Goal: Communication & Community: Answer question/provide support

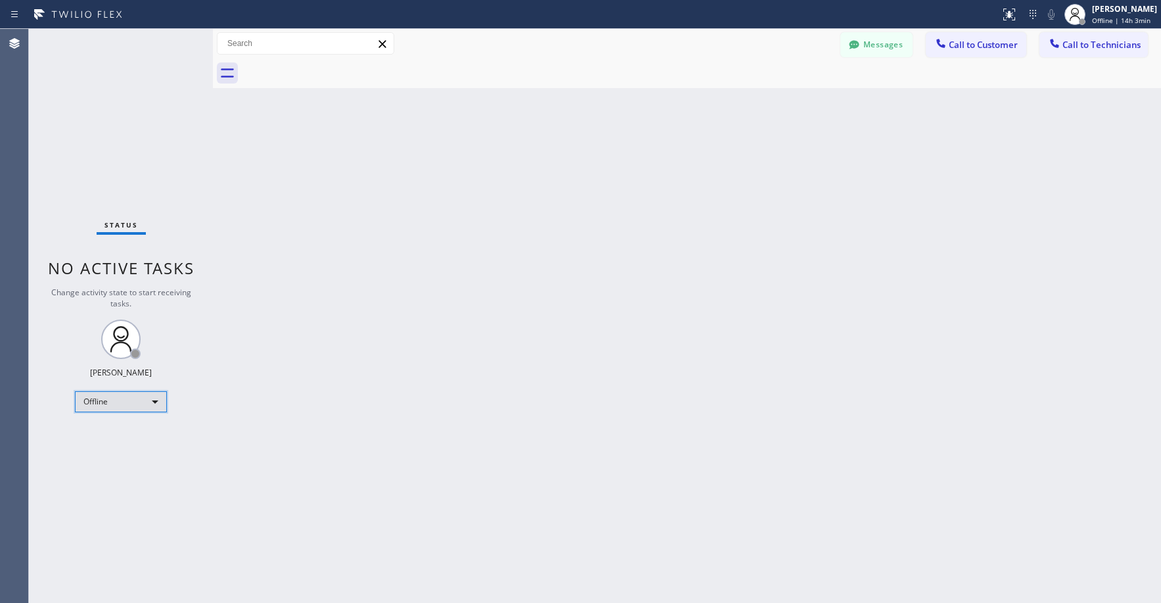
click at [129, 405] on div "Offline" at bounding box center [121, 401] width 92 height 21
click at [120, 454] on li "Unavailable" at bounding box center [120, 453] width 89 height 16
click at [128, 152] on div "Status No active tasks Change activity state to start receiving tasks. [PERSON_…" at bounding box center [121, 316] width 184 height 574
click at [92, 133] on div "Status No active tasks Change activity state to start receiving tasks. [PERSON_…" at bounding box center [121, 316] width 184 height 574
click at [137, 135] on div "Status No active tasks Change activity state to start receiving tasks. [PERSON_…" at bounding box center [121, 316] width 184 height 574
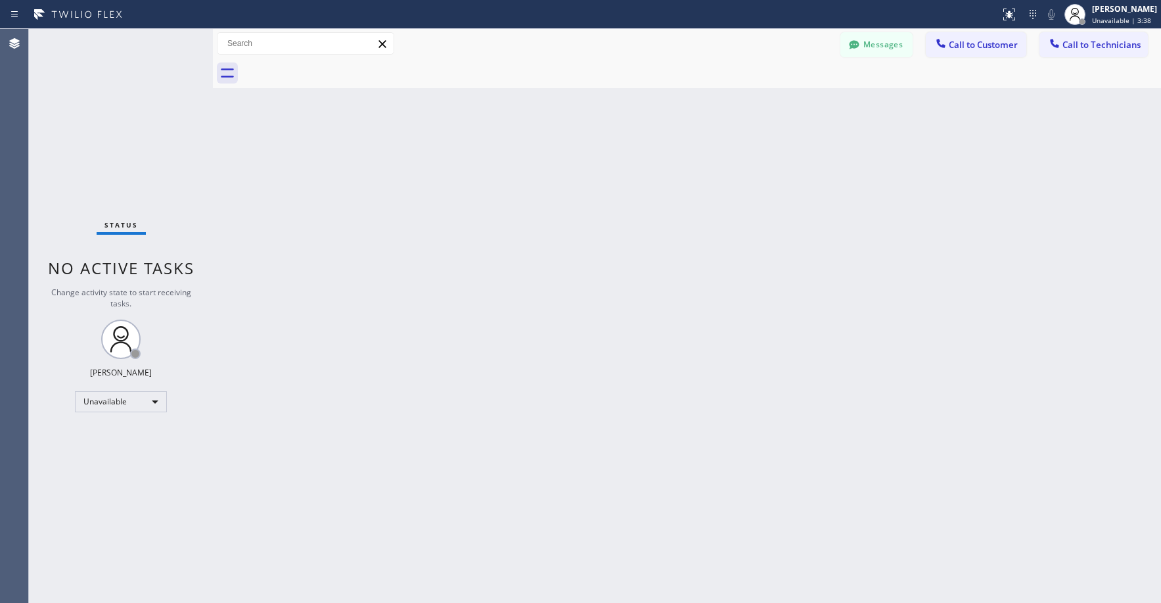
click at [151, 133] on div "Status No active tasks Change activity state to start receiving tasks. [PERSON_…" at bounding box center [121, 316] width 184 height 574
click at [97, 129] on div "Status No active tasks Change activity state to start receiving tasks. [PERSON_…" at bounding box center [121, 316] width 184 height 574
click at [114, 115] on div "Status No active tasks Change activity state to start receiving tasks. [PERSON_…" at bounding box center [121, 316] width 184 height 574
drag, startPoint x: 118, startPoint y: 131, endPoint x: 103, endPoint y: 350, distance: 218.7
click at [118, 132] on div "Status No active tasks Change activity state to start receiving tasks. [PERSON_…" at bounding box center [121, 316] width 184 height 574
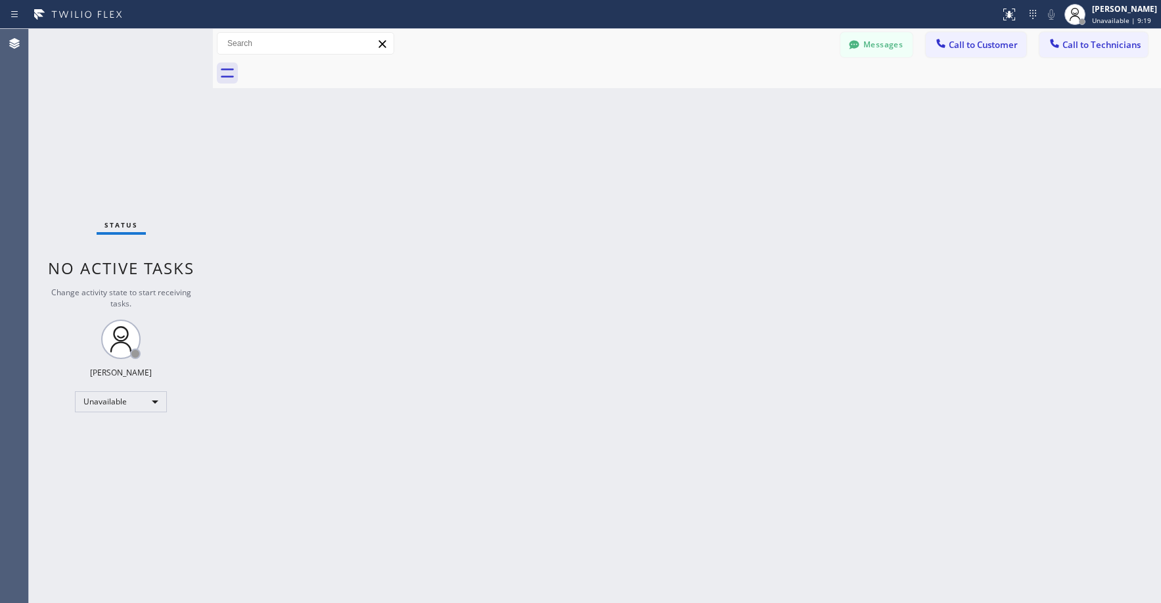
click at [113, 92] on div "Status No active tasks Change activity state to start receiving tasks. [PERSON_…" at bounding box center [121, 316] width 184 height 574
click at [93, 137] on div "Status No active tasks Change activity state to start receiving tasks. [PERSON_…" at bounding box center [121, 316] width 184 height 574
click at [148, 105] on div "Status No active tasks Change activity state to start receiving tasks. [PERSON_…" at bounding box center [121, 316] width 184 height 574
click at [111, 102] on div "Status No active tasks Change activity state to start receiving tasks. [PERSON_…" at bounding box center [121, 316] width 184 height 574
click at [143, 175] on div "Status No active tasks Change activity state to start receiving tasks. [PERSON_…" at bounding box center [121, 316] width 184 height 574
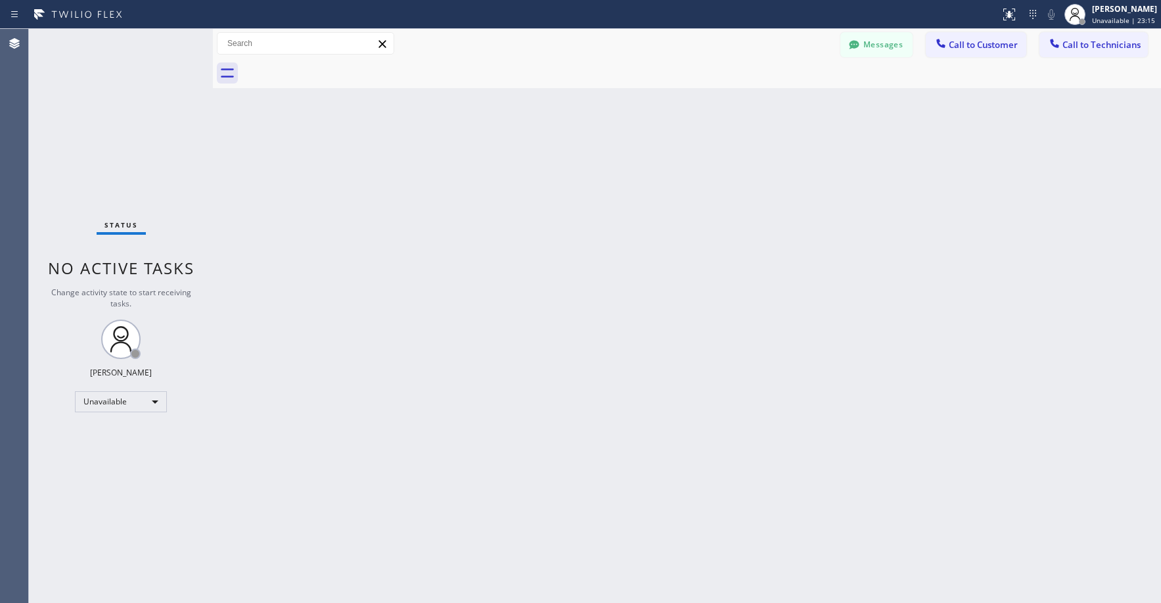
click at [82, 80] on div "Status No active tasks Change activity state to start receiving tasks. [PERSON_…" at bounding box center [121, 316] width 184 height 574
drag, startPoint x: 95, startPoint y: 137, endPoint x: 68, endPoint y: 429, distance: 293.0
click at [95, 139] on div "Status No active tasks Change activity state to start receiving tasks. [PERSON_…" at bounding box center [121, 316] width 184 height 574
click at [108, 150] on div "Status No active tasks Change activity state to start receiving tasks. [PERSON_…" at bounding box center [121, 316] width 184 height 574
drag, startPoint x: 145, startPoint y: 118, endPoint x: 128, endPoint y: 187, distance: 71.1
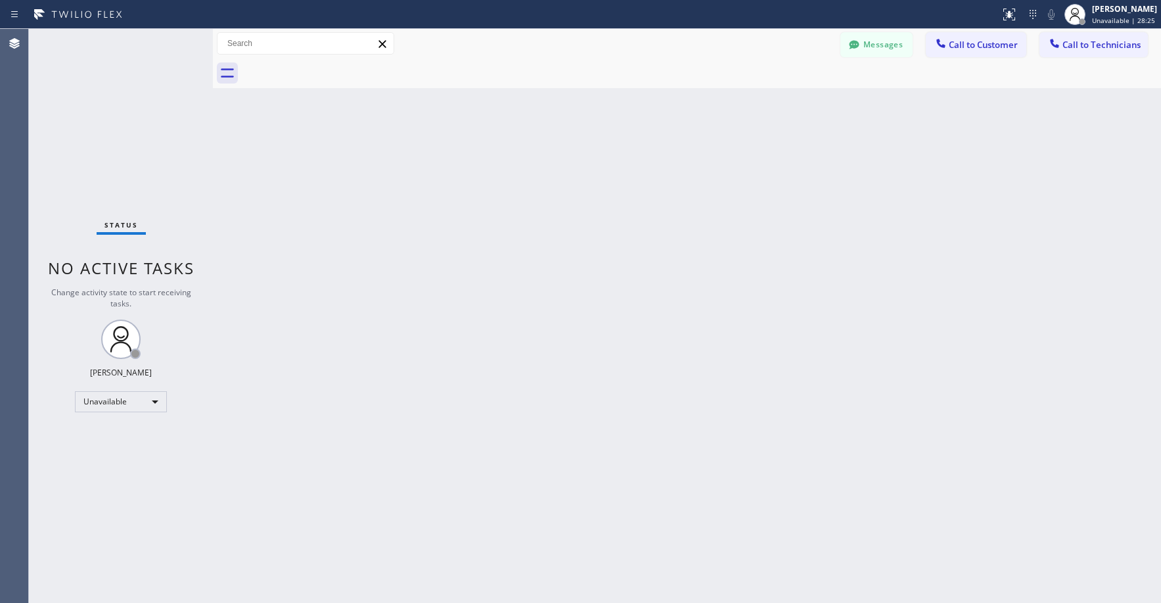
click at [143, 128] on div "Status No active tasks Change activity state to start receiving tasks. [PERSON_…" at bounding box center [121, 316] width 184 height 574
drag, startPoint x: 133, startPoint y: 151, endPoint x: 64, endPoint y: 411, distance: 269.7
click at [131, 156] on div "Status No active tasks Change activity state to start receiving tasks. [PERSON_…" at bounding box center [121, 316] width 184 height 574
drag, startPoint x: 89, startPoint y: 82, endPoint x: 371, endPoint y: 95, distance: 281.6
click at [91, 83] on div "Status No active tasks Change activity state to start receiving tasks. [PERSON_…" at bounding box center [121, 316] width 184 height 574
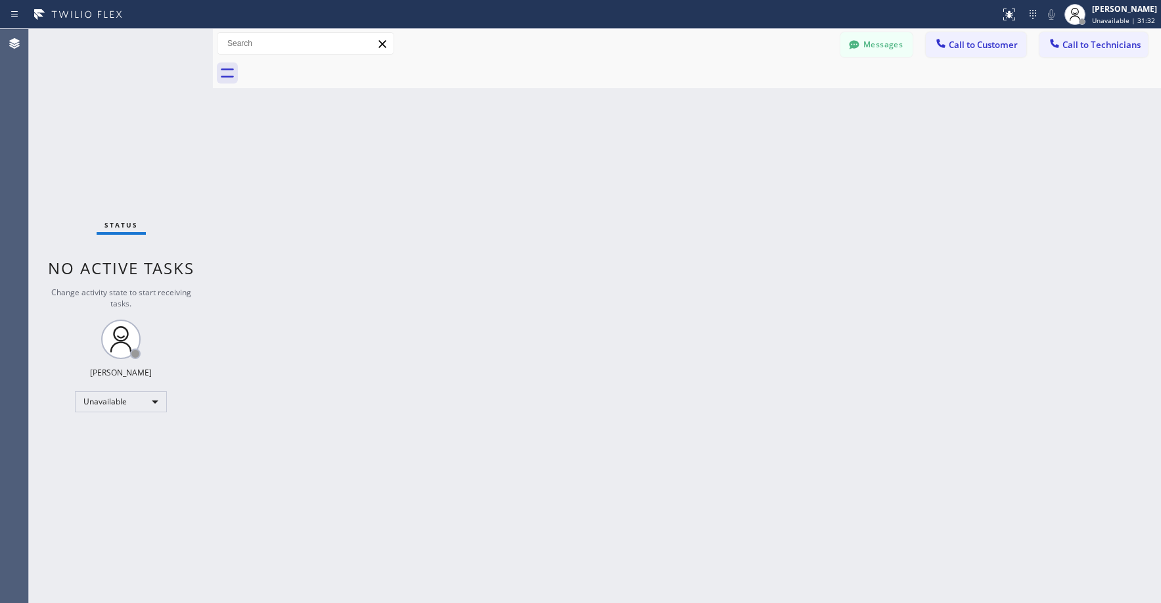
click at [115, 111] on div "Status No active tasks Change activity state to start receiving tasks. [PERSON_…" at bounding box center [121, 316] width 184 height 574
click at [159, 151] on div "Status No active tasks Change activity state to start receiving tasks. [PERSON_…" at bounding box center [121, 316] width 184 height 574
click at [884, 44] on button "Messages" at bounding box center [877, 44] width 72 height 25
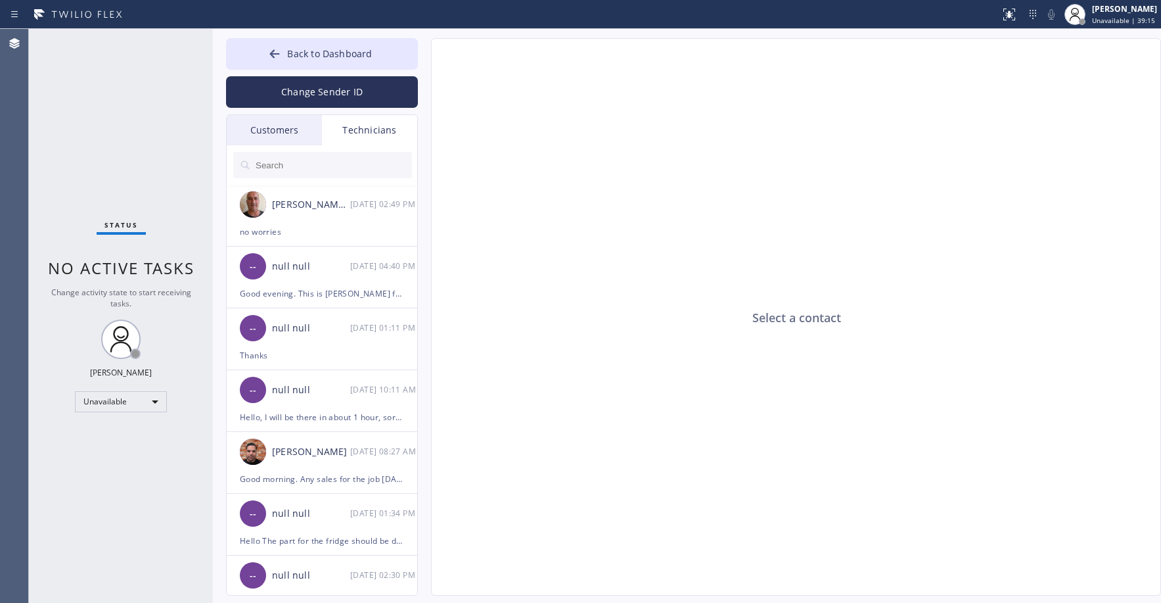
click at [272, 128] on div "Customers" at bounding box center [274, 130] width 95 height 30
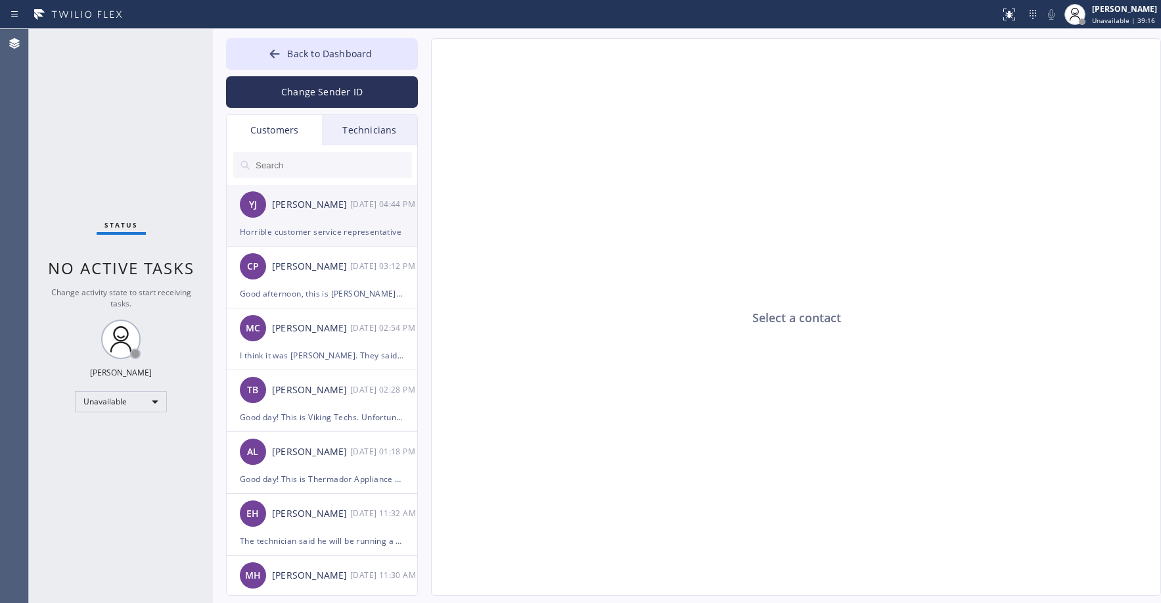
click at [315, 210] on div "[PERSON_NAME]" at bounding box center [311, 204] width 78 height 15
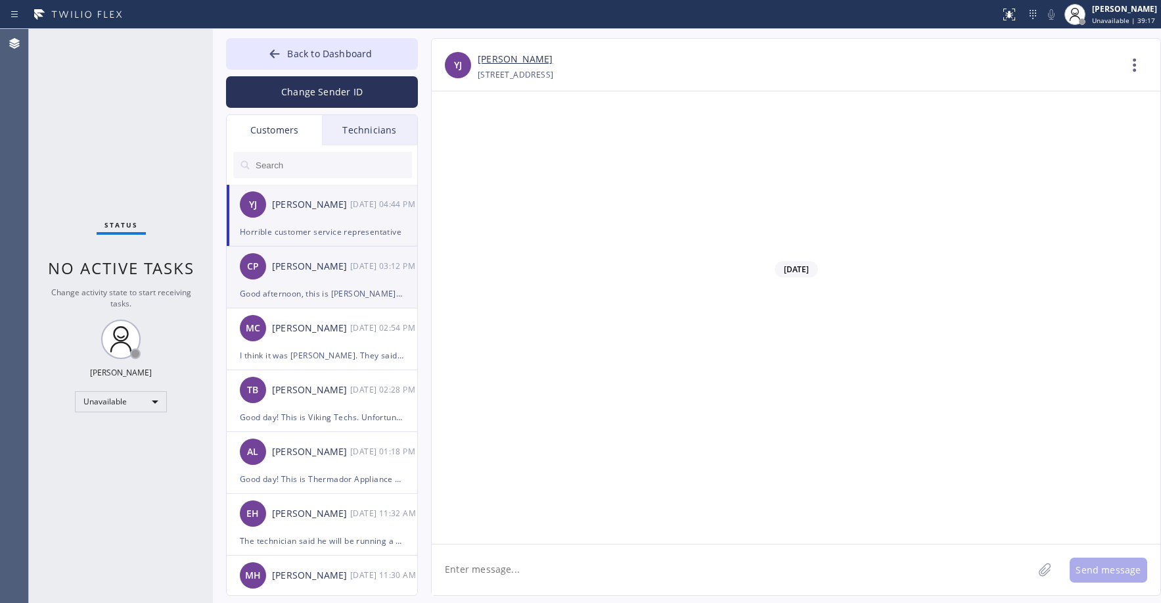
click at [315, 272] on div "[PERSON_NAME]" at bounding box center [311, 266] width 78 height 15
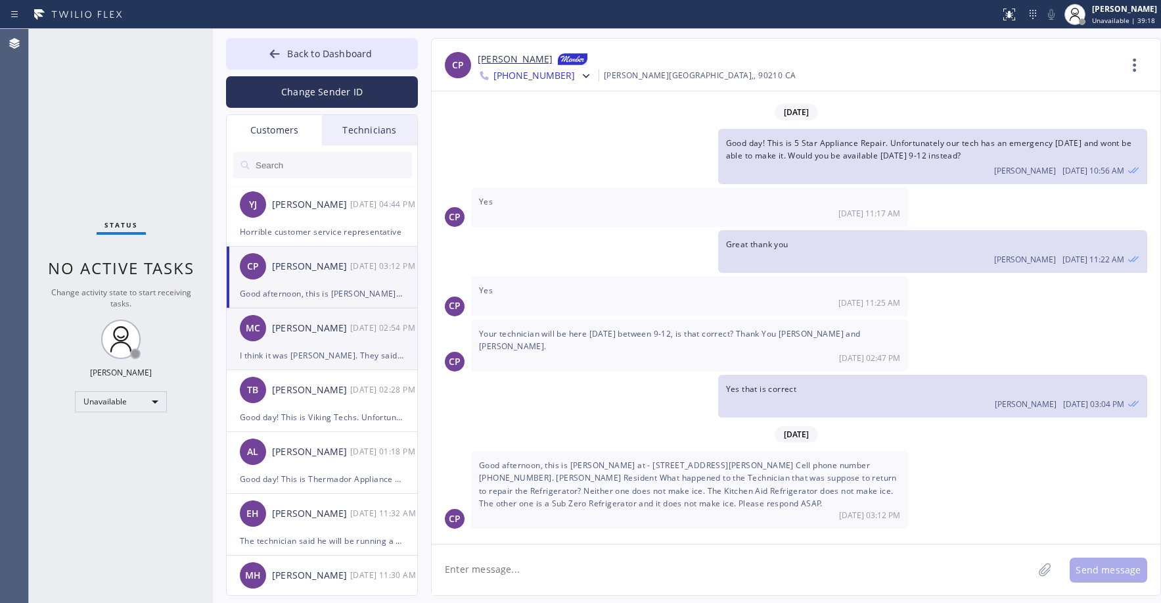
click at [323, 331] on div "[PERSON_NAME]" at bounding box center [311, 328] width 78 height 15
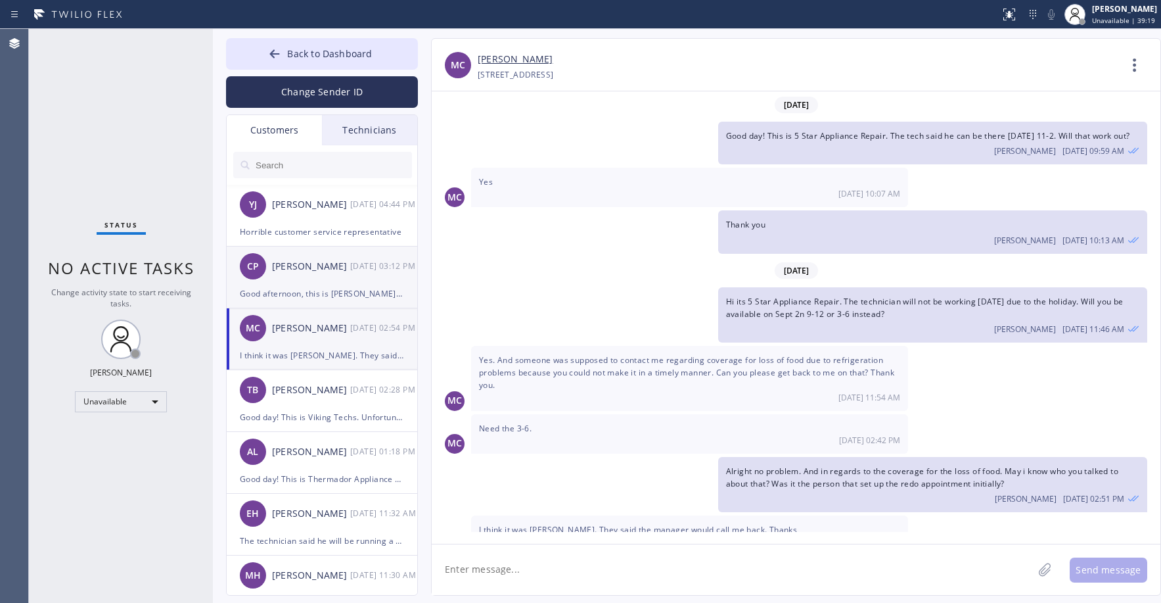
scroll to position [26, 0]
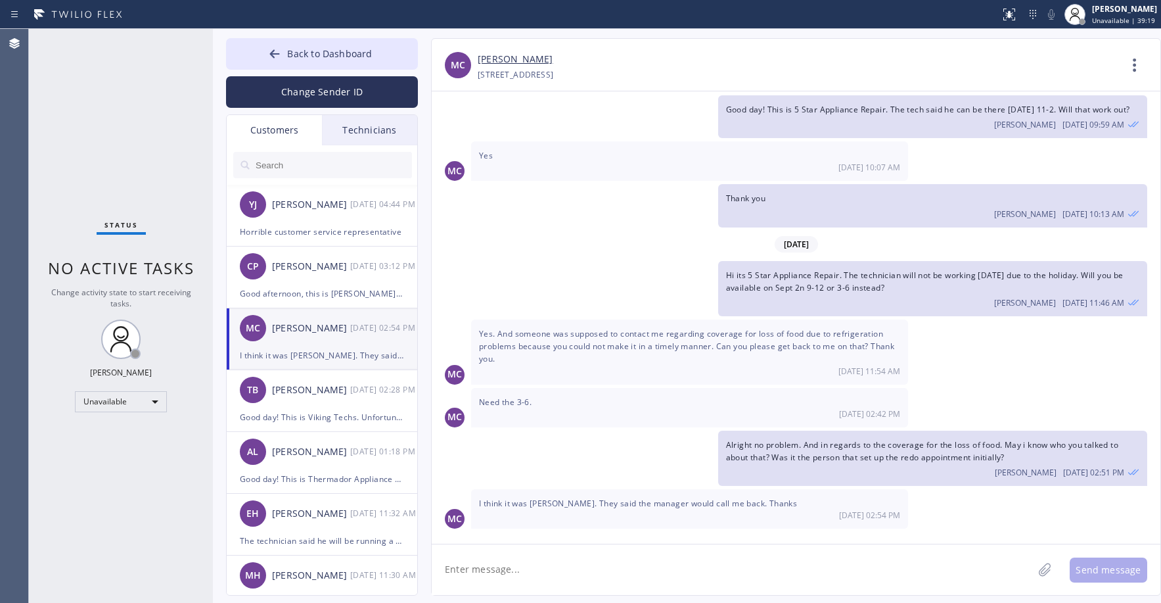
click at [313, 170] on input "text" at bounding box center [333, 165] width 158 height 26
paste input "H8LQHG"
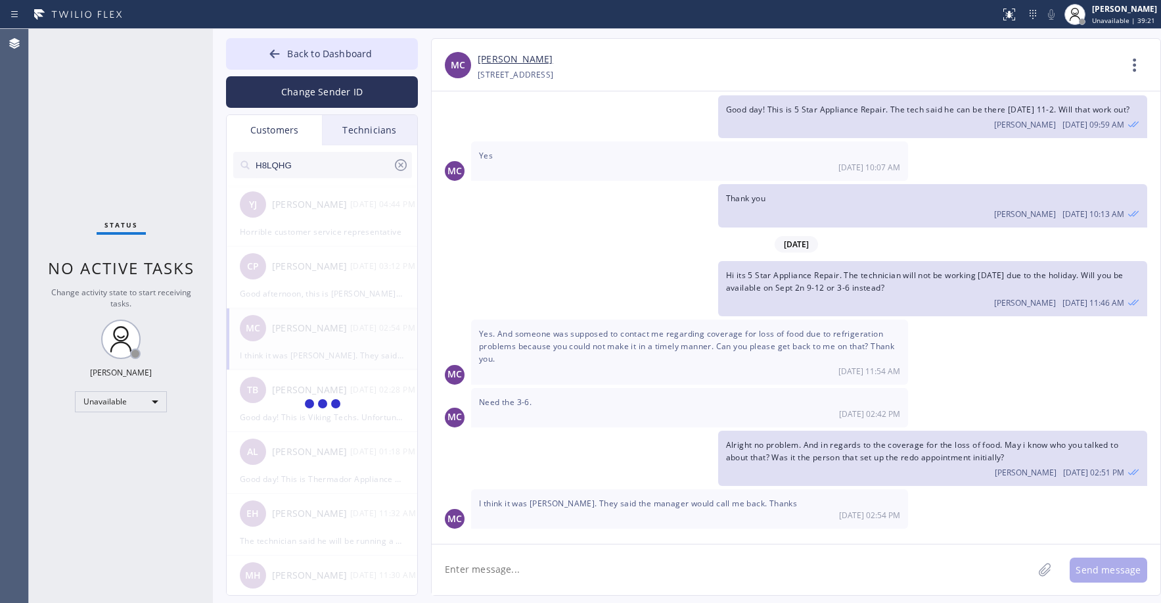
type input "H8LQHG"
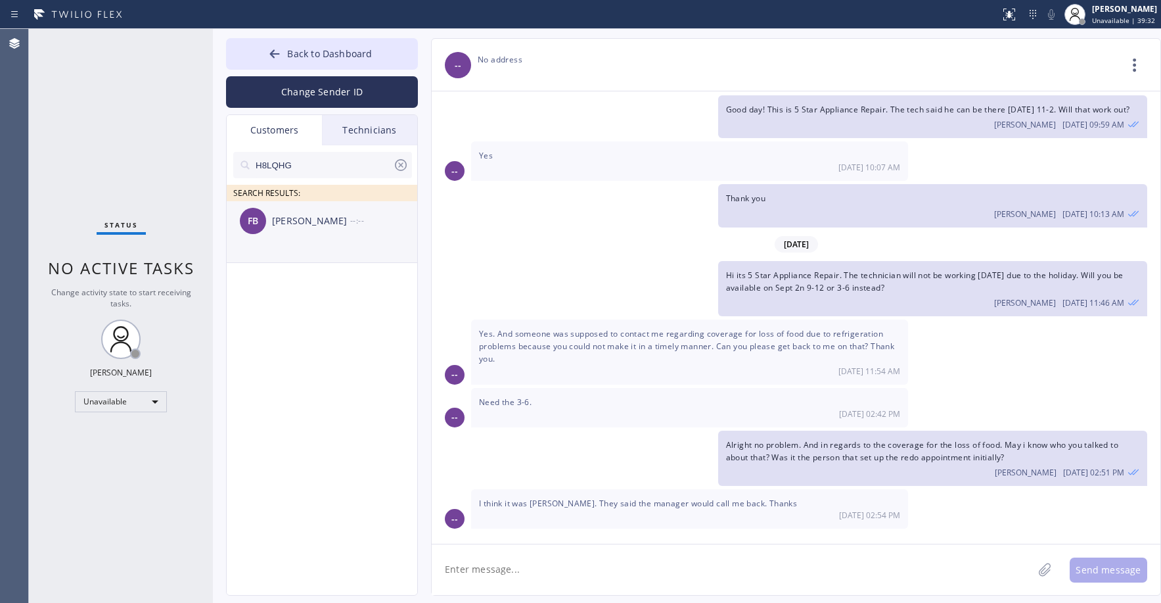
click at [314, 220] on div "[PERSON_NAME]" at bounding box center [311, 221] width 78 height 15
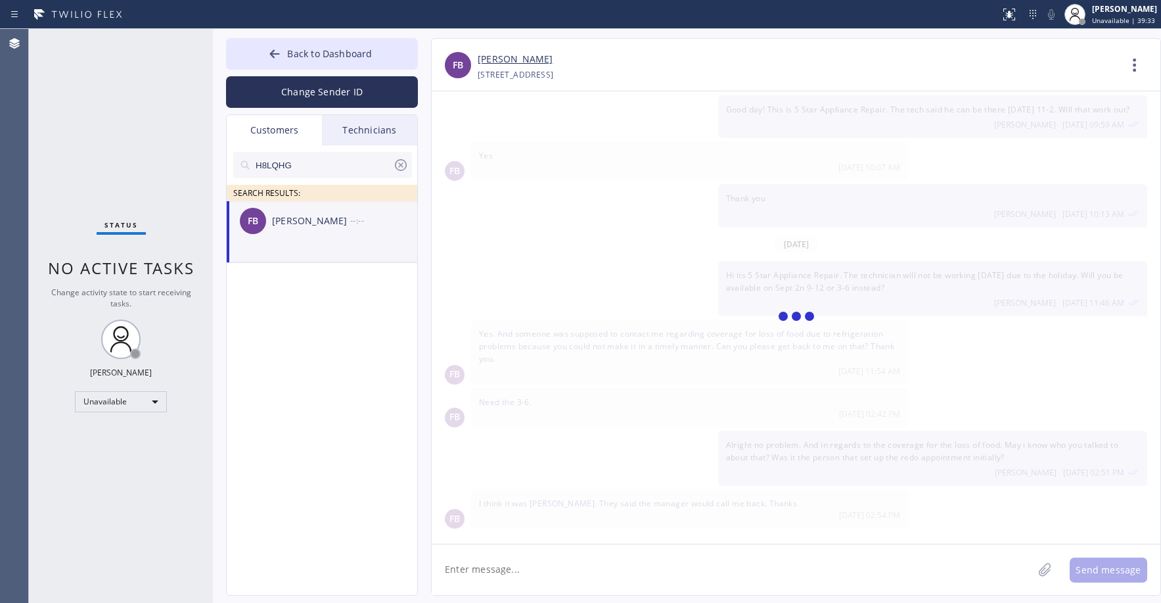
scroll to position [0, 0]
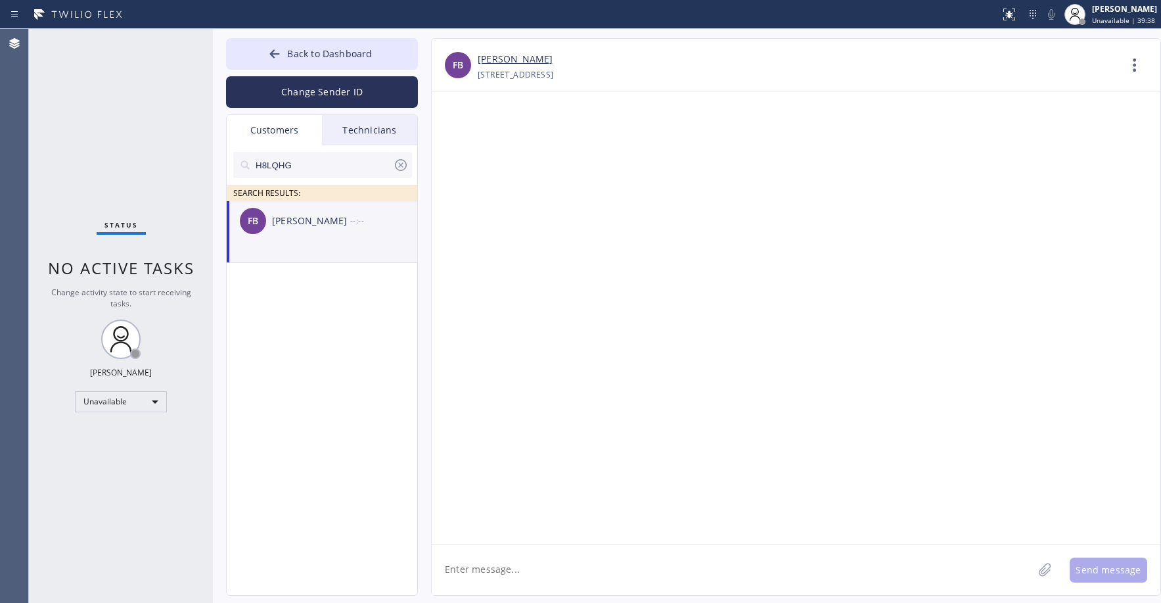
click at [477, 572] on textarea at bounding box center [732, 569] width 601 height 51
paste textarea "Good day! This is the appliance repair company you recently contacted. Unfortun…"
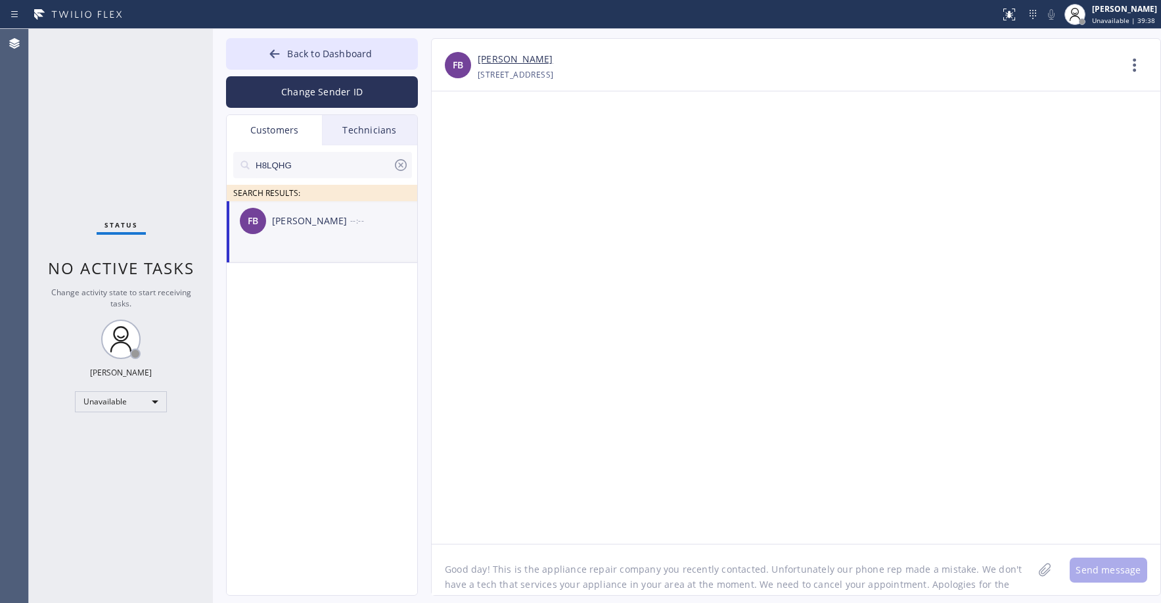
scroll to position [11, 0]
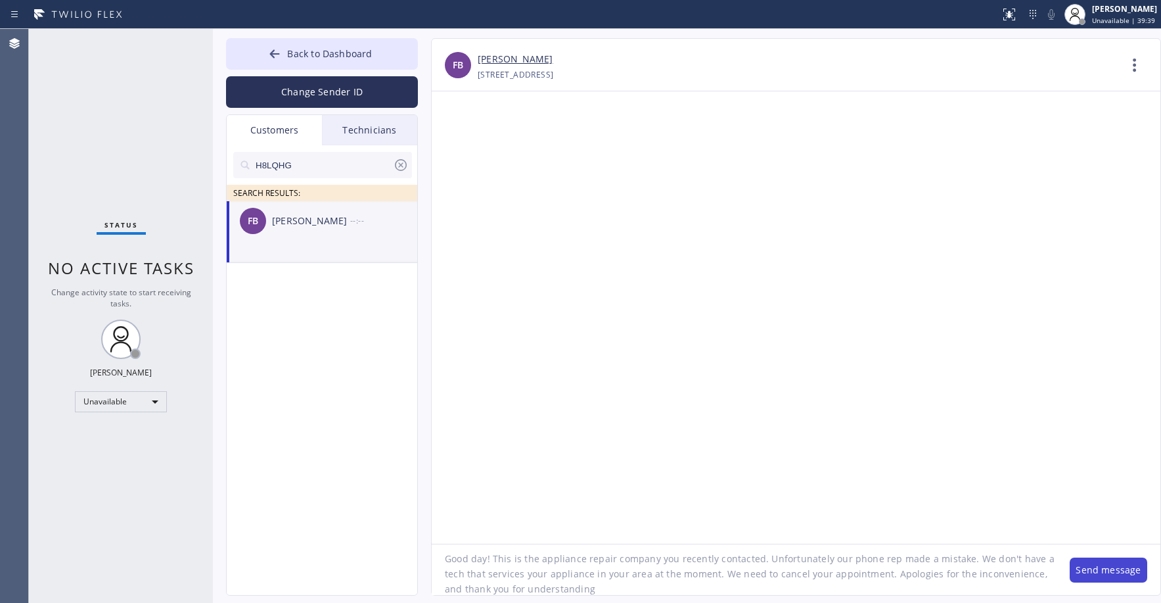
type textarea "Good day! This is the appliance repair company you recently contacted. Unfortun…"
click at [1084, 568] on button "Send message" at bounding box center [1109, 569] width 78 height 25
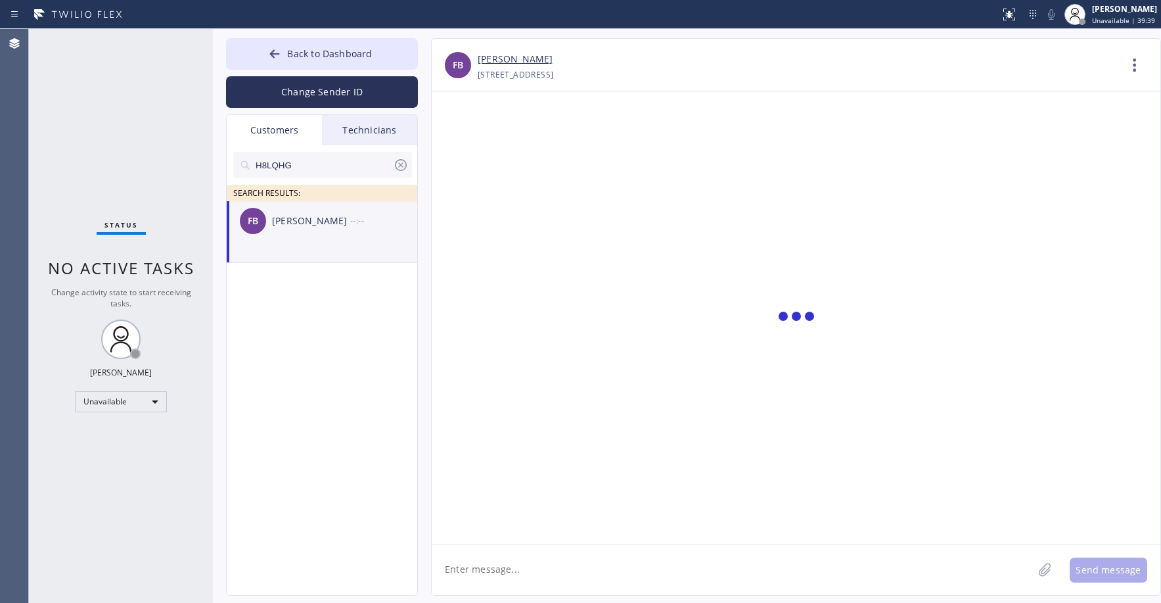
scroll to position [0, 0]
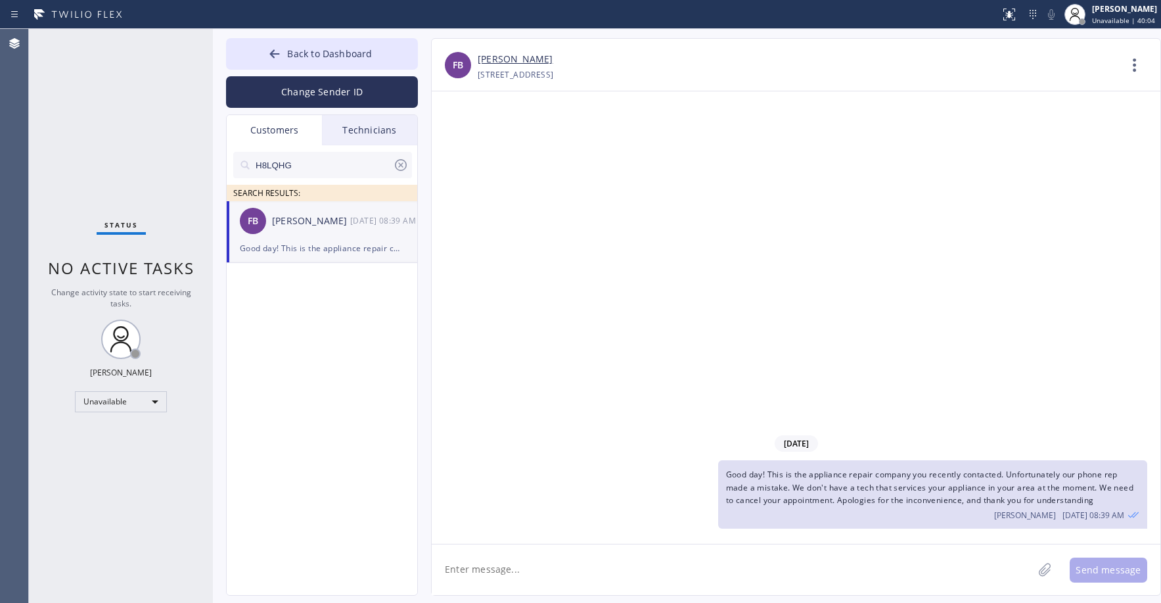
click at [118, 93] on div "Status No active tasks Change activity state to start receiving tasks. [PERSON_…" at bounding box center [121, 316] width 184 height 574
drag, startPoint x: 97, startPoint y: 123, endPoint x: 95, endPoint y: 135, distance: 12.6
click at [97, 127] on div "Status No active tasks Change activity state to start receiving tasks. [PERSON_…" at bounding box center [121, 316] width 184 height 574
click at [91, 107] on div "Status No active tasks Change activity state to start receiving tasks. [PERSON_…" at bounding box center [121, 316] width 184 height 574
drag, startPoint x: 87, startPoint y: 106, endPoint x: 106, endPoint y: 110, distance: 18.8
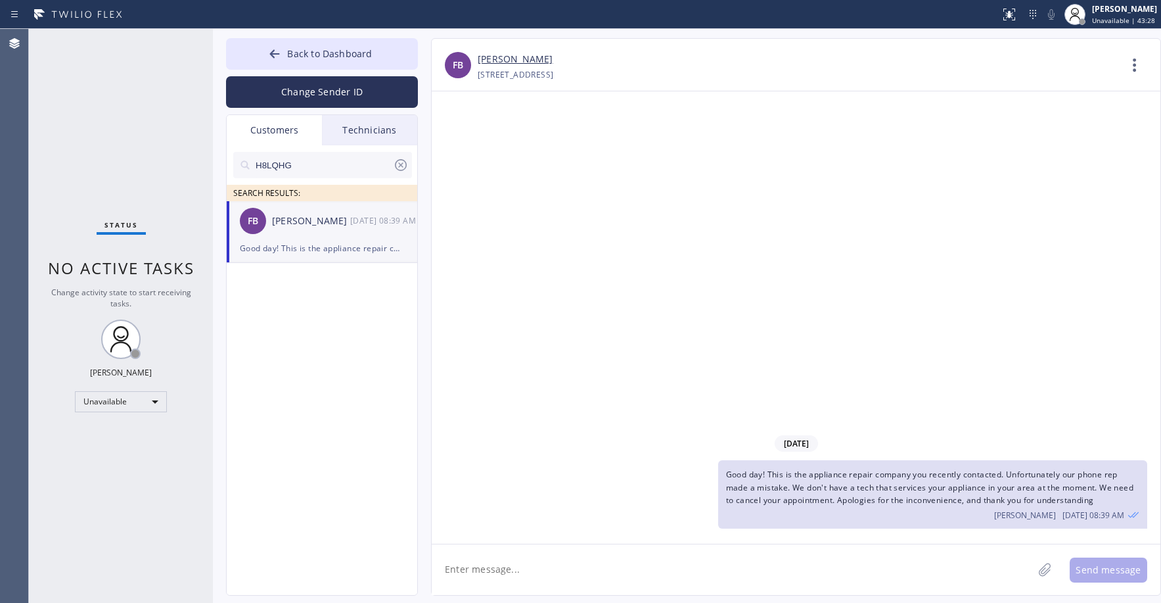
click at [91, 106] on div "Status No active tasks Change activity state to start receiving tasks. [PERSON_…" at bounding box center [121, 316] width 184 height 574
click at [347, 166] on input "H8LQHG" at bounding box center [323, 165] width 139 height 26
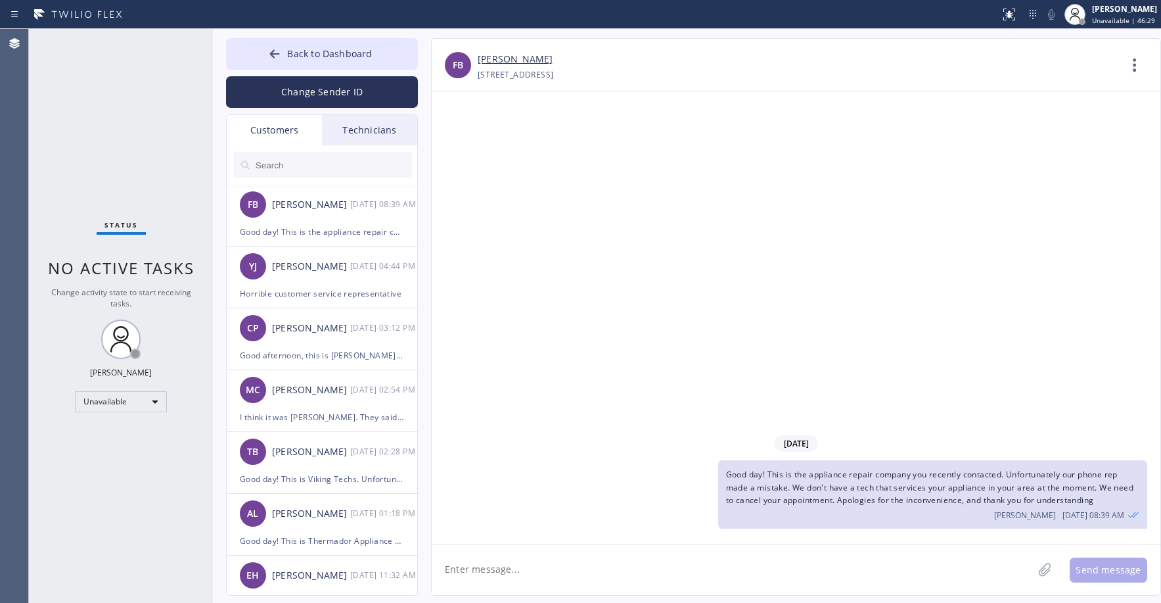
click at [301, 165] on input "text" at bounding box center [333, 165] width 158 height 26
paste input "PPNPRQ"
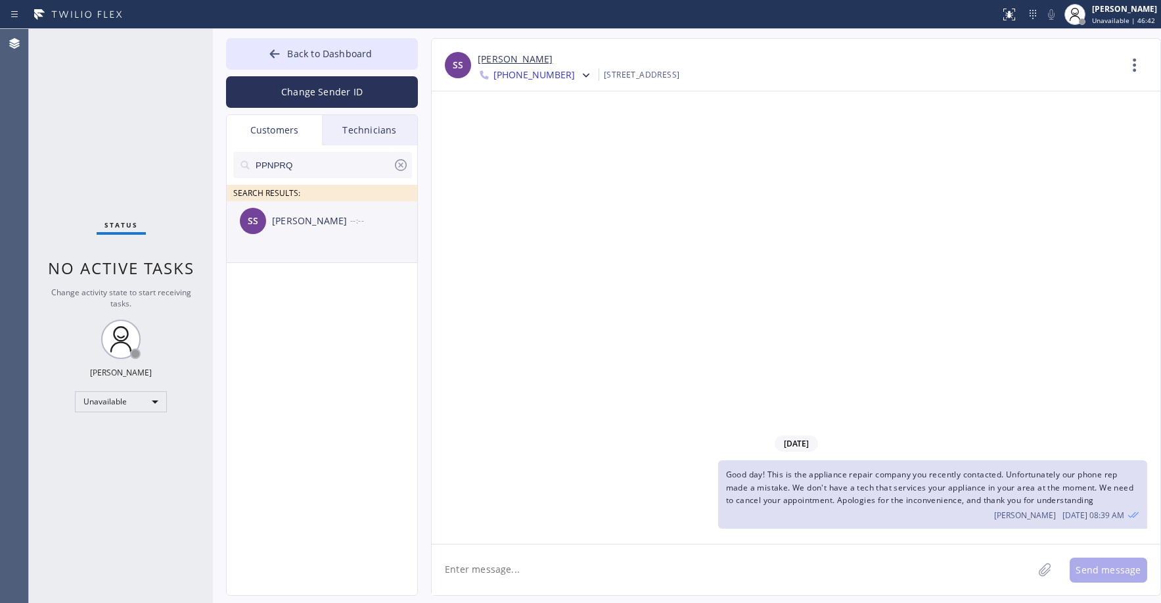
type input "PPNPRQ"
click at [300, 244] on li "SS [PERSON_NAME] --:--" at bounding box center [323, 232] width 192 height 62
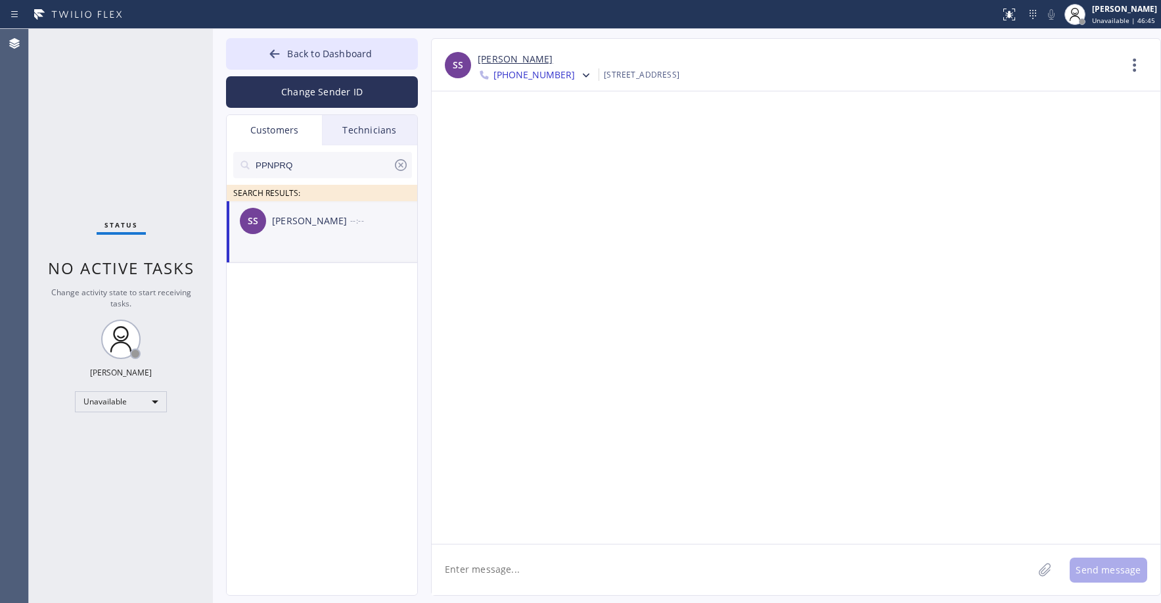
click at [99, 110] on div "Status No active tasks Change activity state to start receiving tasks. [PERSON_…" at bounding box center [121, 316] width 184 height 574
click at [496, 565] on textarea at bounding box center [732, 569] width 601 height 51
paste textarea "Best Wolf Appliance Repair [GEOGRAPHIC_DATA]"
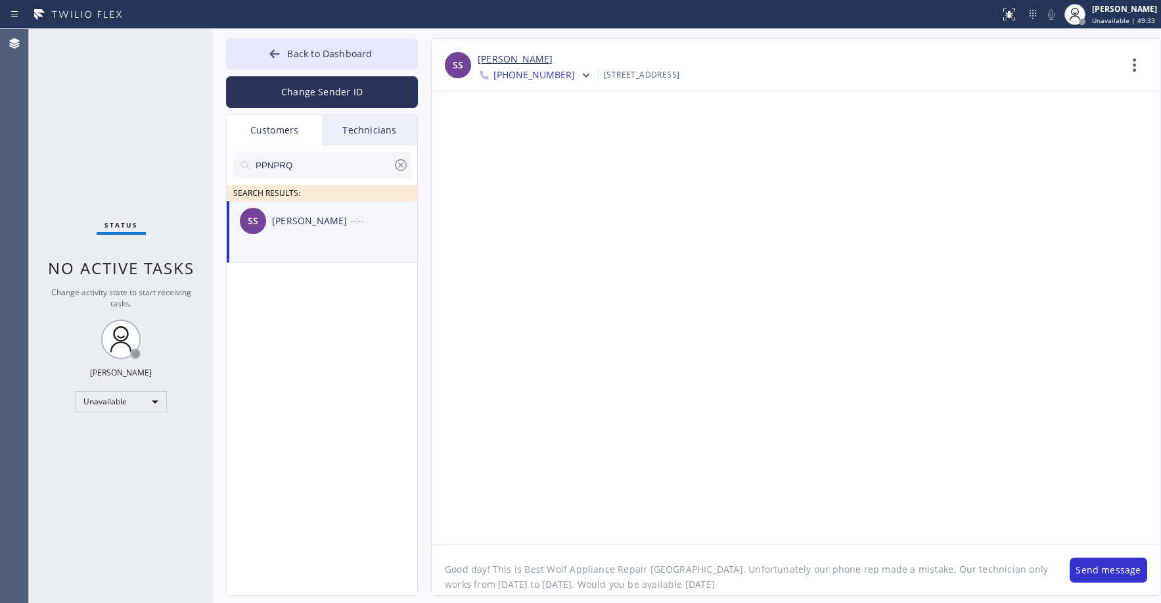
drag, startPoint x: 112, startPoint y: 93, endPoint x: 123, endPoint y: 112, distance: 22.7
click at [112, 95] on div "Status No active tasks Change activity state to start receiving tasks. [PERSON_…" at bounding box center [121, 316] width 184 height 574
click at [722, 582] on textarea "Good day! This is Best Wolf Appliance Repair [GEOGRAPHIC_DATA]. Unfortunately o…" at bounding box center [744, 569] width 625 height 51
drag, startPoint x: 719, startPoint y: 584, endPoint x: 666, endPoint y: 581, distance: 53.3
click at [666, 581] on textarea "Good day! This is Best Wolf Appliance Repair [GEOGRAPHIC_DATA]. Unfortunately o…" at bounding box center [744, 569] width 625 height 51
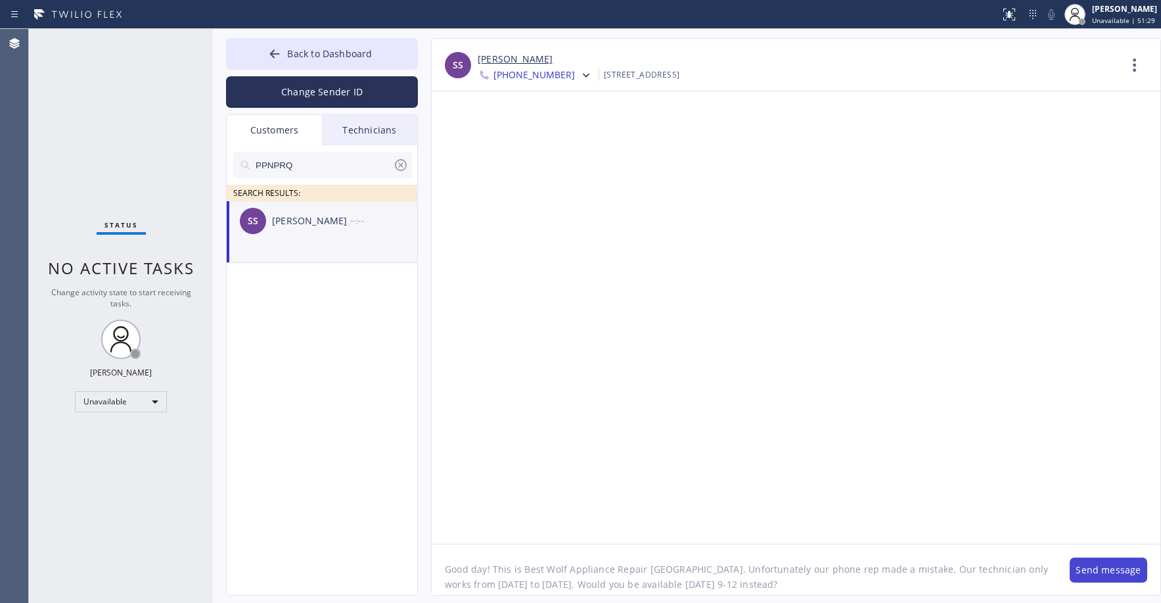
type textarea "Good day! This is Best Wolf Appliance Repair [GEOGRAPHIC_DATA]. Unfortunately o…"
click at [1115, 569] on button "Send message" at bounding box center [1109, 569] width 78 height 25
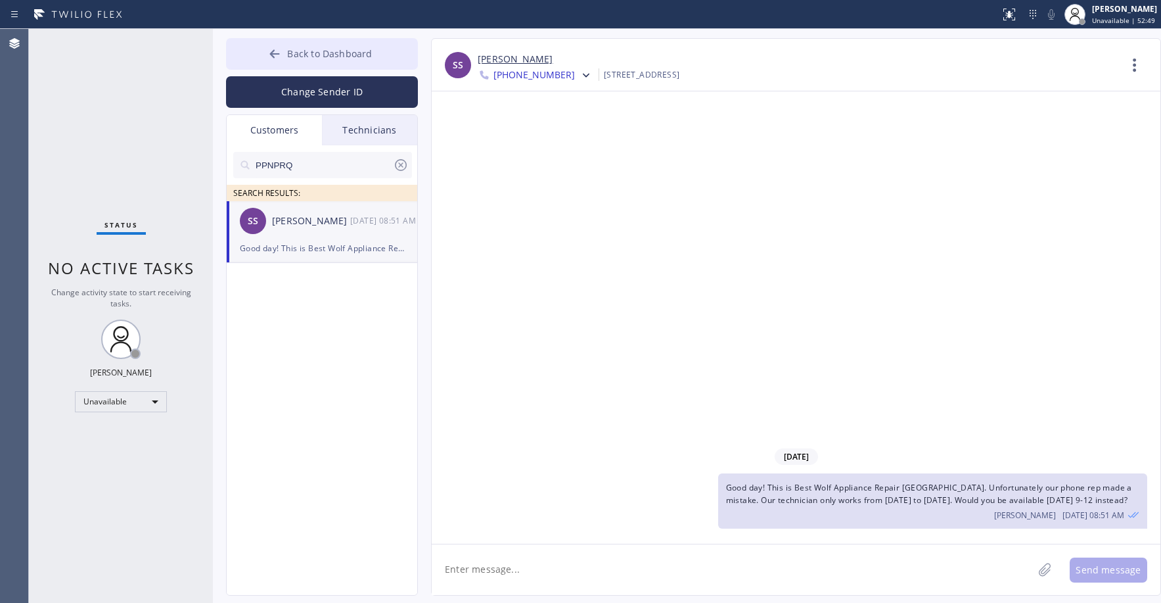
click at [319, 53] on span "Back to Dashboard" at bounding box center [329, 53] width 85 height 12
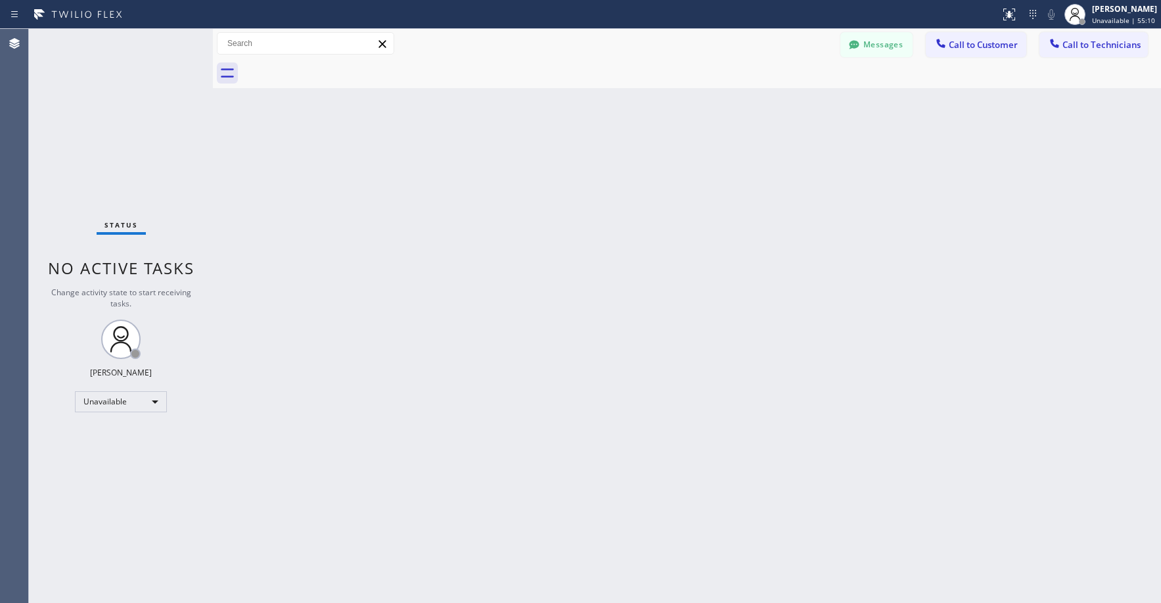
click at [838, 189] on div "Back to Dashboard Change Sender ID Customers Technicians PPNPRQ SEARCH RESULTS:…" at bounding box center [687, 316] width 948 height 574
click at [125, 136] on div "Status No active tasks Change activity state to start receiving tasks. [PERSON_…" at bounding box center [121, 316] width 184 height 574
click at [105, 87] on div "Status No active tasks Change activity state to start receiving tasks. [PERSON_…" at bounding box center [121, 316] width 184 height 574
click at [107, 110] on div "Status No active tasks Change activity state to start receiving tasks. [PERSON_…" at bounding box center [121, 316] width 184 height 574
click at [126, 103] on div "Status No active tasks Change activity state to start receiving tasks. [PERSON_…" at bounding box center [121, 316] width 184 height 574
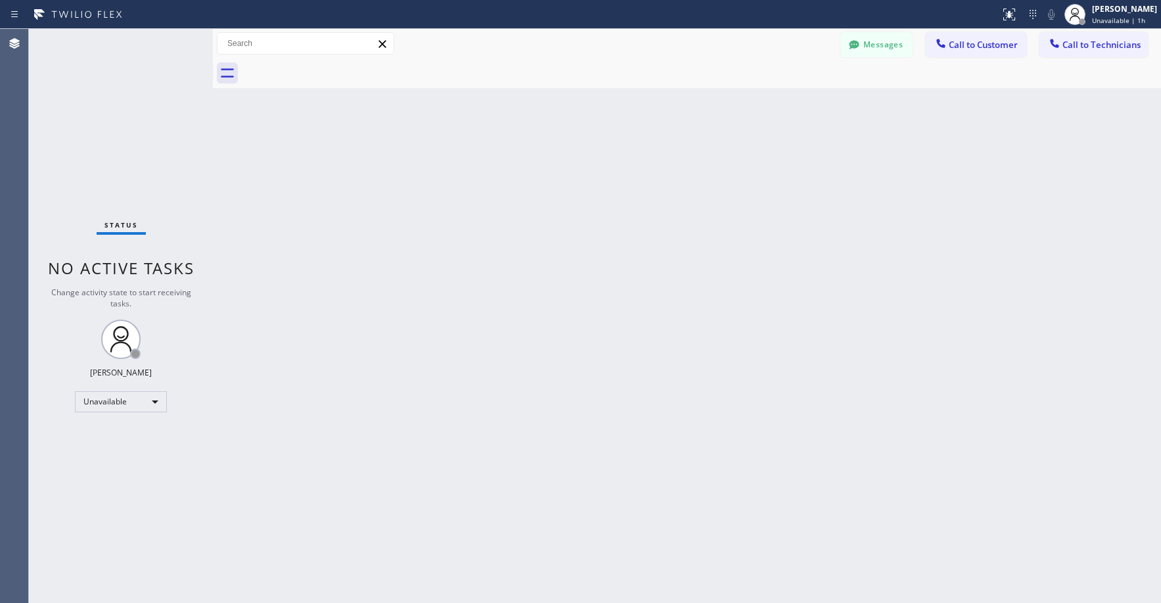
drag, startPoint x: 111, startPoint y: 140, endPoint x: 97, endPoint y: 340, distance: 200.3
click at [111, 141] on div "Status No active tasks Change activity state to start receiving tasks. [PERSON_…" at bounding box center [121, 316] width 184 height 574
drag, startPoint x: 110, startPoint y: 140, endPoint x: 112, endPoint y: 204, distance: 64.4
click at [110, 141] on div "Status No active tasks Change activity state to start receiving tasks. [PERSON_…" at bounding box center [121, 316] width 184 height 574
click at [164, 104] on div "Status No active tasks Change activity state to start receiving tasks. [PERSON_…" at bounding box center [121, 316] width 184 height 574
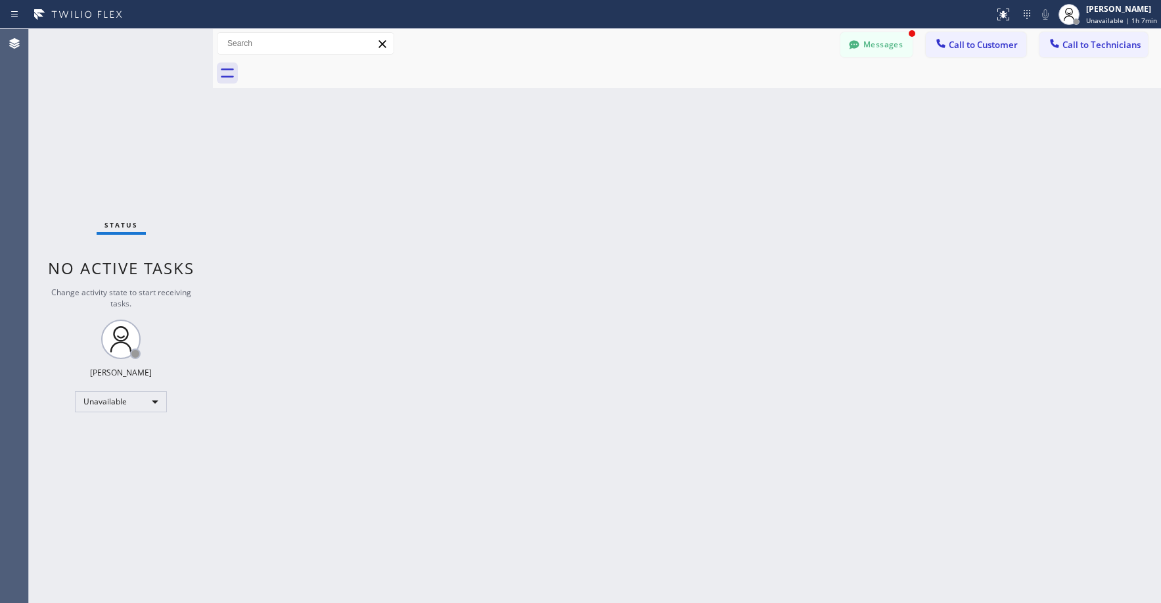
drag, startPoint x: 122, startPoint y: 120, endPoint x: 97, endPoint y: 358, distance: 239.1
click at [122, 131] on div "Status No active tasks Change activity state to start receiving tasks. [PERSON_…" at bounding box center [121, 316] width 184 height 574
click at [133, 118] on div "Status No active tasks Change activity state to start receiving tasks. [PERSON_…" at bounding box center [121, 316] width 184 height 574
drag, startPoint x: 94, startPoint y: 106, endPoint x: 684, endPoint y: 98, distance: 590.2
click at [104, 107] on div "Status No active tasks Change activity state to start receiving tasks. [PERSON_…" at bounding box center [121, 316] width 184 height 574
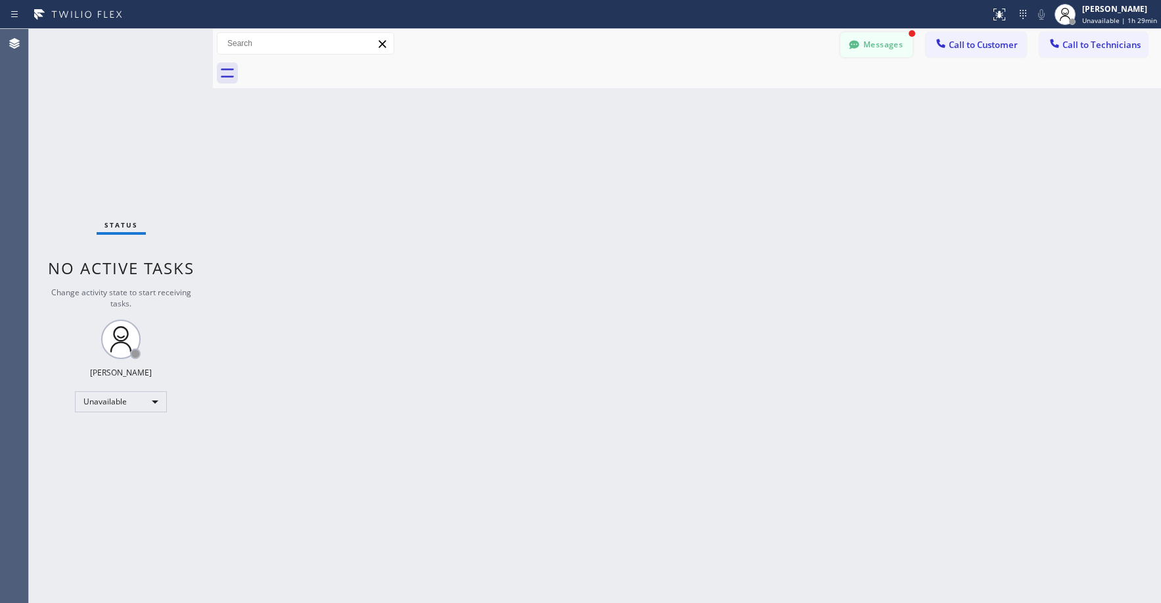
click at [869, 44] on button "Messages" at bounding box center [877, 44] width 72 height 25
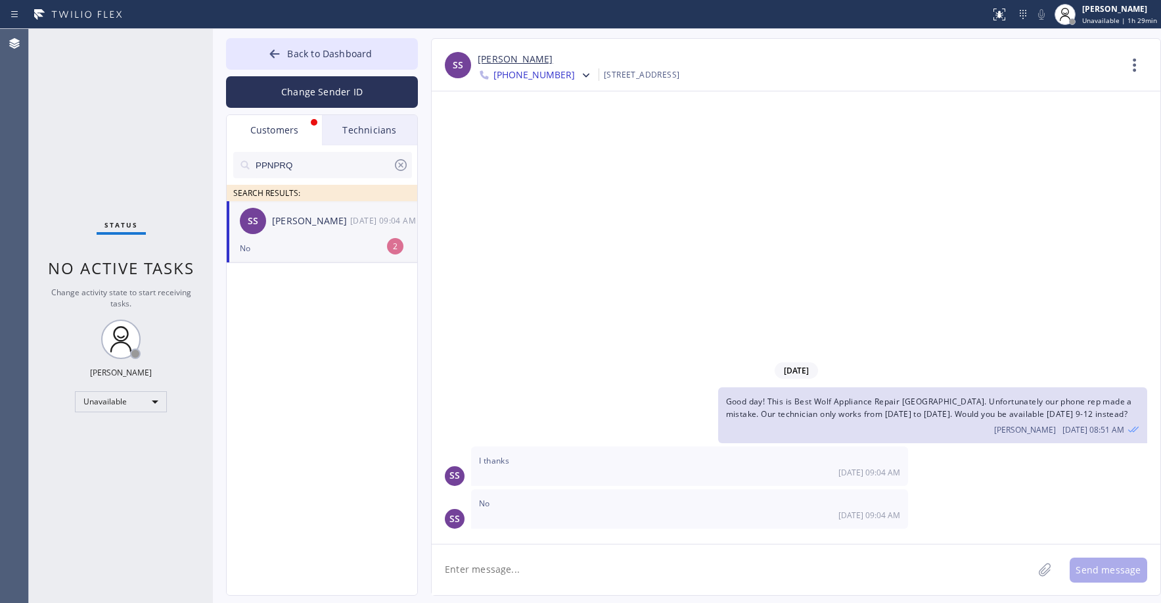
click at [305, 241] on div "No" at bounding box center [322, 248] width 164 height 15
click at [550, 570] on textarea at bounding box center [732, 569] width 601 height 51
click at [522, 574] on textarea at bounding box center [732, 569] width 601 height 51
click at [539, 572] on textarea at bounding box center [732, 569] width 601 height 51
type textarea "W"
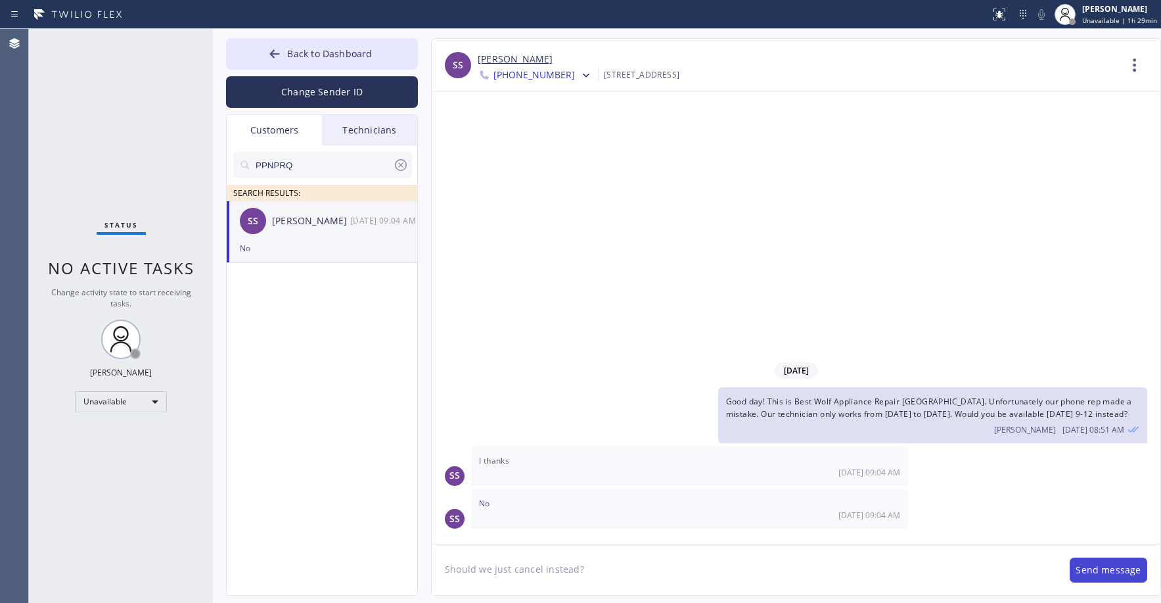
type textarea "Should we just cancel instead?"
click at [1106, 563] on button "Send message" at bounding box center [1109, 569] width 78 height 25
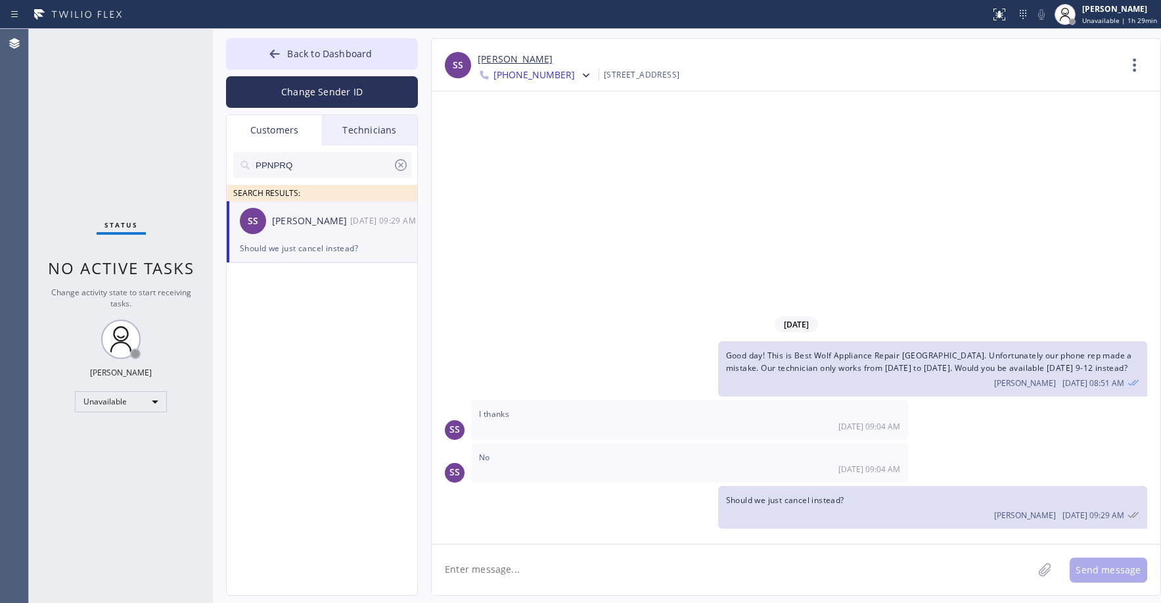
click at [334, 167] on input "PPNPRQ" at bounding box center [323, 165] width 139 height 26
paste input "MPQDPK"
type input "MPQDPK"
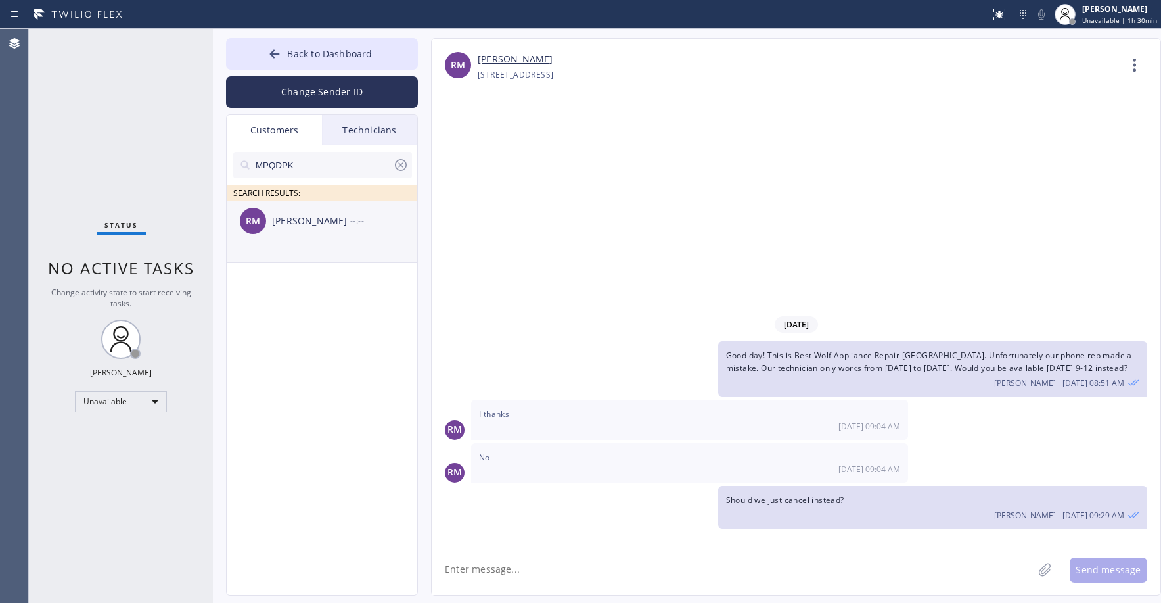
click at [316, 223] on div "[PERSON_NAME]" at bounding box center [311, 221] width 78 height 15
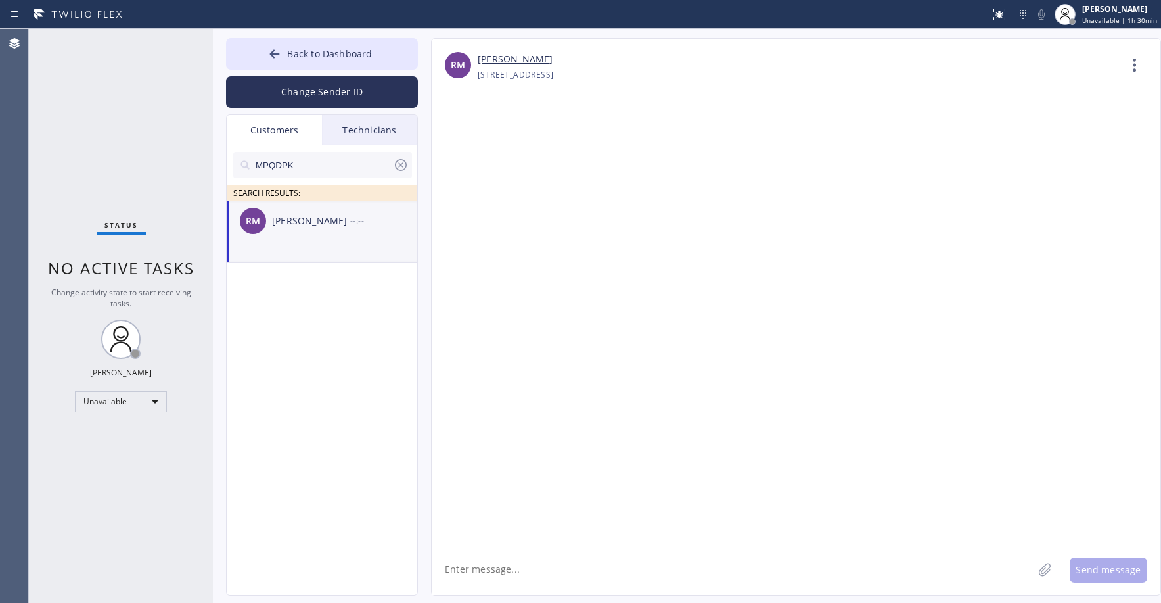
click at [502, 569] on textarea at bounding box center [732, 569] width 601 height 51
paste textarea "Subzero Repair Professionals"
click at [753, 570] on textarea "Good day! This is Subzero Repair Professionals. Unfortunately our" at bounding box center [744, 569] width 625 height 51
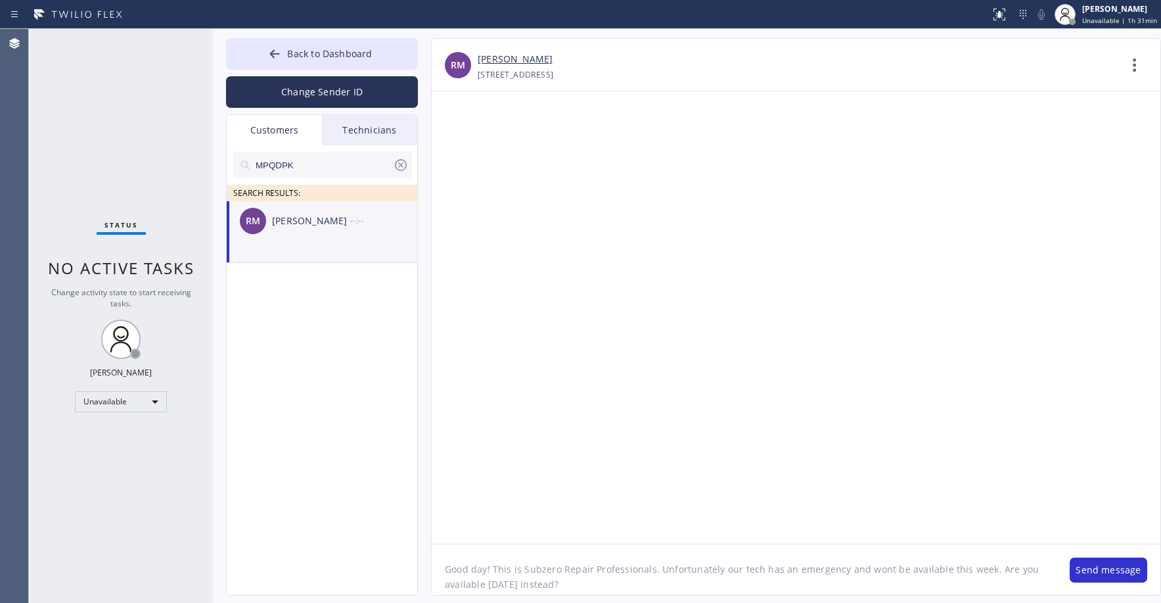
click at [510, 59] on link "[PERSON_NAME]" at bounding box center [515, 59] width 75 height 15
drag, startPoint x: 570, startPoint y: 584, endPoint x: 535, endPoint y: 589, distance: 35.1
click at [535, 589] on textarea "Good day! This is Subzero Repair Professionals. Unfortunately our tech has an e…" at bounding box center [744, 569] width 625 height 51
type textarea "Good day! This is Subzero Repair Professionals. Unfortunately our tech has an e…"
click at [1105, 574] on button "Send message" at bounding box center [1109, 569] width 78 height 25
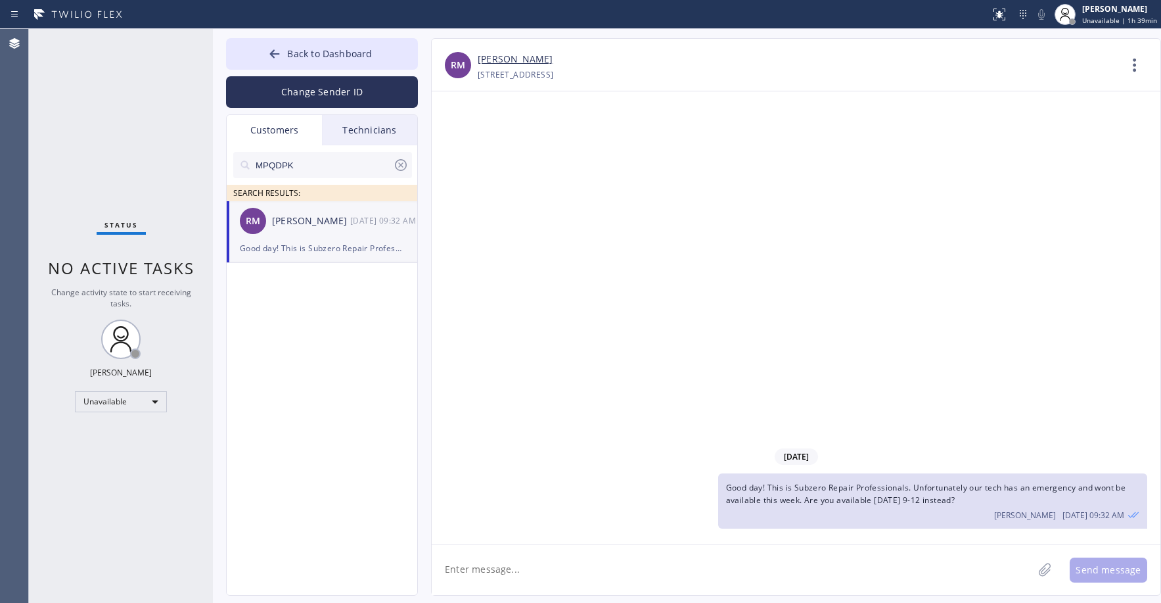
click at [124, 137] on div "Status No active tasks Change activity state to start receiving tasks. [PERSON_…" at bounding box center [121, 316] width 184 height 574
click at [133, 122] on div "Status No active tasks Change activity state to start receiving tasks. [PERSON_…" at bounding box center [121, 316] width 184 height 574
click at [342, 59] on span "Back to Dashboard" at bounding box center [329, 53] width 85 height 12
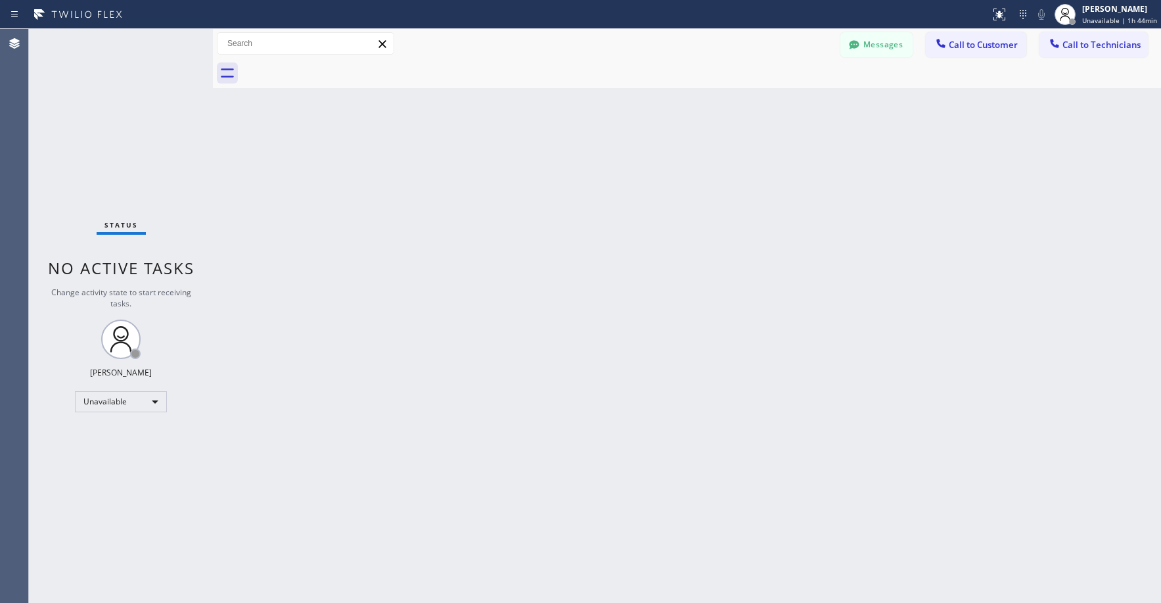
click at [150, 106] on div "Status No active tasks Change activity state to start receiving tasks. [PERSON_…" at bounding box center [121, 316] width 184 height 574
click at [129, 405] on div "Unavailable" at bounding box center [121, 401] width 92 height 21
click at [108, 433] on li "Available" at bounding box center [120, 436] width 89 height 16
click at [97, 101] on div "Status No active tasks You are ready to start receiving tasks. [PERSON_NAME] Av…" at bounding box center [121, 316] width 184 height 574
click at [135, 145] on div "Status No active tasks You are ready to start receiving tasks. [PERSON_NAME] Av…" at bounding box center [121, 316] width 184 height 574
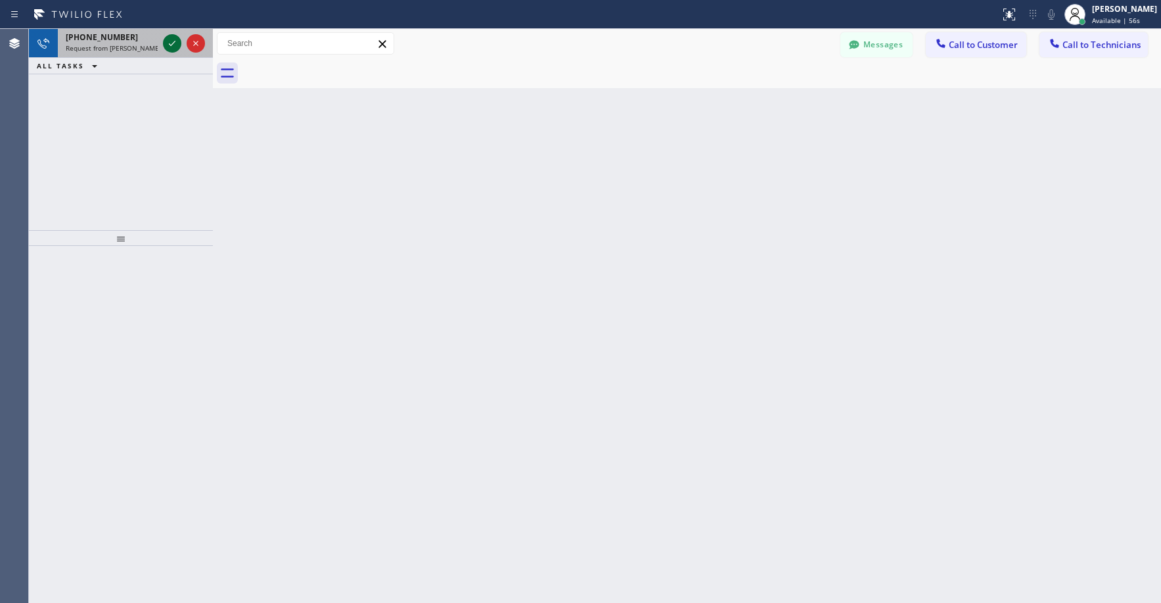
click at [172, 45] on icon at bounding box center [172, 43] width 7 height 5
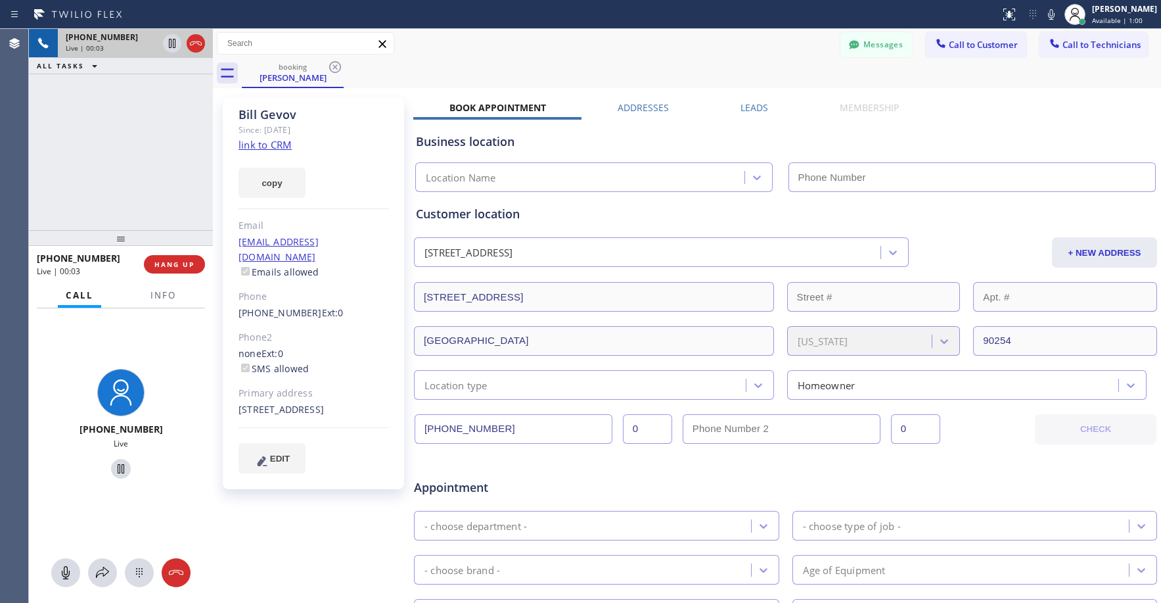
type input "[PHONE_NUMBER]"
click at [88, 126] on div "[PHONE_NUMBER] Live | 00:04 ALL TASKS ALL TASKS ACTIVE TASKS TASKS IN WRAP UP" at bounding box center [121, 129] width 184 height 201
click at [92, 95] on div "[PHONE_NUMBER] Live | 00:47 ALL TASKS ALL TASKS ACTIVE TASKS TASKS IN WRAP UP" at bounding box center [121, 129] width 184 height 201
click at [200, 43] on icon at bounding box center [196, 43] width 16 height 16
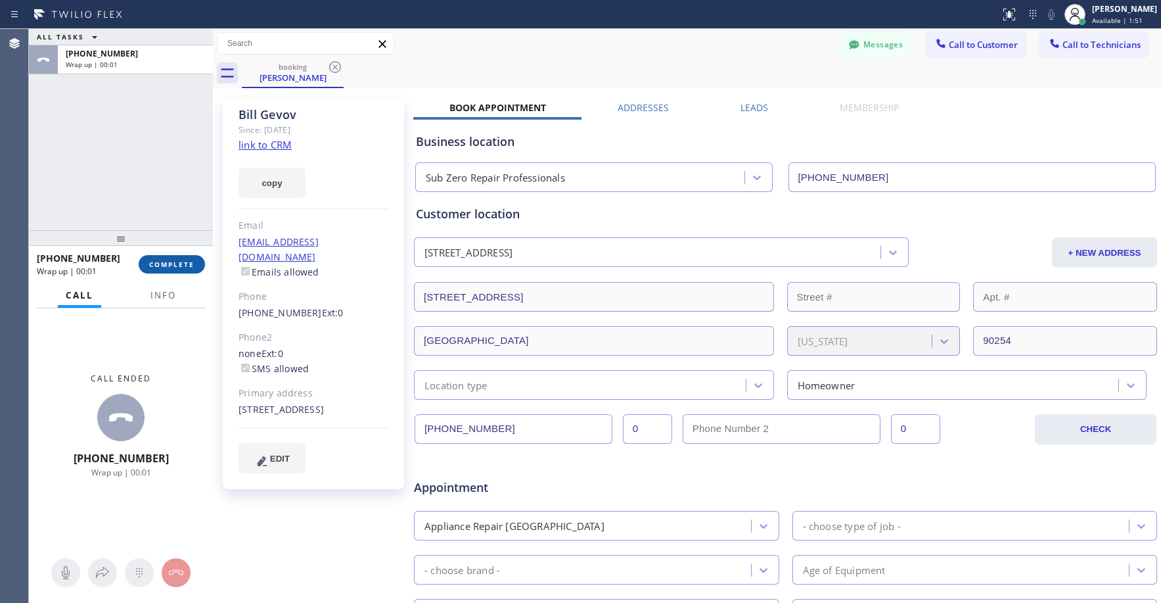
click at [174, 263] on span "COMPLETE" at bounding box center [171, 264] width 45 height 9
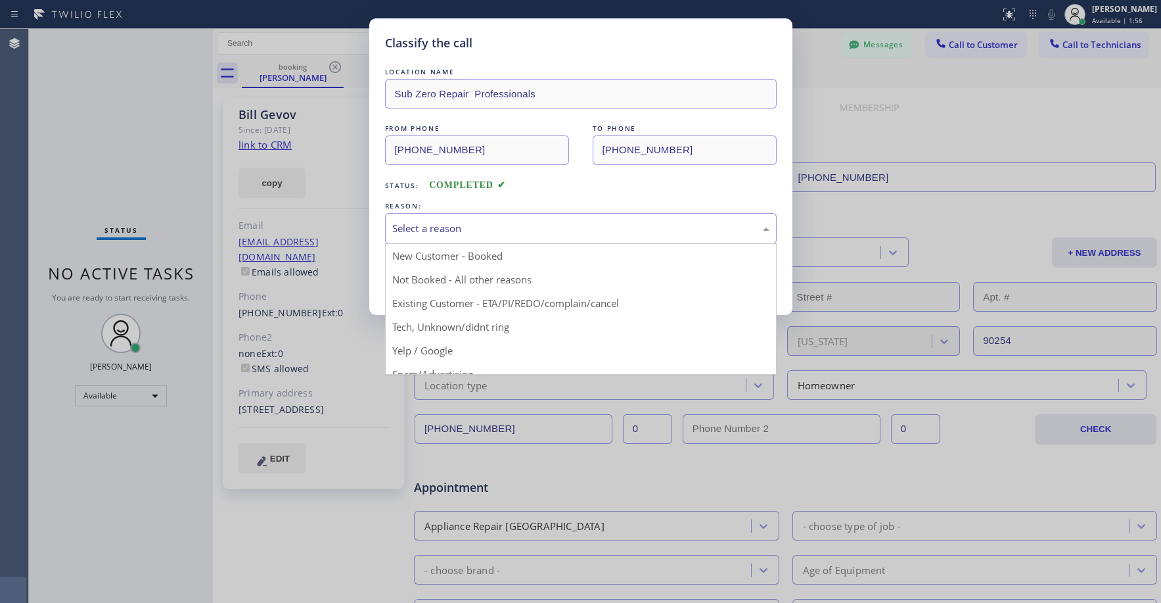
click at [467, 233] on div "Select a reason" at bounding box center [580, 228] width 377 height 15
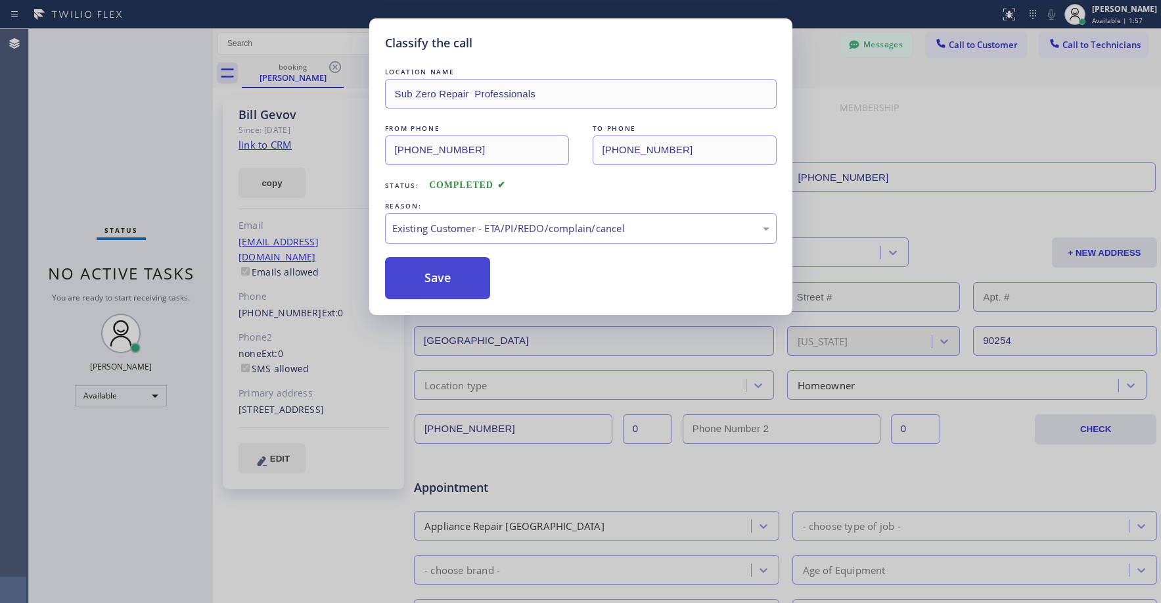
click at [439, 269] on button "Save" at bounding box center [438, 278] width 106 height 42
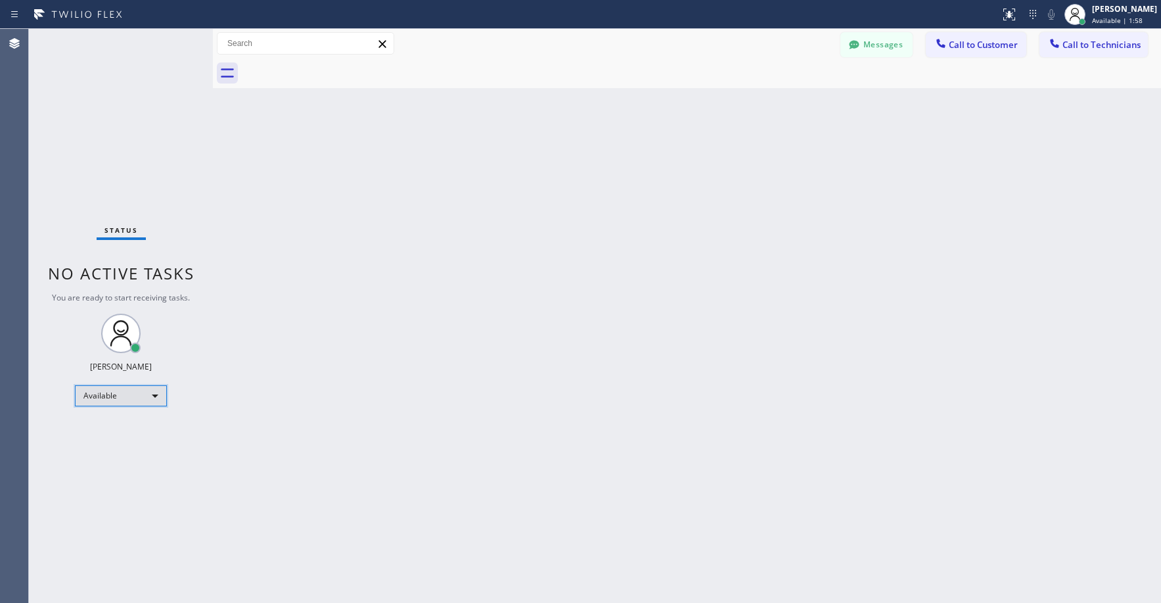
click at [107, 400] on div "Available" at bounding box center [121, 395] width 92 height 21
click at [111, 444] on li "Unavailable" at bounding box center [120, 447] width 89 height 16
click at [121, 116] on div "Status No active tasks Change activity state to start receiving tasks. [PERSON_…" at bounding box center [121, 316] width 184 height 574
click at [875, 41] on button "Messages" at bounding box center [877, 44] width 72 height 25
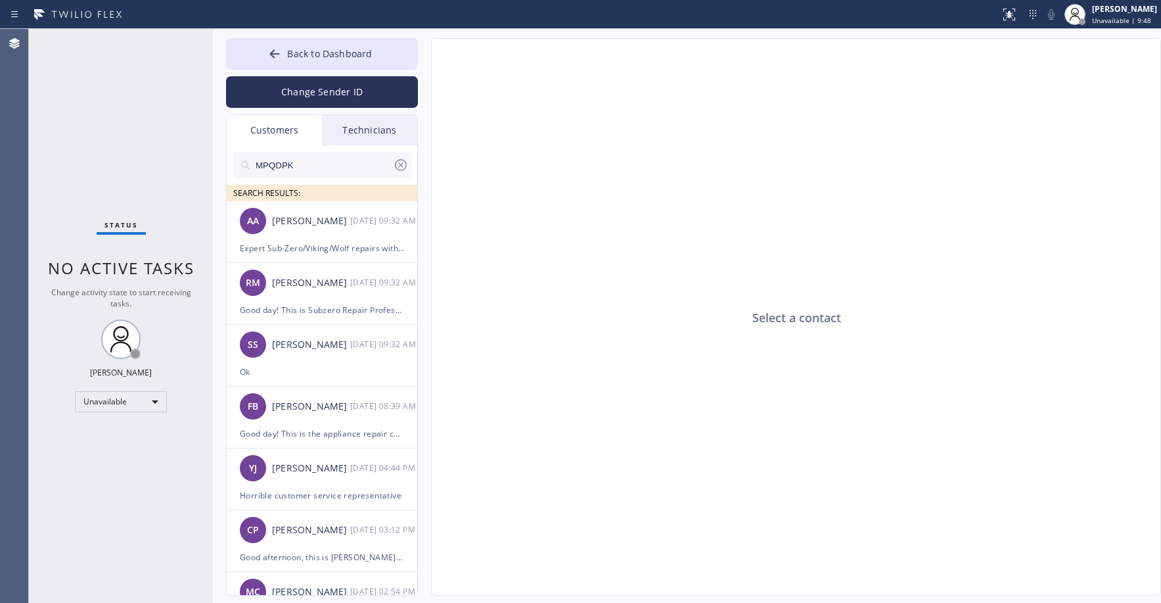
click at [273, 128] on div "Customers" at bounding box center [274, 130] width 95 height 30
click at [334, 222] on div "[PERSON_NAME]" at bounding box center [311, 221] width 78 height 15
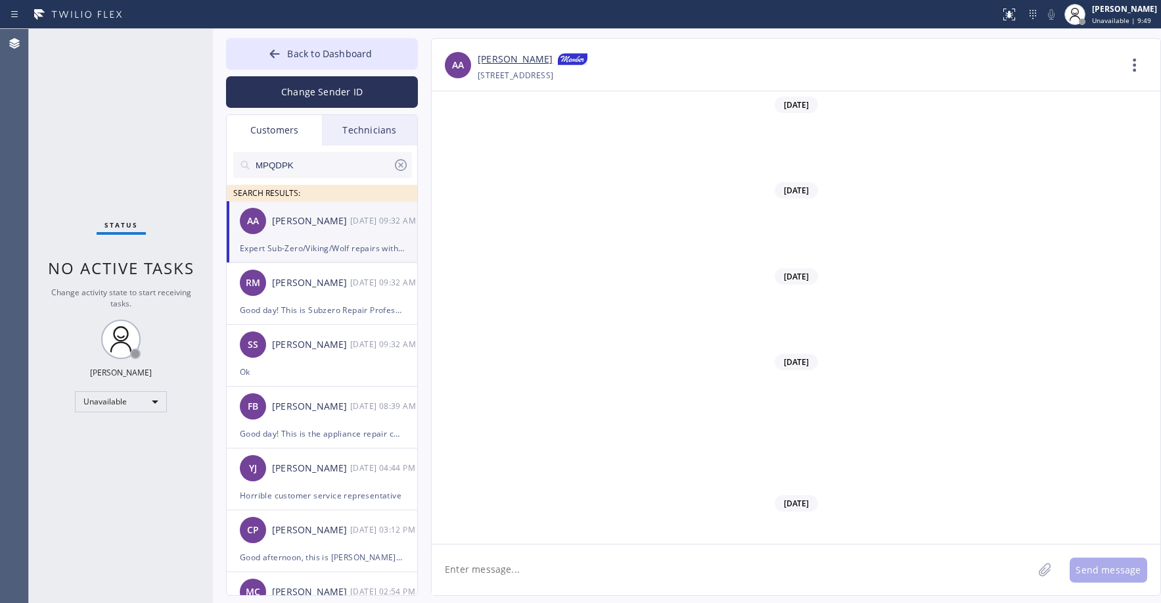
scroll to position [9534, 0]
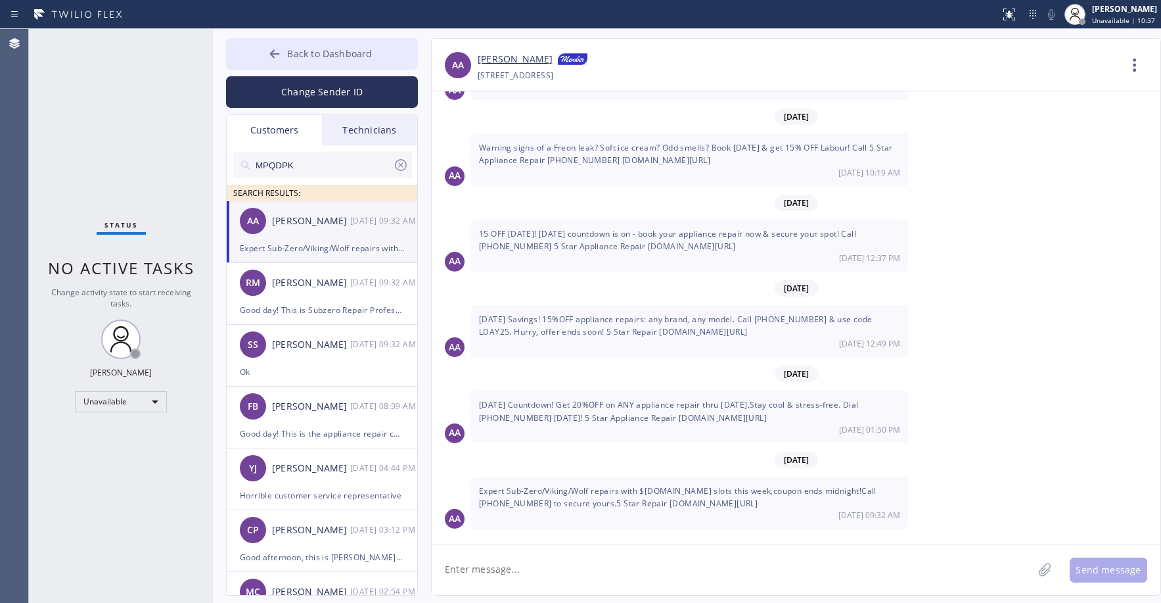
click at [340, 51] on span "Back to Dashboard" at bounding box center [329, 53] width 85 height 12
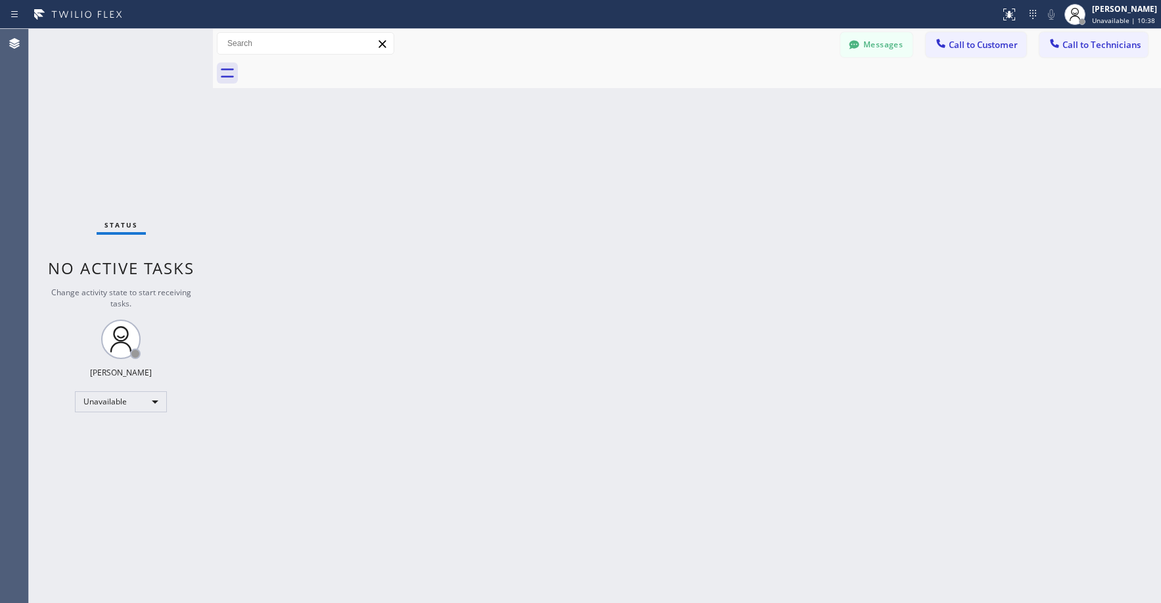
click at [108, 102] on div "Status No active tasks Change activity state to start receiving tasks. [PERSON_…" at bounding box center [121, 316] width 184 height 574
drag, startPoint x: 93, startPoint y: 125, endPoint x: 104, endPoint y: 131, distance: 13.0
click at [93, 126] on div "Status No active tasks Change activity state to start receiving tasks. [PERSON_…" at bounding box center [121, 316] width 184 height 574
drag, startPoint x: 89, startPoint y: 124, endPoint x: 525, endPoint y: 112, distance: 436.5
click at [94, 126] on div "Status No active tasks Change activity state to start receiving tasks. [PERSON_…" at bounding box center [121, 316] width 184 height 574
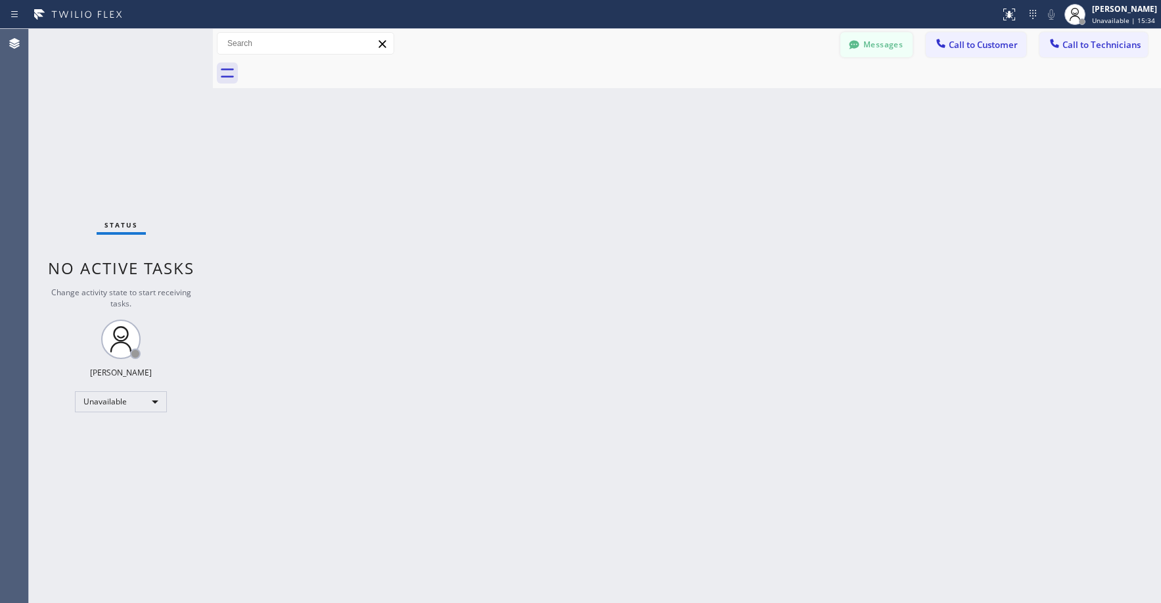
click at [887, 47] on button "Messages" at bounding box center [877, 44] width 72 height 25
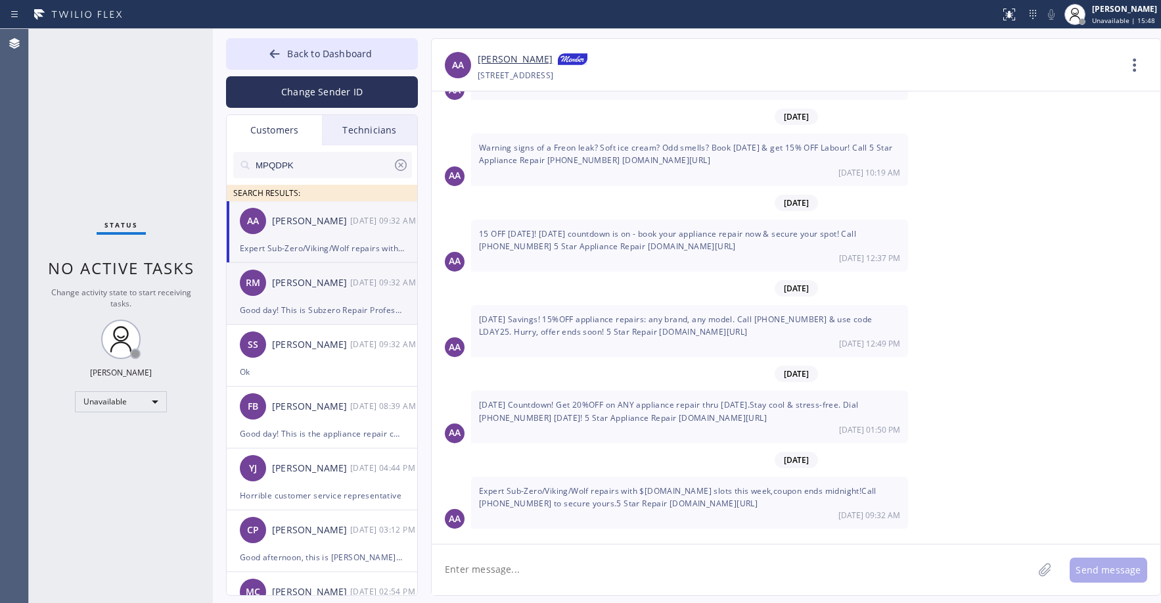
scroll to position [44, 0]
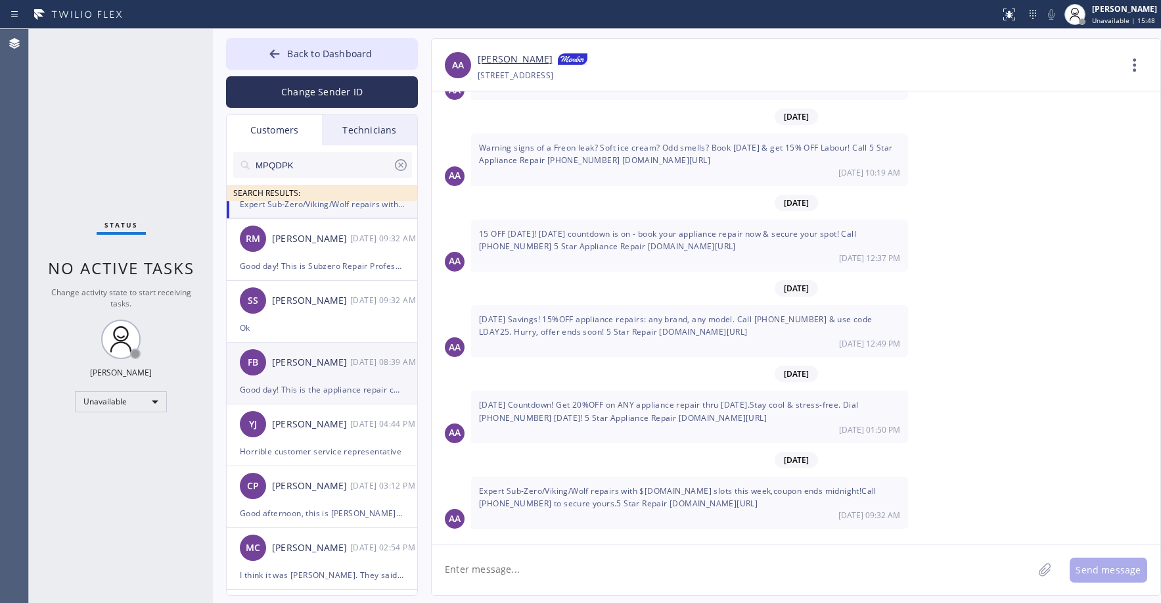
click at [324, 365] on div "[PERSON_NAME]" at bounding box center [311, 362] width 78 height 15
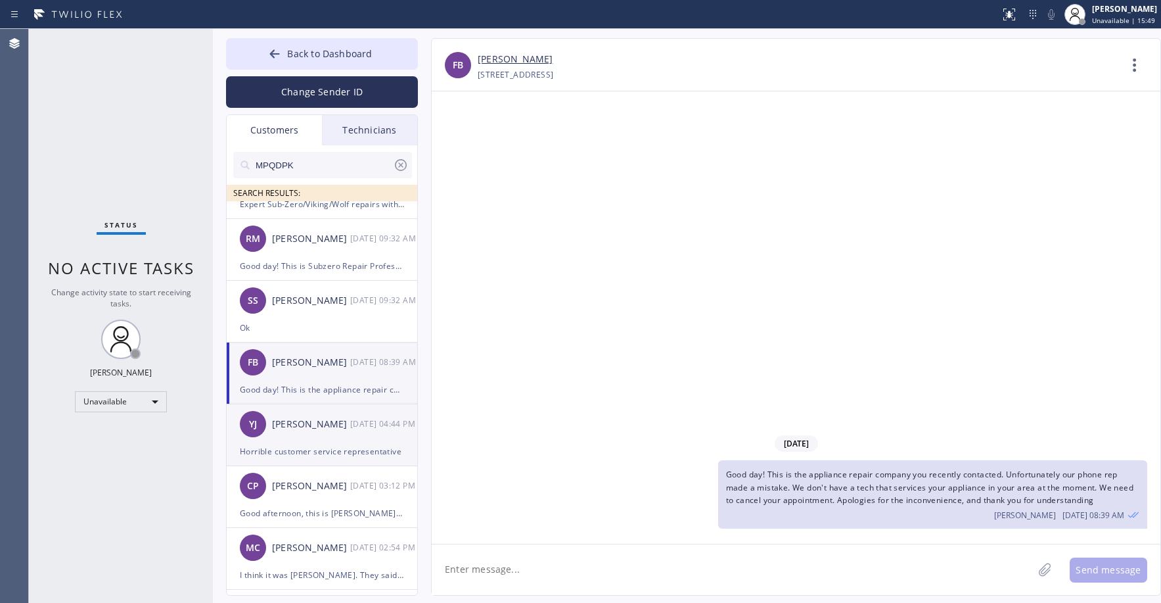
scroll to position [0, 0]
click at [318, 427] on div "[PERSON_NAME]" at bounding box center [311, 424] width 78 height 15
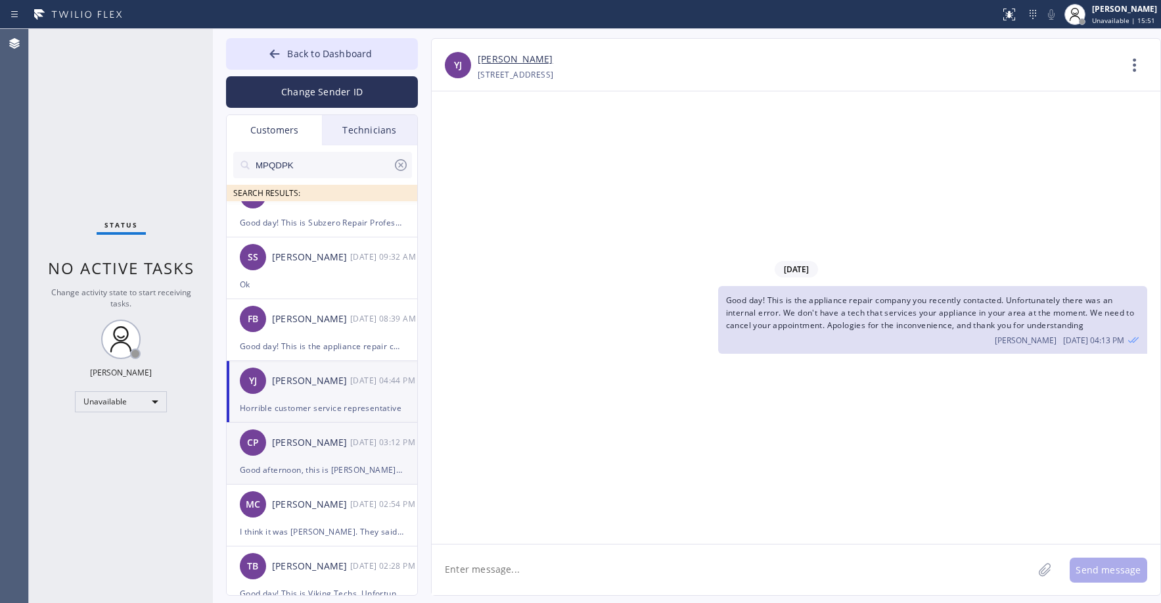
click at [321, 446] on div "[PERSON_NAME]" at bounding box center [311, 442] width 78 height 15
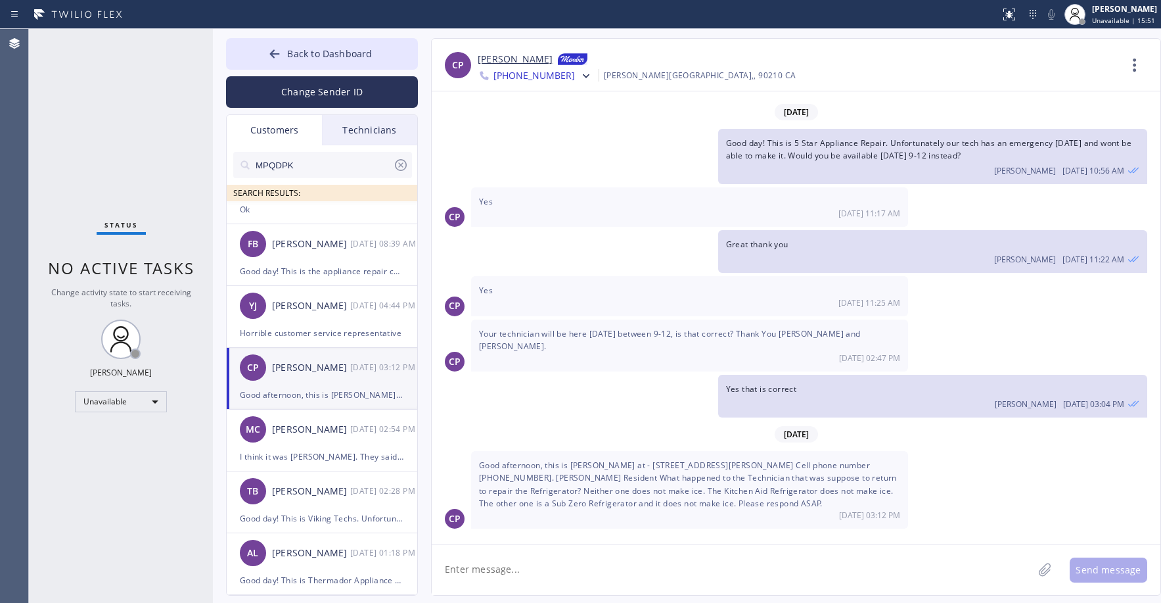
scroll to position [175, 0]
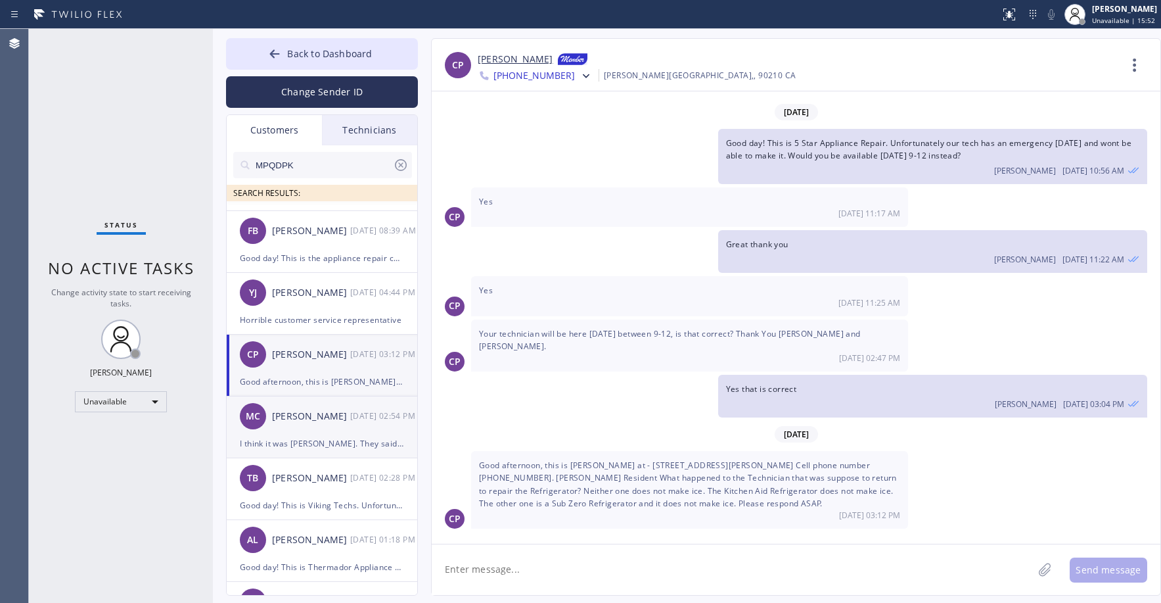
click at [319, 417] on div "[PERSON_NAME]" at bounding box center [311, 416] width 78 height 15
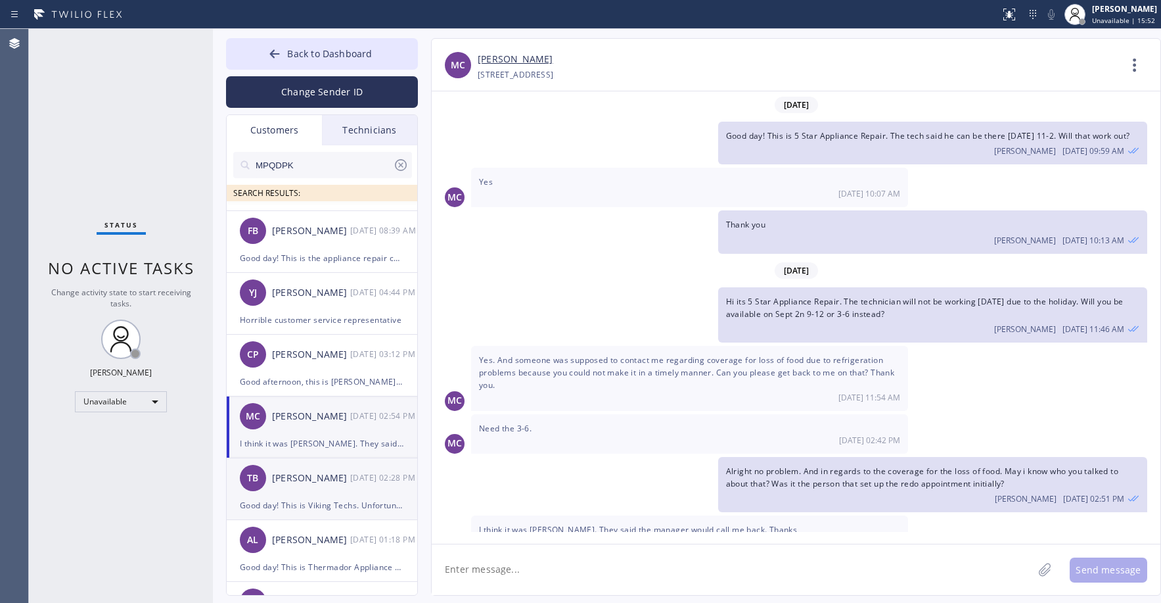
scroll to position [26, 0]
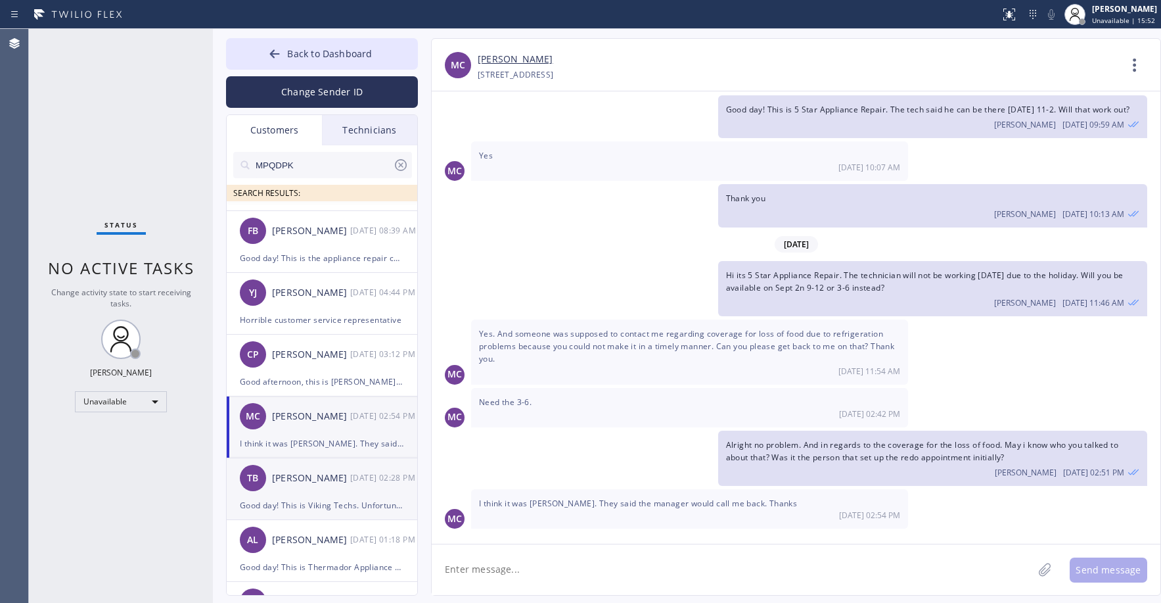
click at [312, 484] on div "[PERSON_NAME]" at bounding box center [311, 478] width 78 height 15
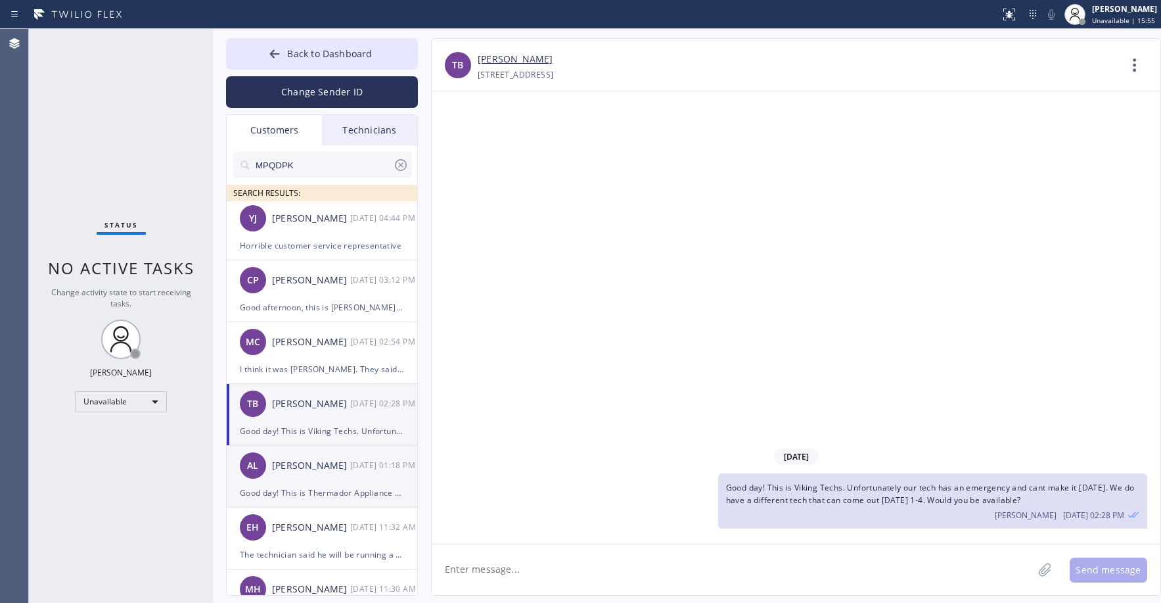
scroll to position [263, 0]
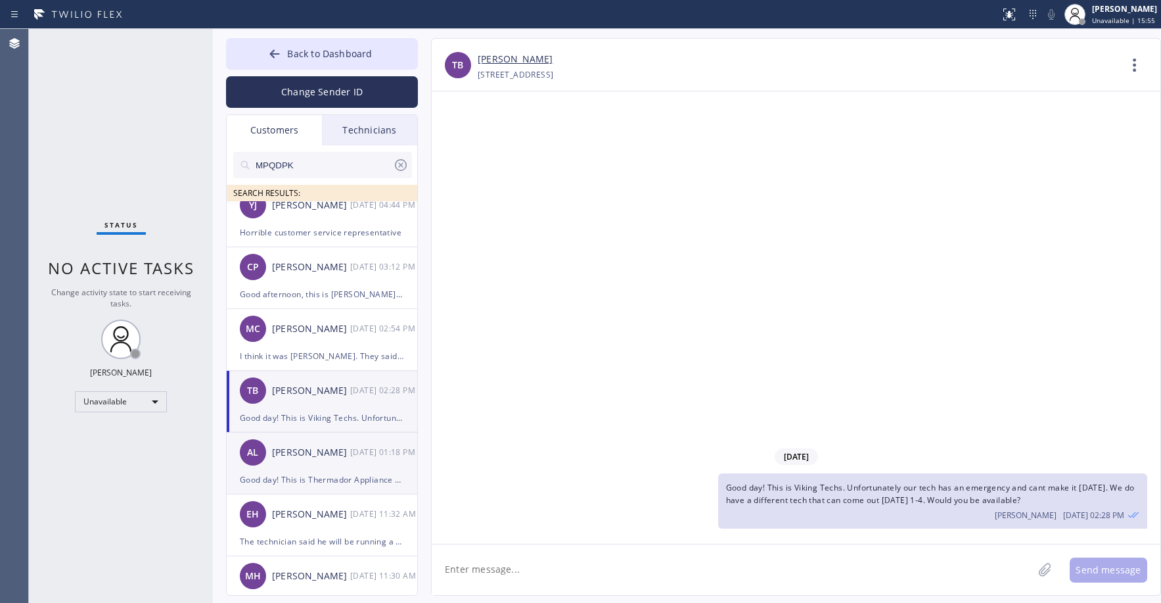
click at [317, 453] on div "[PERSON_NAME]" at bounding box center [311, 452] width 78 height 15
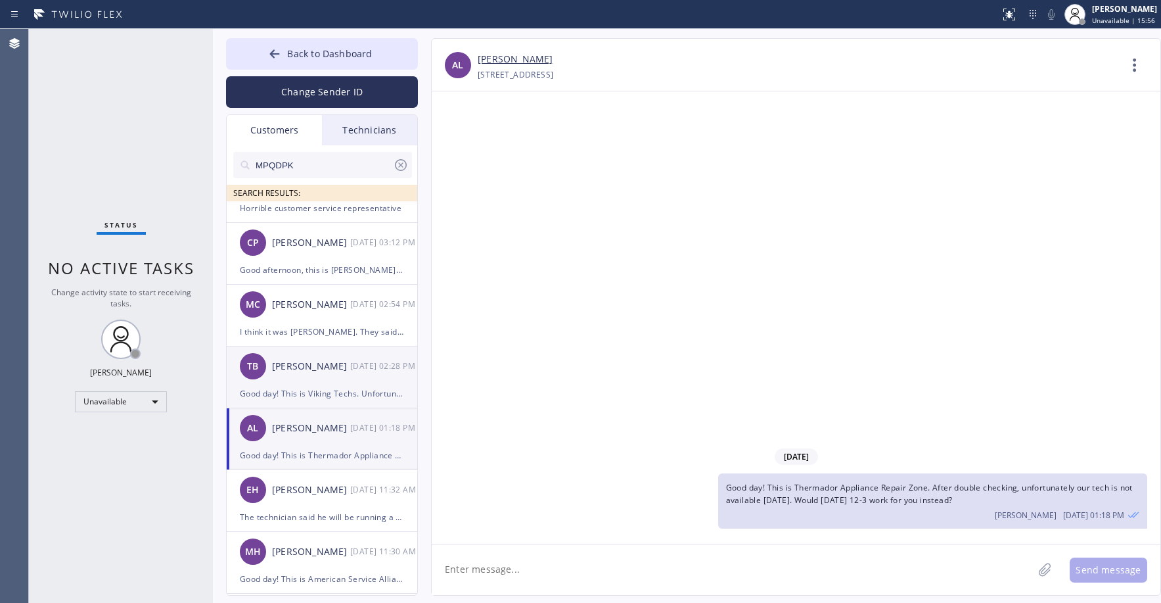
scroll to position [350, 0]
click at [313, 425] on div "[PERSON_NAME]" at bounding box center [311, 426] width 78 height 15
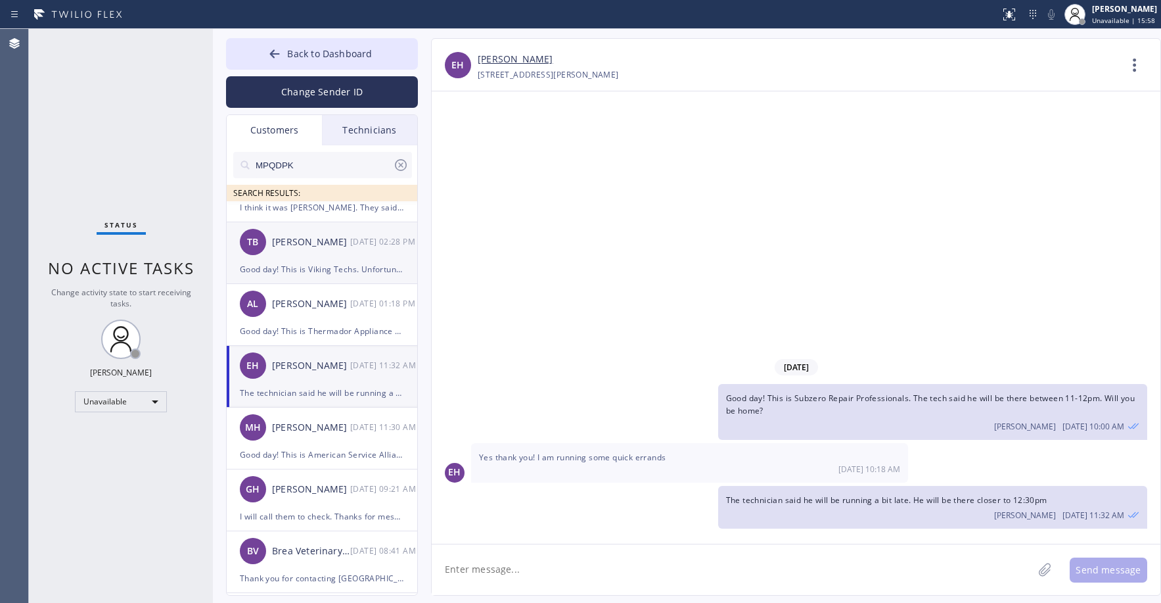
scroll to position [438, 0]
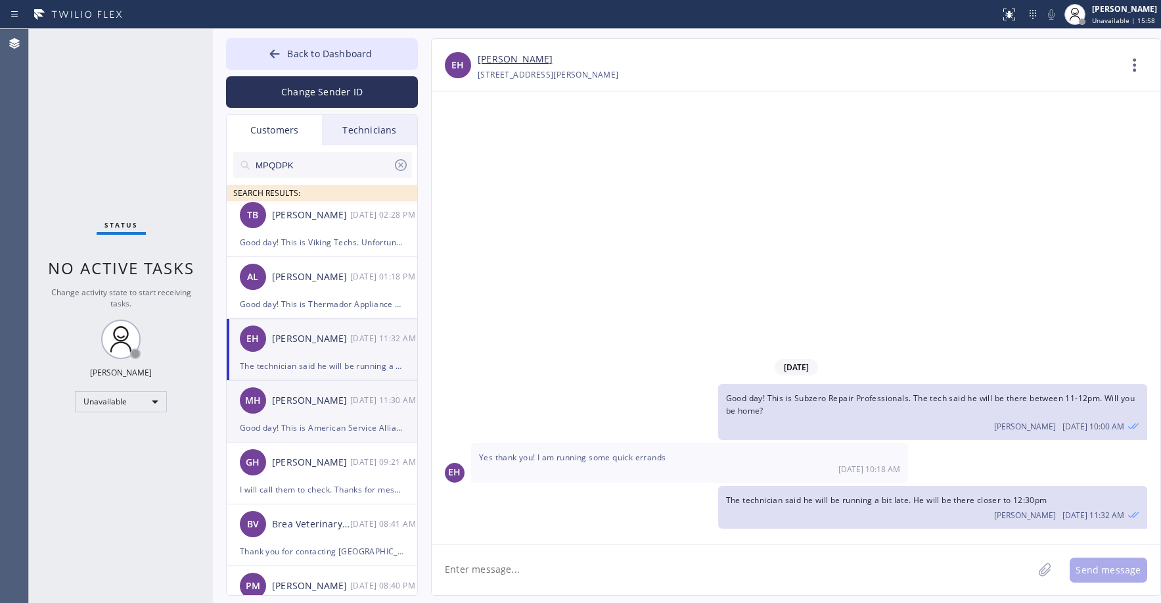
click at [336, 398] on div "[PERSON_NAME]" at bounding box center [311, 400] width 78 height 15
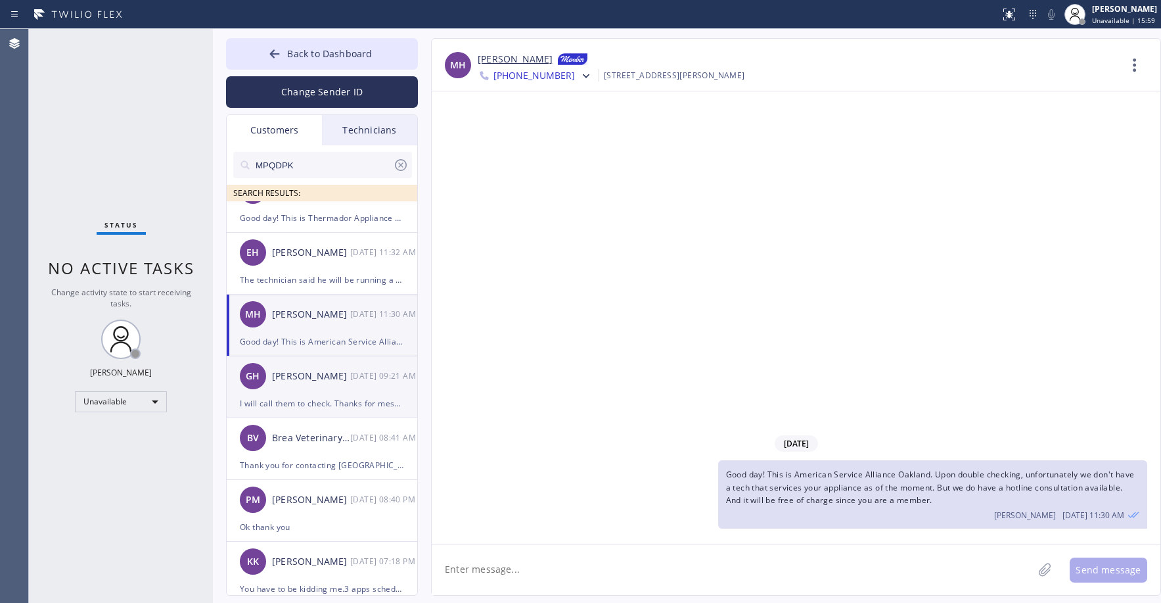
scroll to position [526, 0]
click at [331, 375] on div "[PERSON_NAME]" at bounding box center [311, 374] width 78 height 15
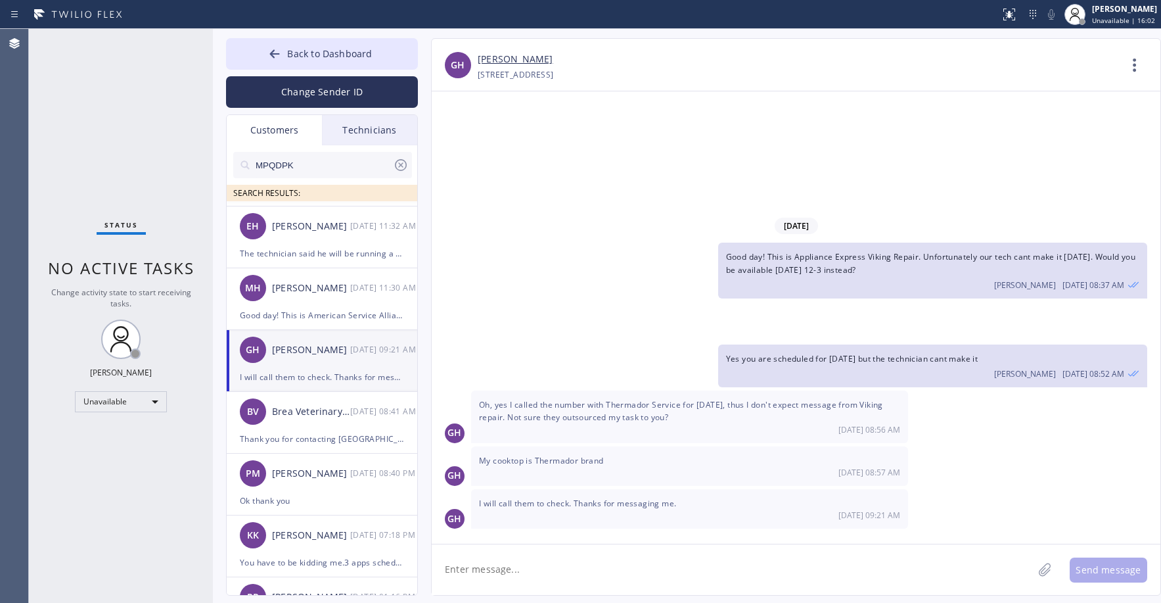
scroll to position [570, 0]
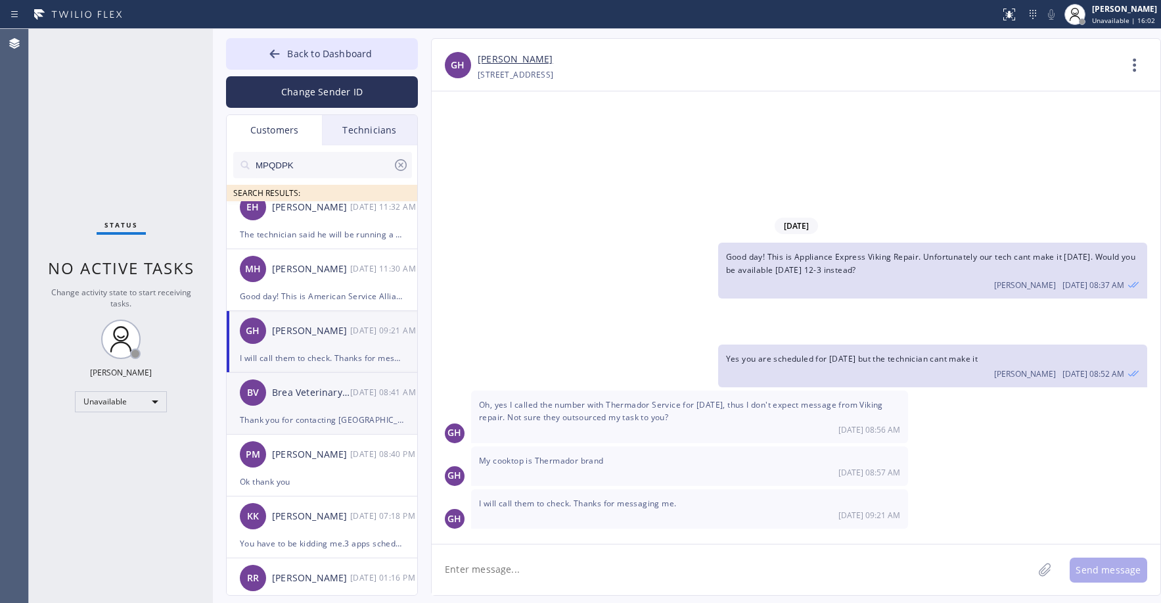
click at [308, 394] on div "Brea VeterinaryHospital" at bounding box center [311, 392] width 78 height 15
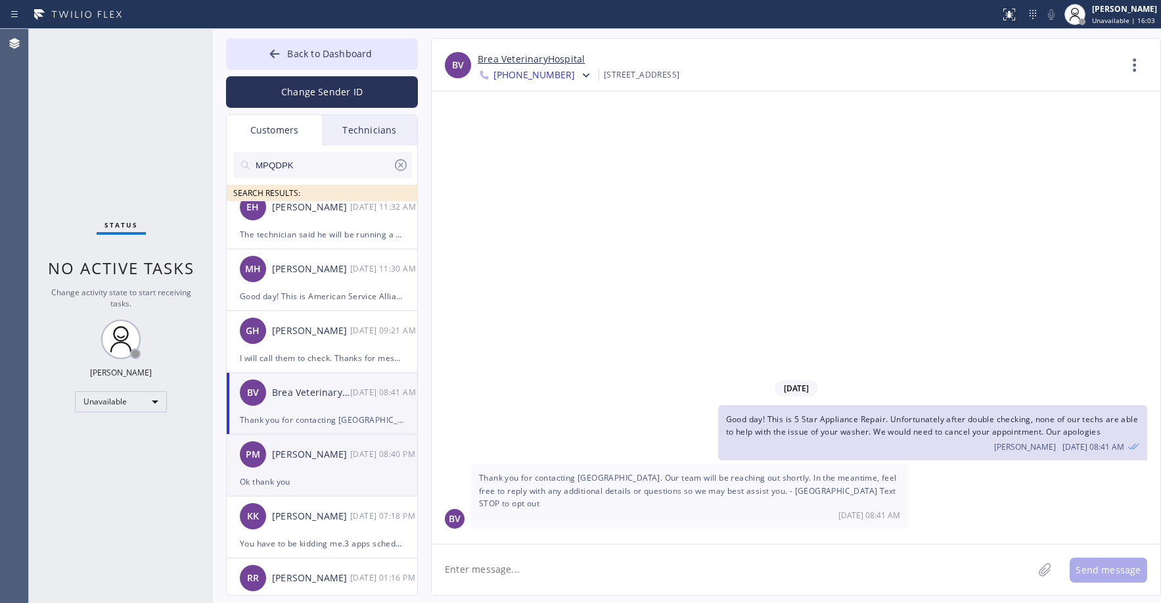
click at [313, 463] on div "PM [PERSON_NAME] [DATE] 08:40 PM" at bounding box center [323, 453] width 192 height 39
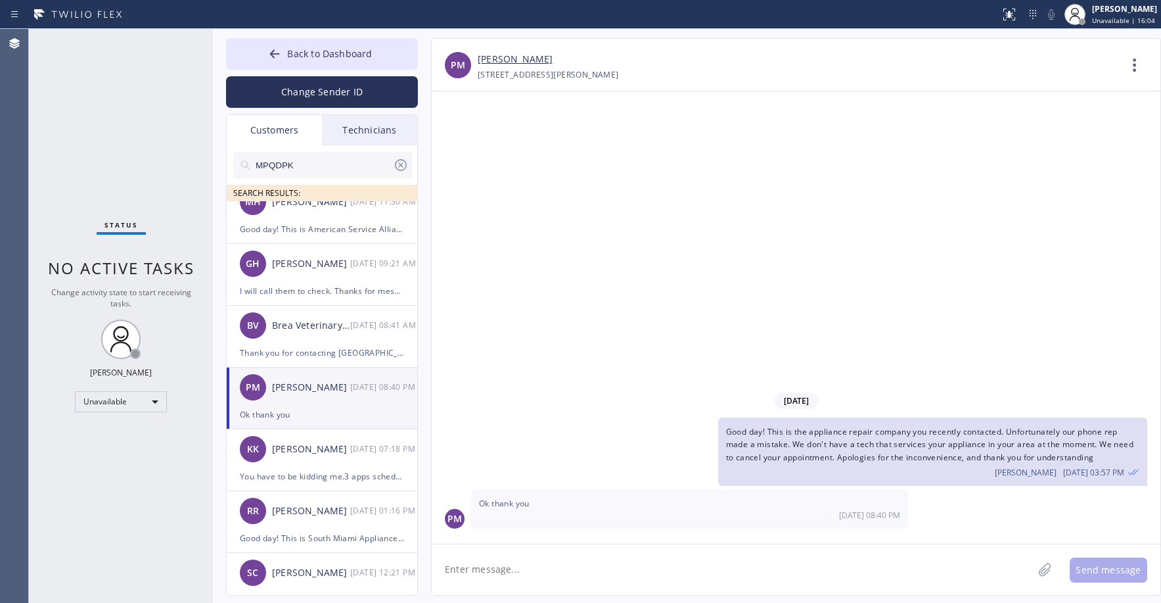
scroll to position [657, 0]
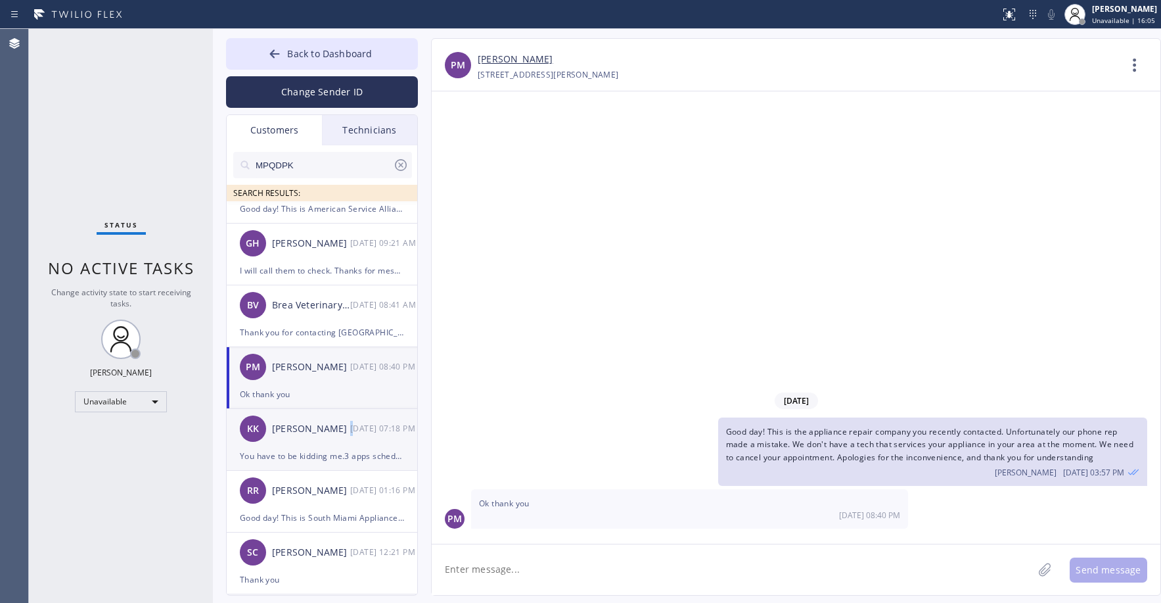
click at [352, 436] on div "KK [PERSON_NAME] [DATE] 07:18 PM" at bounding box center [323, 428] width 192 height 39
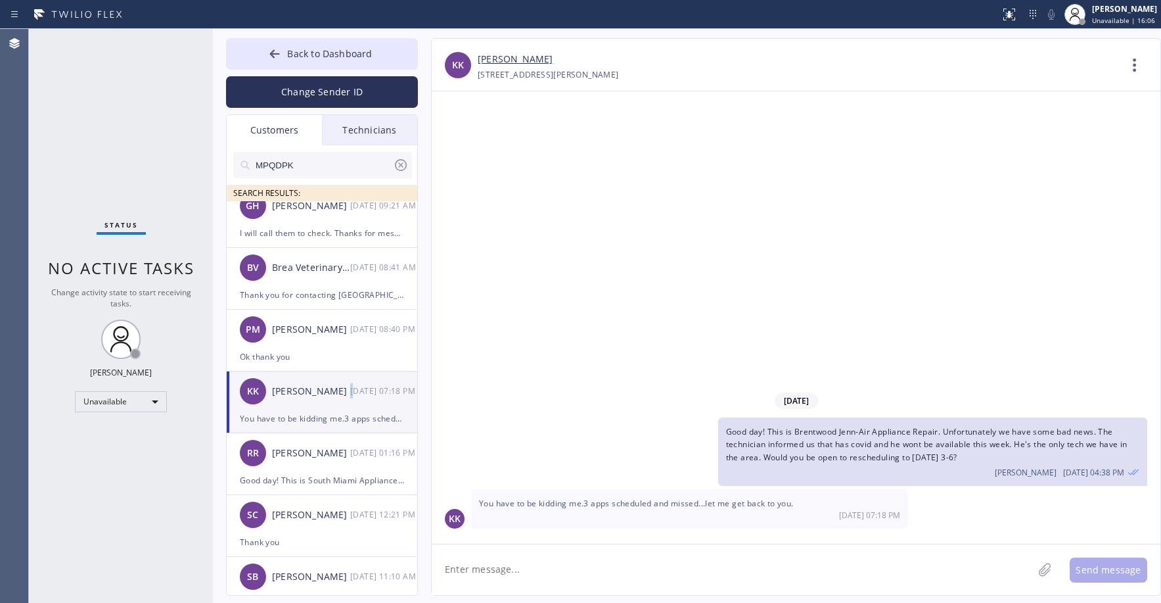
scroll to position [745, 0]
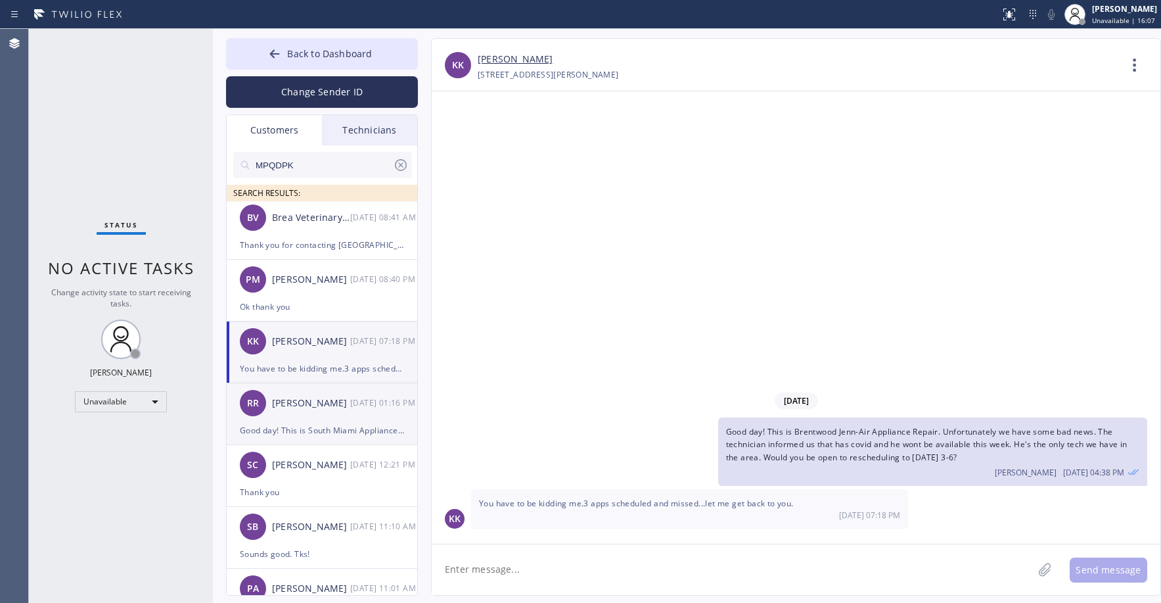
click at [335, 412] on div "RR [PERSON_NAME] Read [DATE] 01:16 PM" at bounding box center [323, 402] width 192 height 39
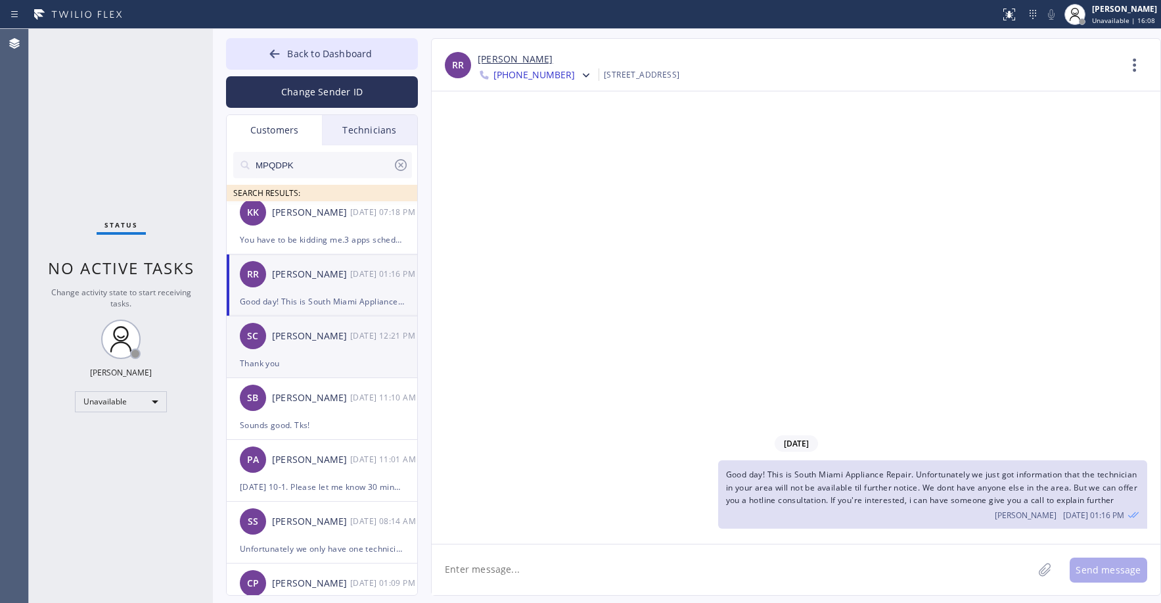
scroll to position [876, 0]
click at [340, 363] on div "Thank you" at bounding box center [322, 360] width 164 height 15
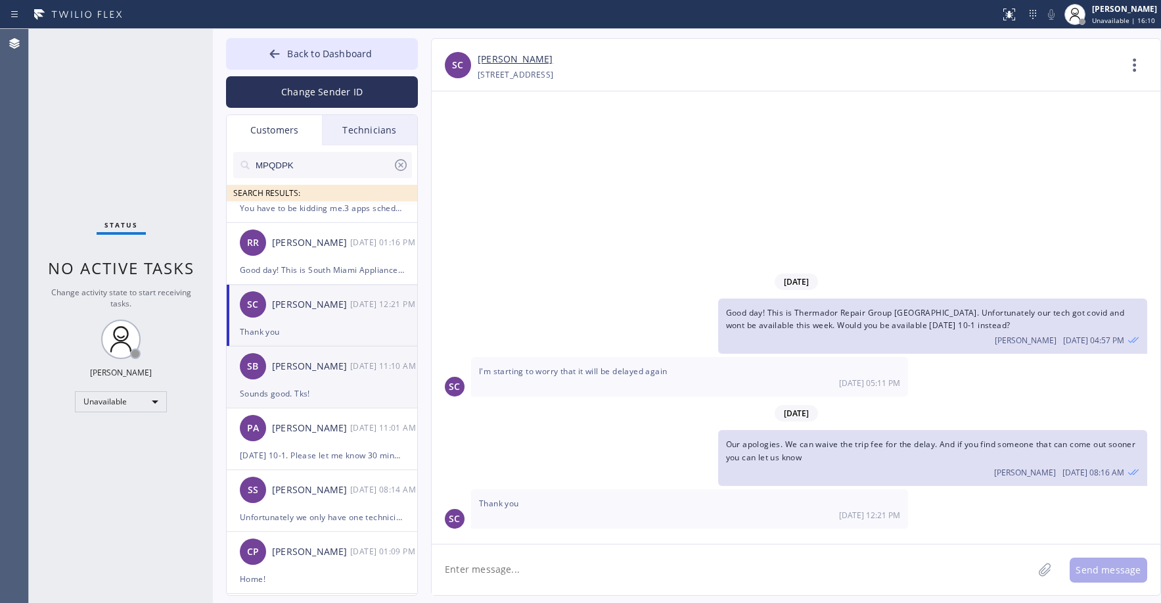
scroll to position [920, 0]
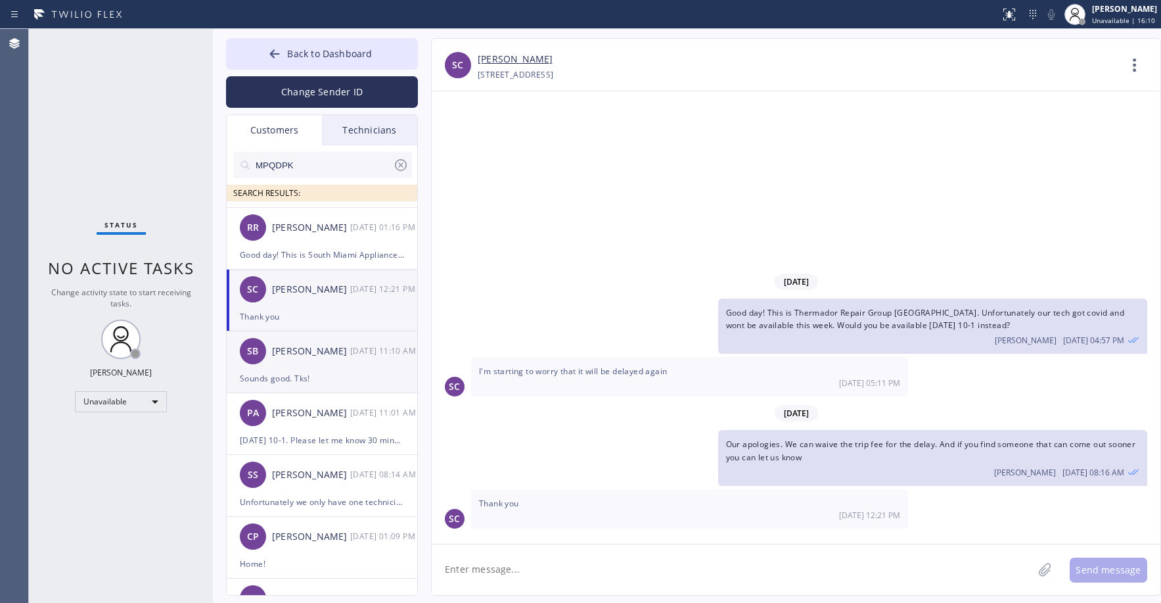
click at [332, 376] on div "Sounds good. Tks!" at bounding box center [322, 378] width 164 height 15
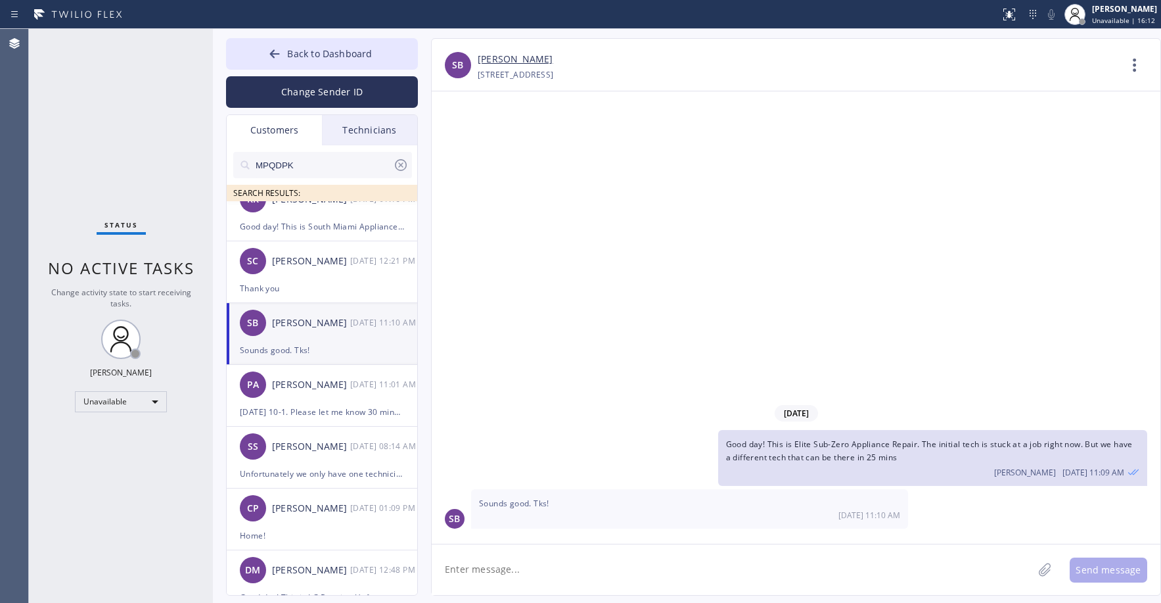
scroll to position [964, 0]
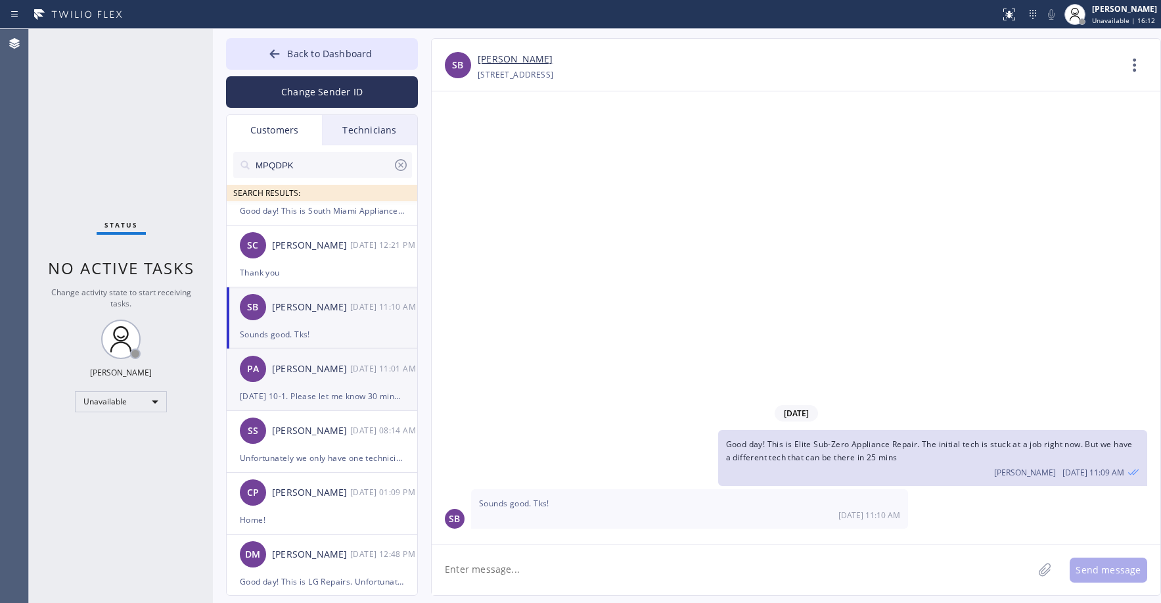
click at [332, 377] on div "PA [PERSON_NAME] [DATE] 11:01 AM" at bounding box center [323, 368] width 192 height 39
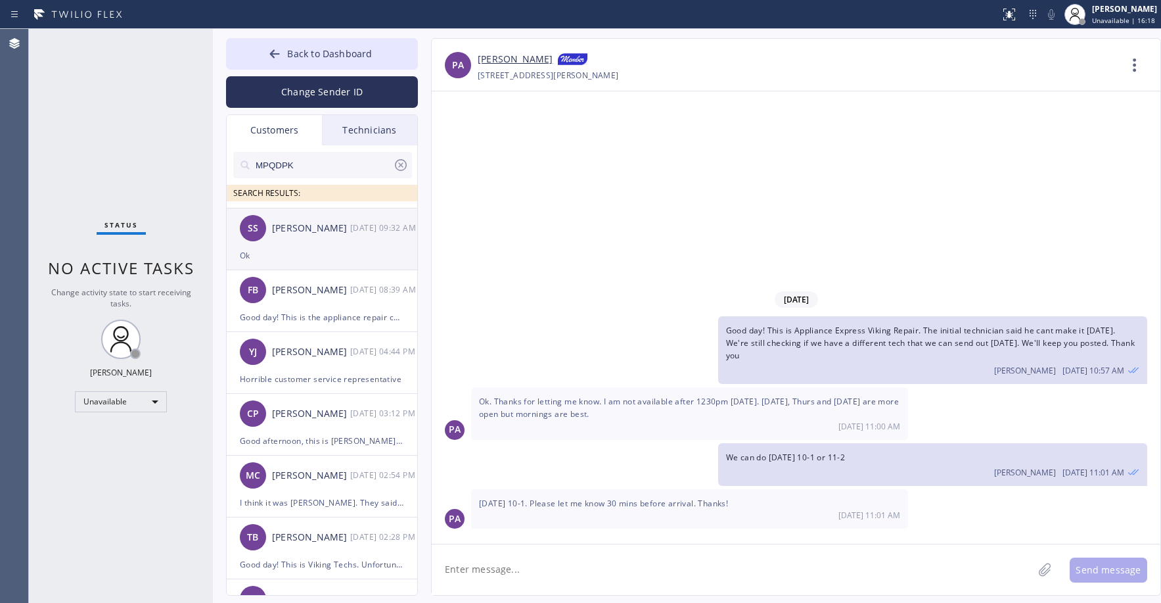
scroll to position [131, 0]
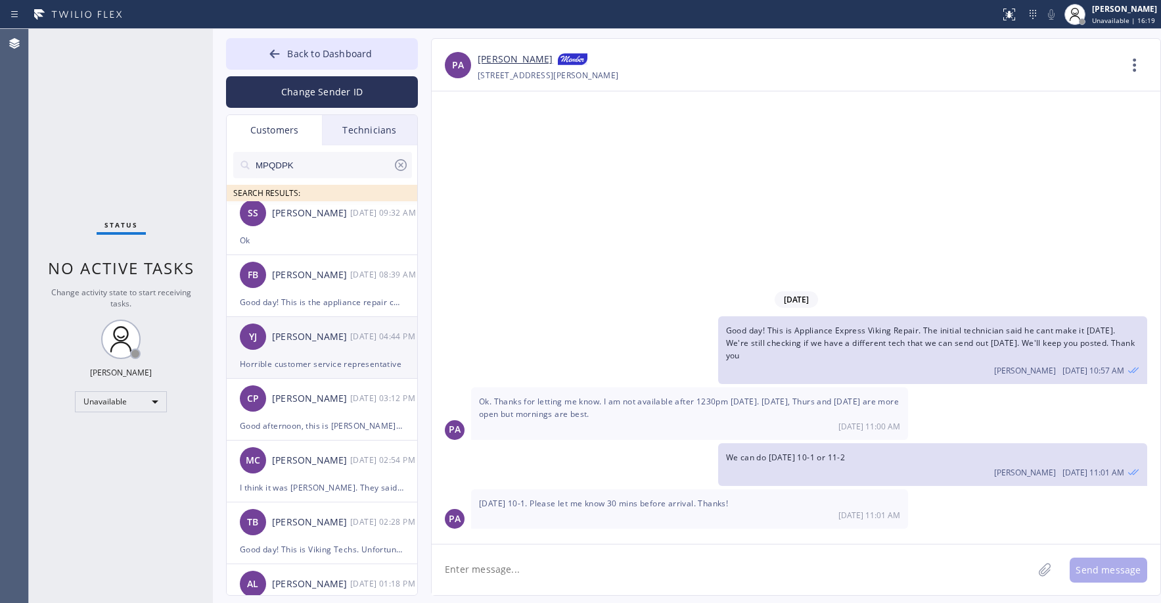
click at [319, 338] on div "[PERSON_NAME]" at bounding box center [311, 336] width 78 height 15
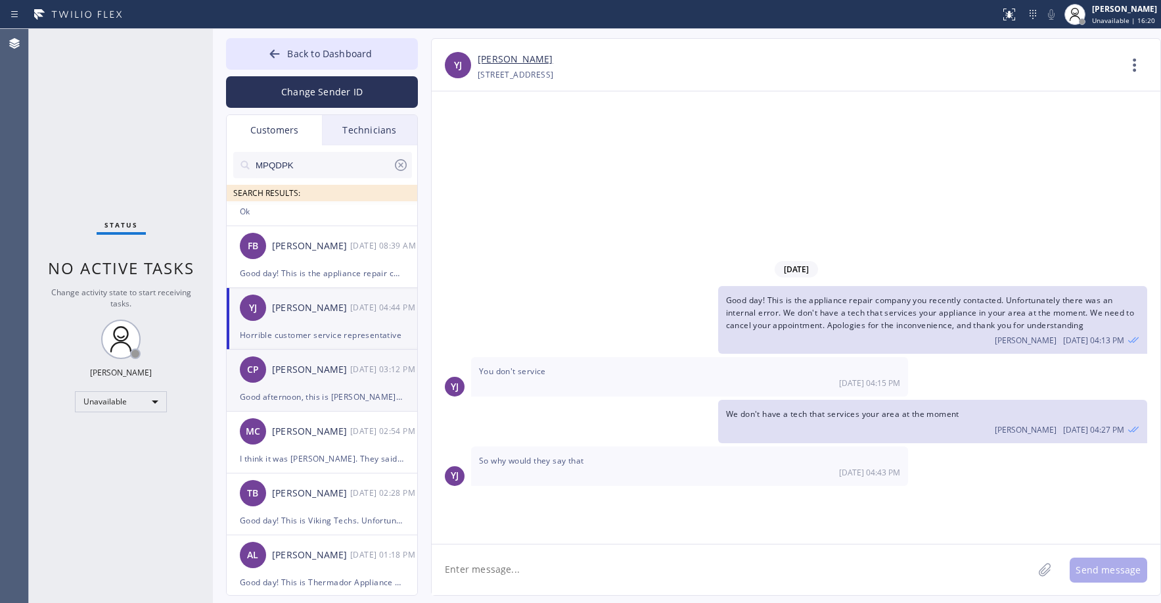
scroll to position [175, 0]
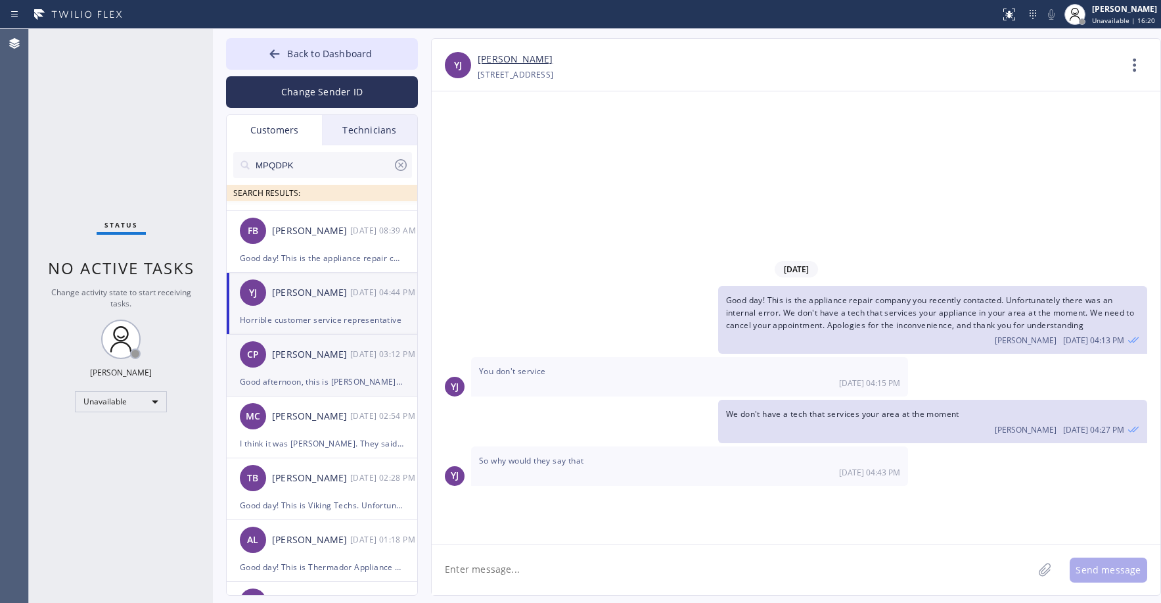
click at [324, 358] on div "[PERSON_NAME]" at bounding box center [311, 354] width 78 height 15
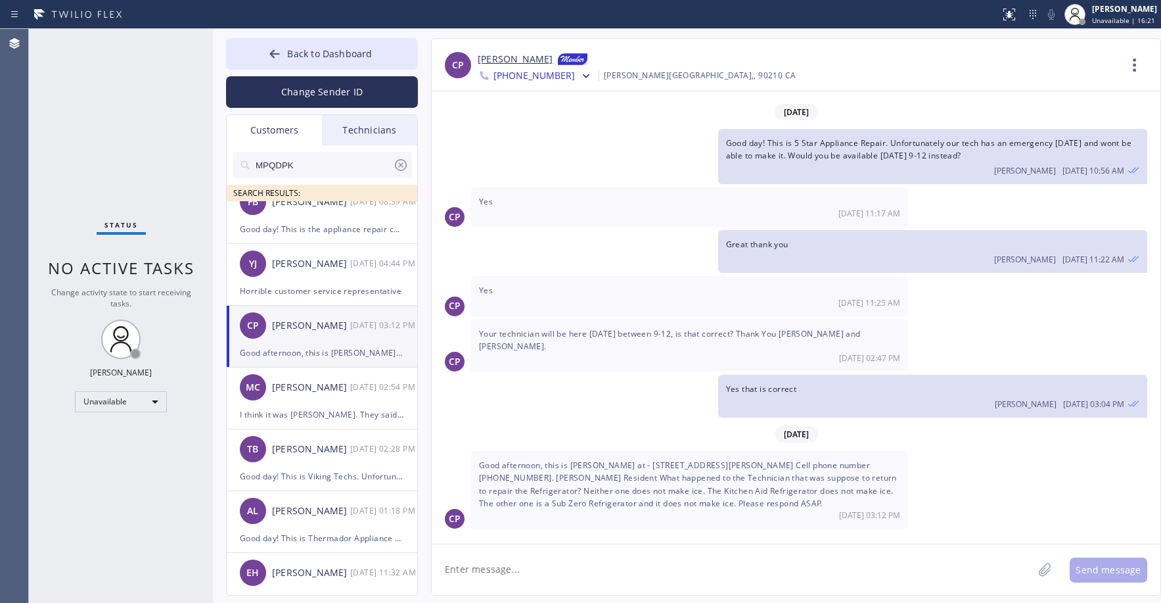
scroll to position [219, 0]
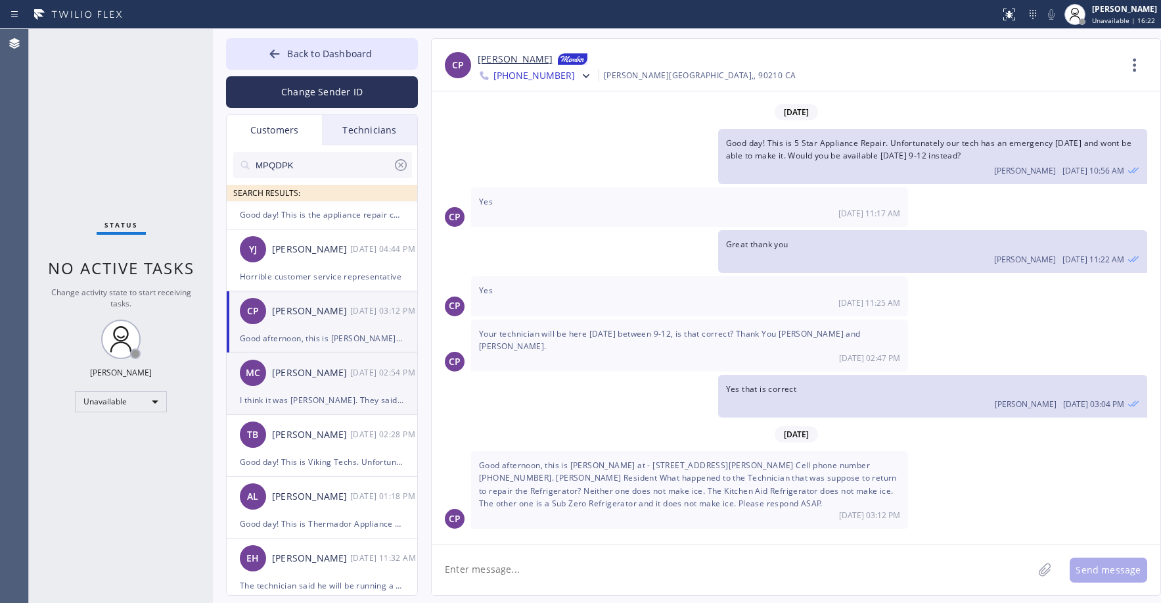
click at [329, 369] on div "[PERSON_NAME]" at bounding box center [311, 372] width 78 height 15
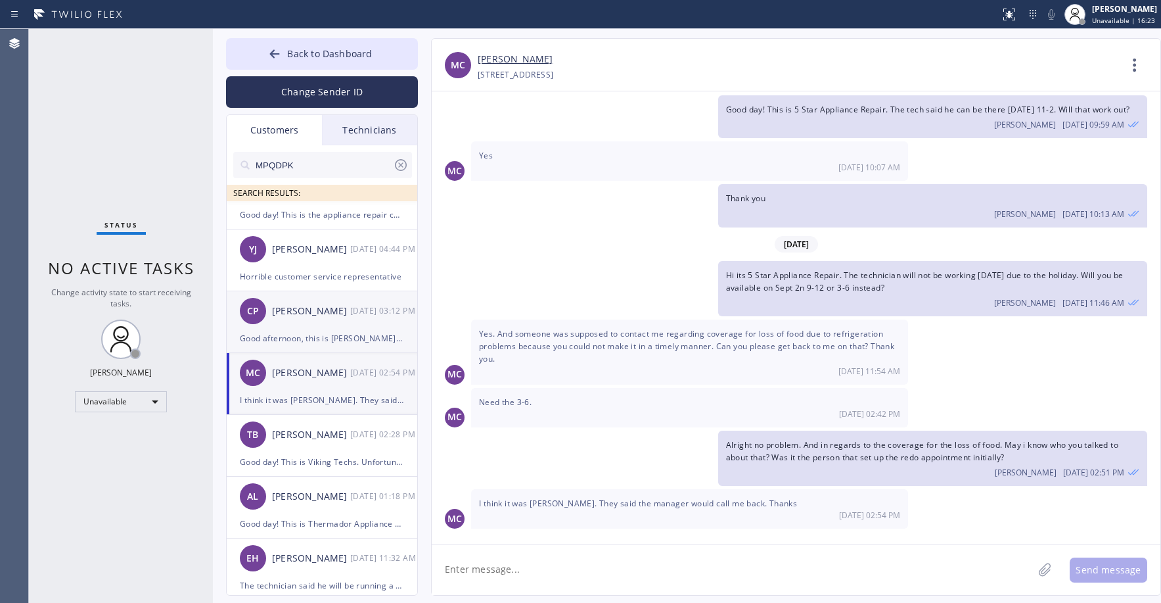
scroll to position [263, 0]
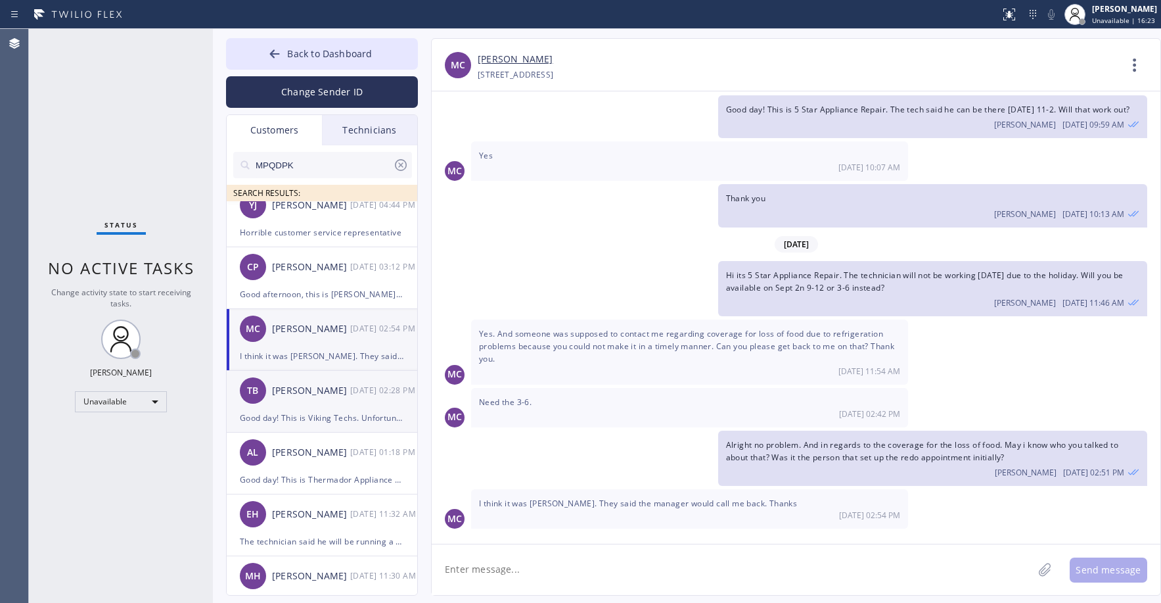
click at [333, 386] on div "[PERSON_NAME]" at bounding box center [311, 390] width 78 height 15
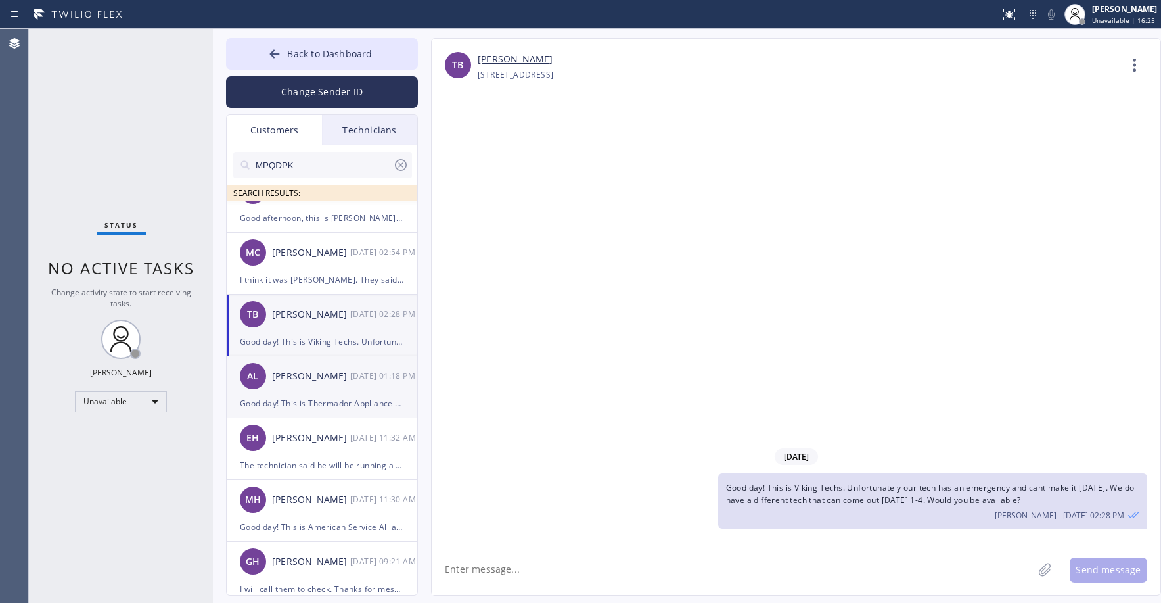
scroll to position [350, 0]
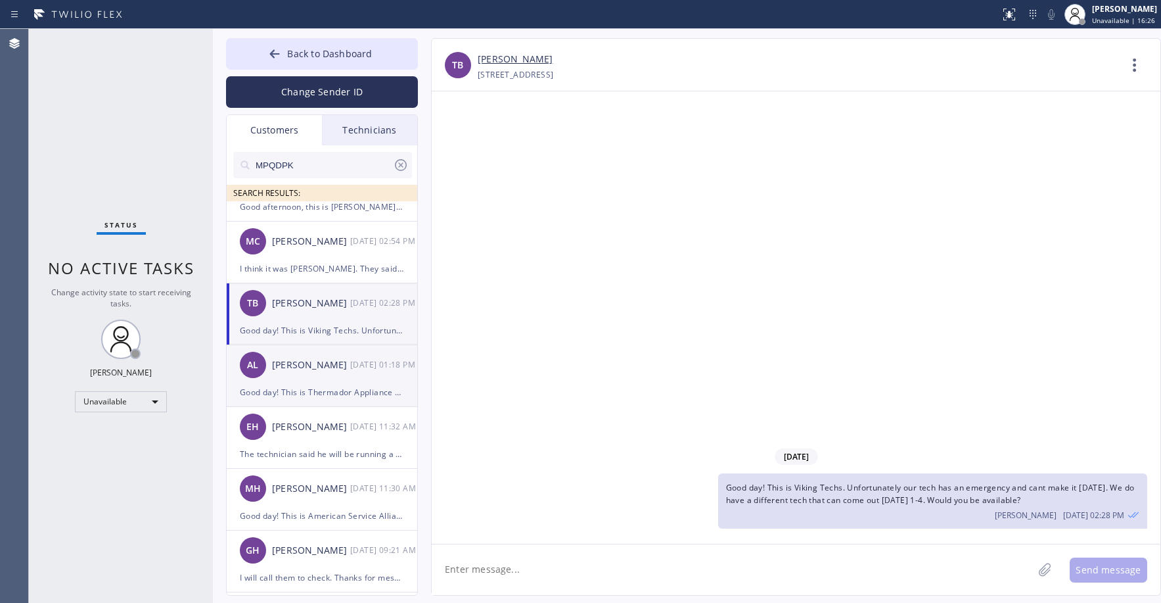
click at [340, 363] on div "[PERSON_NAME]" at bounding box center [311, 365] width 78 height 15
click at [331, 312] on div "TB [PERSON_NAME] [DATE] 02:28 PM" at bounding box center [323, 302] width 192 height 39
click at [328, 373] on div "AL [PERSON_NAME] [DATE] 01:18 PM" at bounding box center [323, 364] width 192 height 39
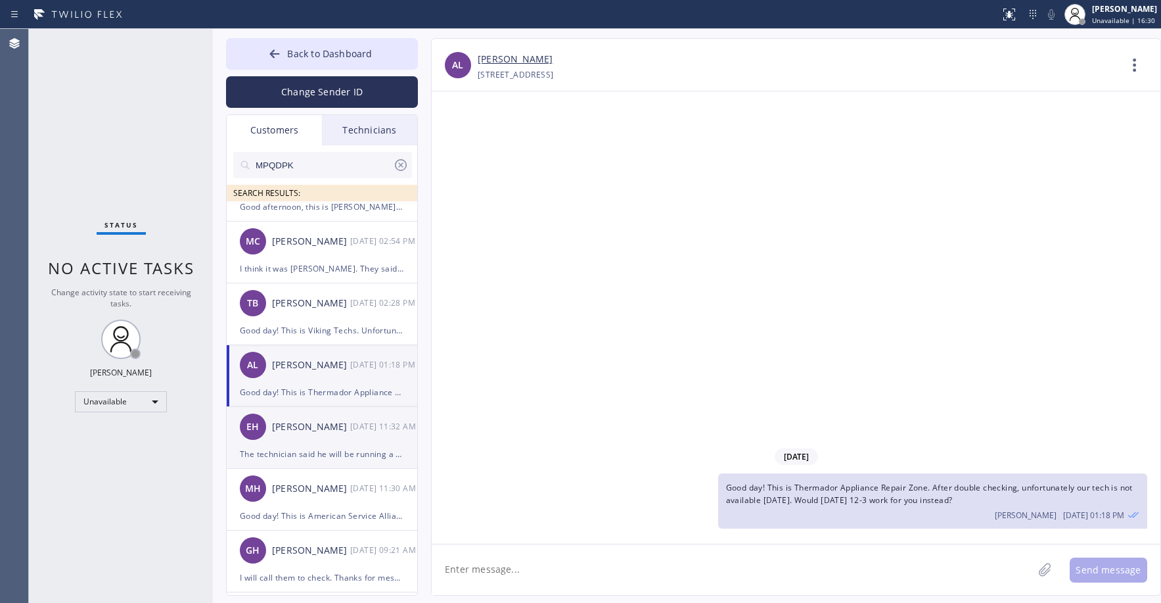
click at [316, 421] on div "[PERSON_NAME]" at bounding box center [311, 426] width 78 height 15
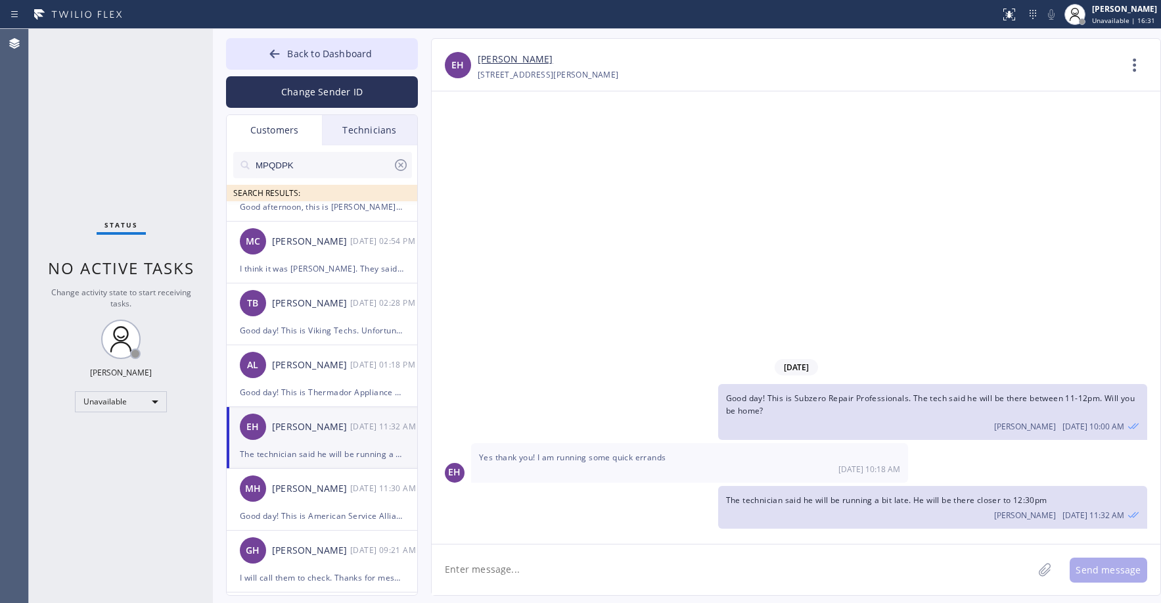
scroll to position [394, 0]
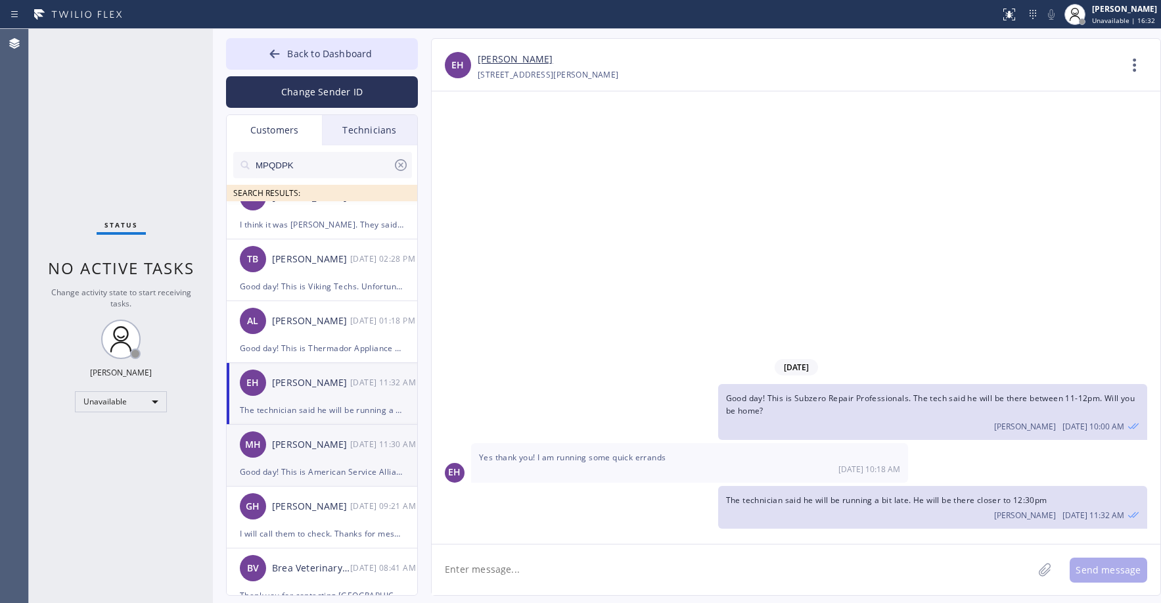
click at [336, 455] on div "[PERSON_NAME] [DATE] 11:30 AM" at bounding box center [323, 444] width 192 height 39
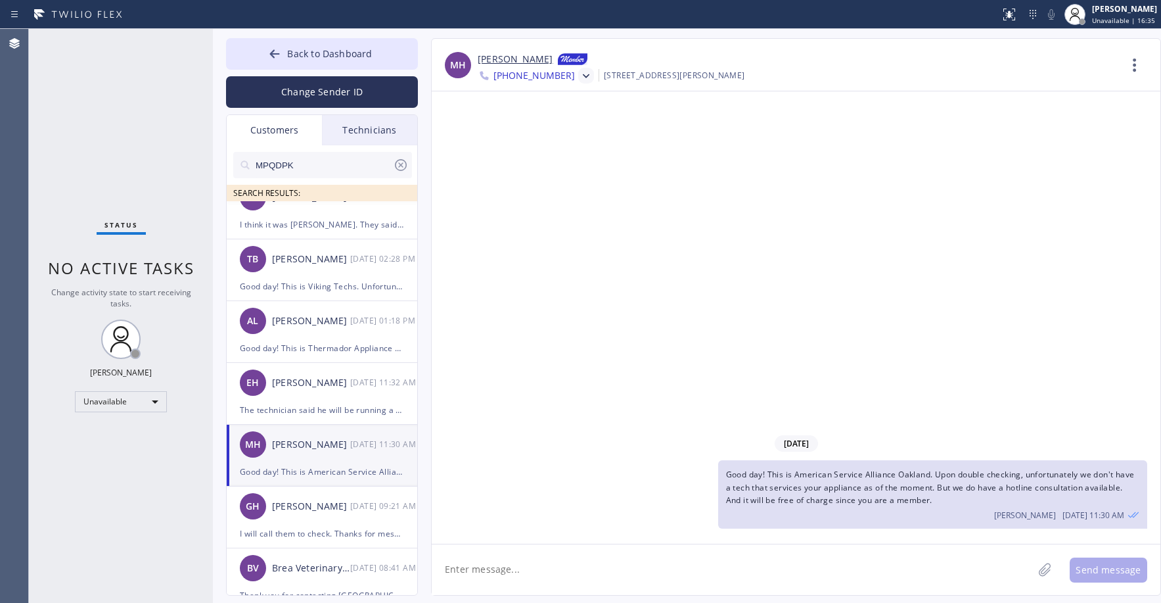
click at [580, 75] on icon at bounding box center [586, 76] width 13 height 13
click at [527, 169] on div "[PHONE_NUMBER]" at bounding box center [553, 166] width 151 height 30
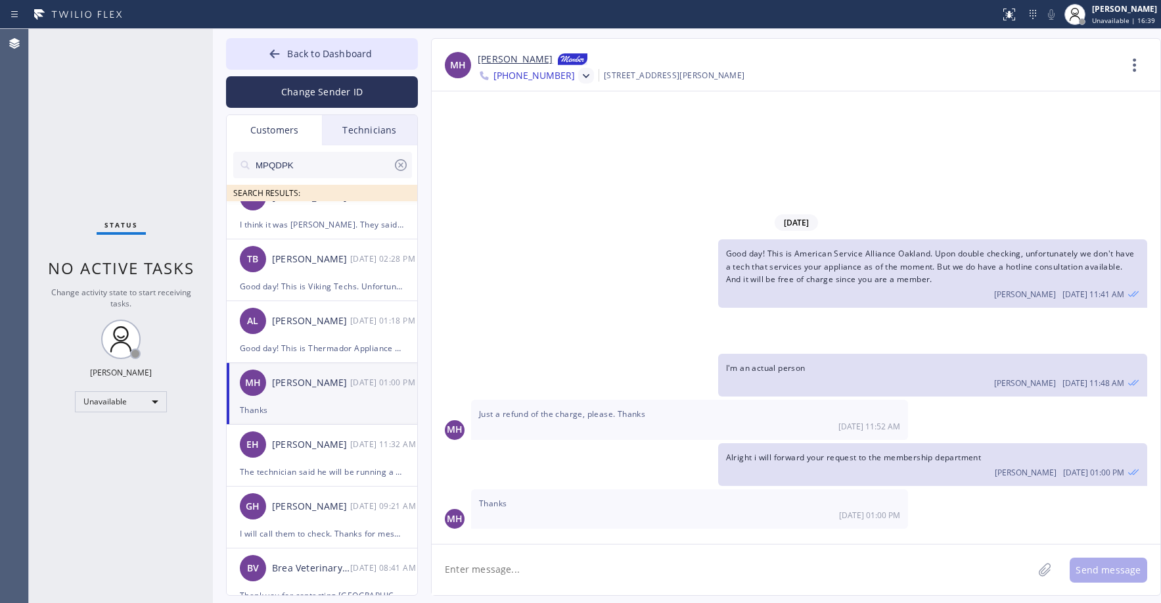
click at [503, 62] on link "[PERSON_NAME]" at bounding box center [515, 60] width 75 height 16
drag, startPoint x: 116, startPoint y: 80, endPoint x: 129, endPoint y: 155, distance: 76.8
click at [116, 80] on div "Status No active tasks Change activity state to start receiving tasks. [PERSON_…" at bounding box center [121, 316] width 184 height 574
click at [101, 399] on div "Unavailable" at bounding box center [121, 401] width 92 height 21
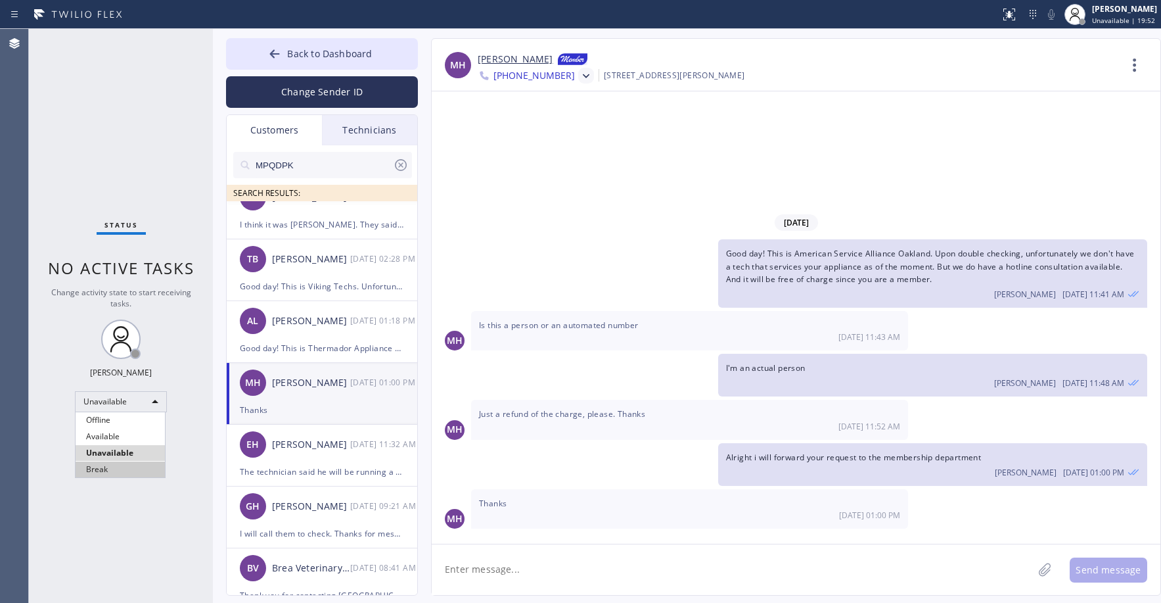
click at [112, 465] on li "Break" at bounding box center [120, 469] width 89 height 16
click at [289, 54] on span "Back to Dashboard" at bounding box center [329, 53] width 85 height 12
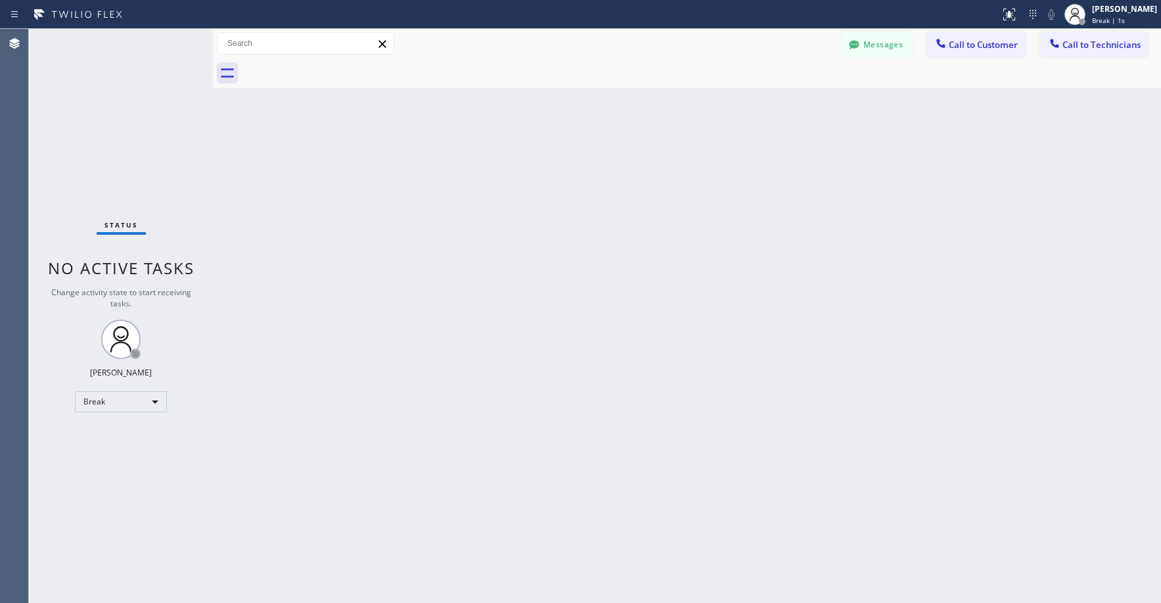
click at [91, 128] on div "Status No active tasks Change activity state to start receiving tasks. [PERSON_…" at bounding box center [121, 316] width 184 height 574
click at [109, 149] on div "Status No active tasks Change activity state to start receiving tasks. [PERSON_…" at bounding box center [121, 316] width 184 height 574
click at [113, 398] on div "Break" at bounding box center [121, 401] width 92 height 21
click at [124, 447] on li "Unavailable" at bounding box center [120, 453] width 89 height 16
click at [124, 113] on div "Status No active tasks Change activity state to start receiving tasks. [PERSON_…" at bounding box center [121, 316] width 184 height 574
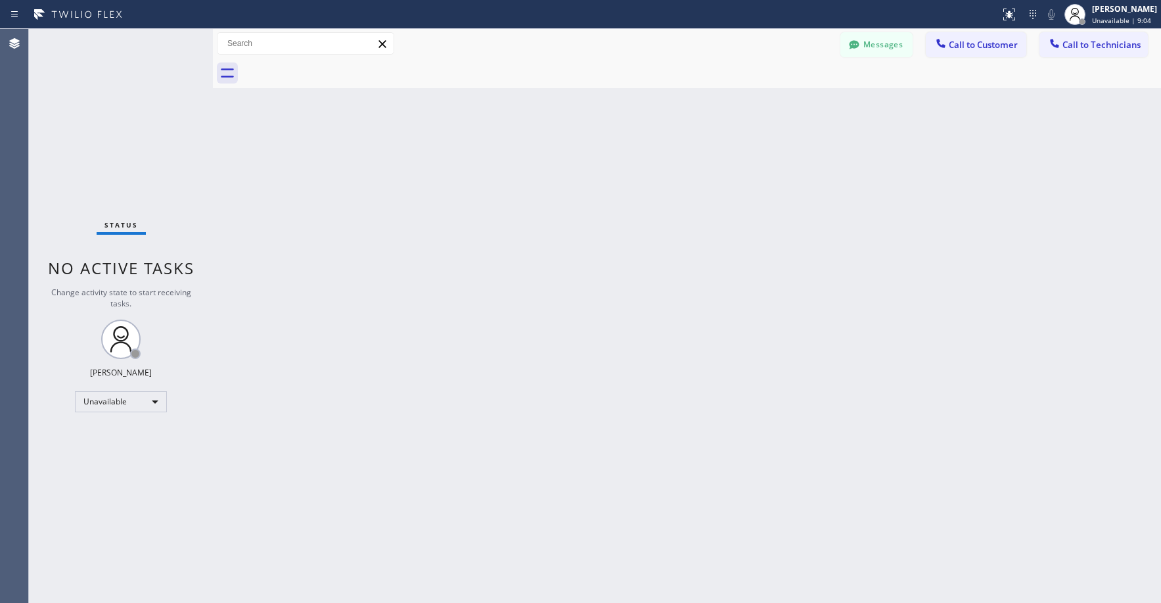
click at [152, 75] on div "Status No active tasks Change activity state to start receiving tasks. [PERSON_…" at bounding box center [121, 316] width 184 height 574
click at [875, 48] on button "Messages" at bounding box center [877, 44] width 72 height 25
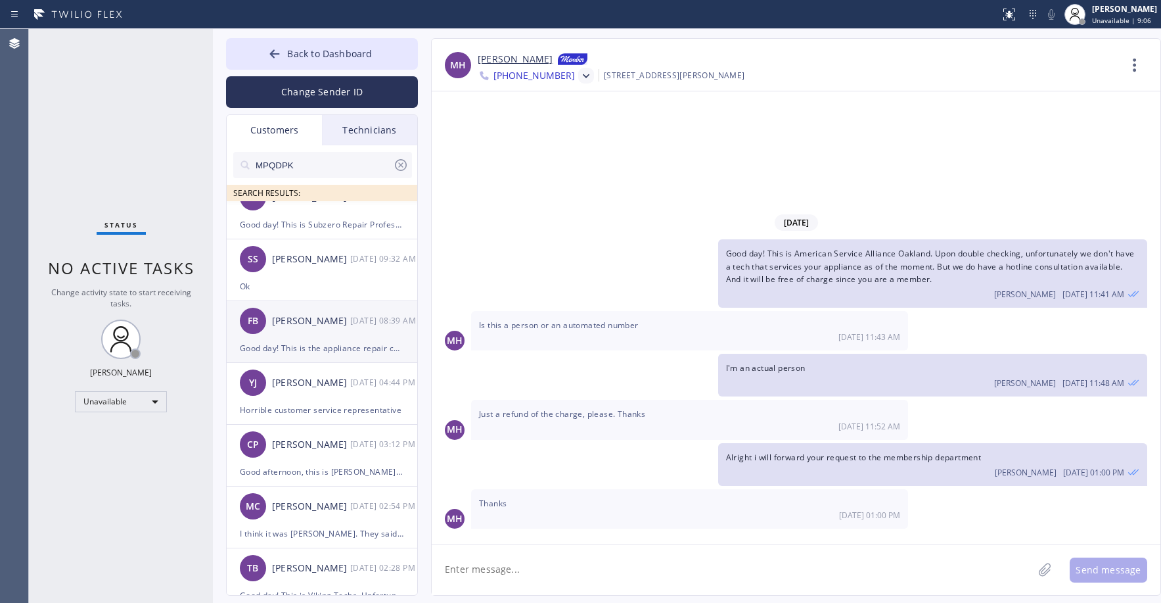
scroll to position [0, 0]
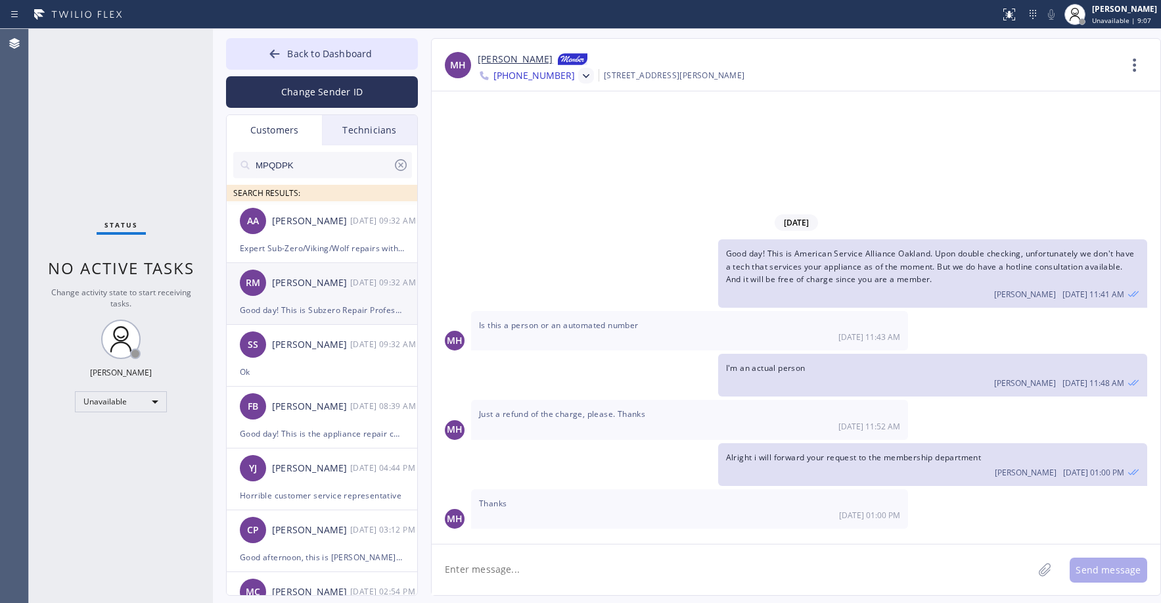
click at [323, 292] on div "RM [PERSON_NAME] [DATE] 09:32 AM" at bounding box center [323, 282] width 192 height 39
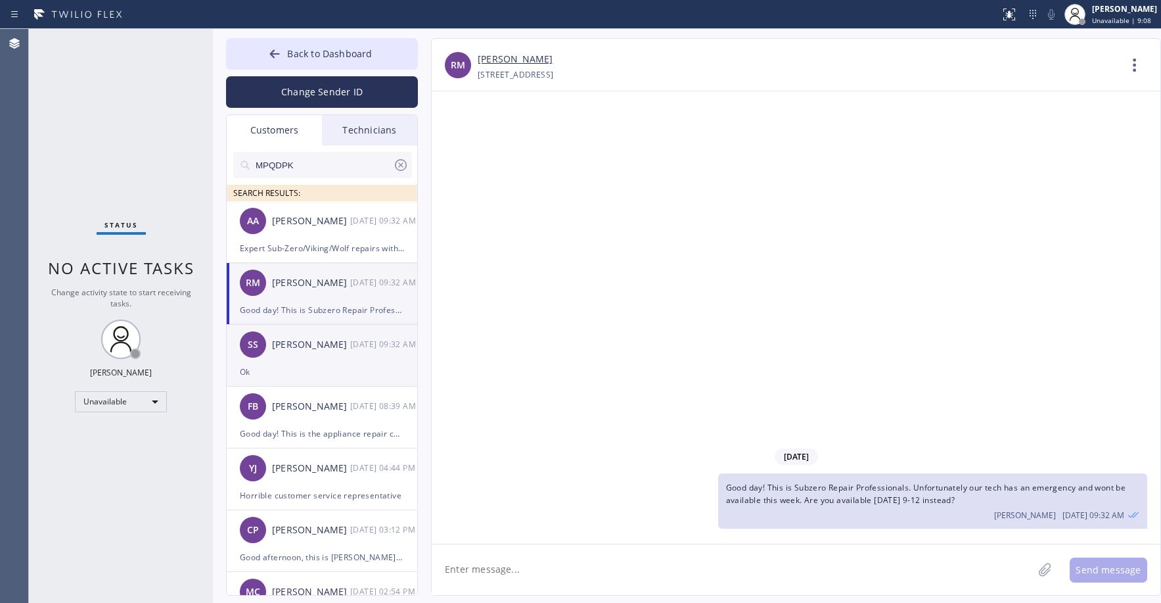
click at [327, 353] on div "SS [PERSON_NAME] [DATE] 09:32 AM" at bounding box center [323, 344] width 192 height 39
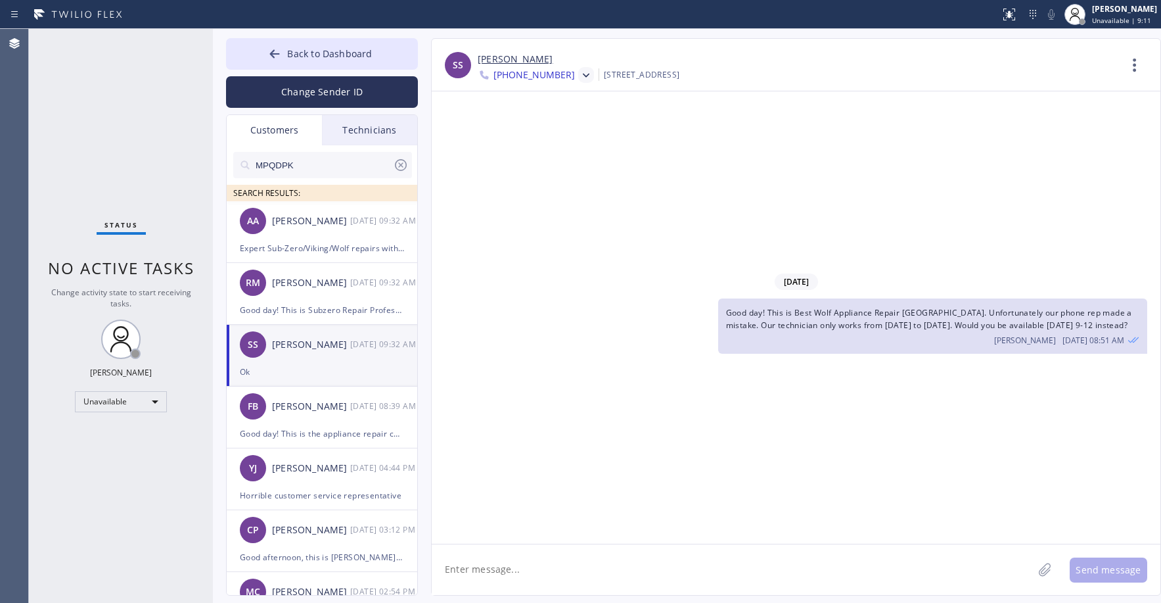
click at [540, 73] on span "[PHONE_NUMBER]" at bounding box center [534, 76] width 81 height 16
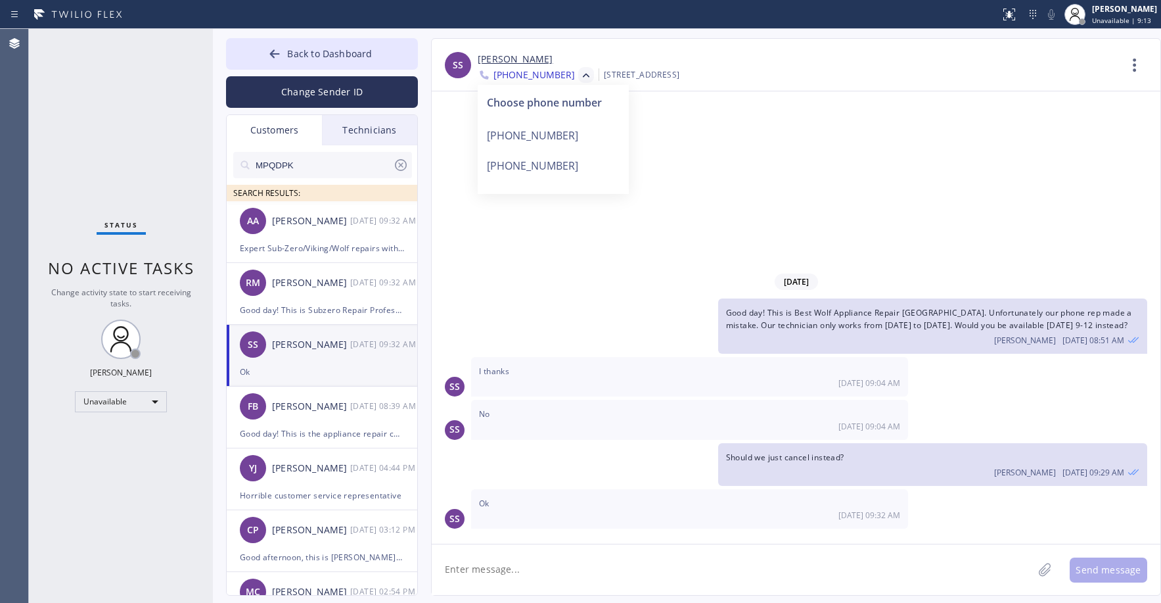
click at [741, 257] on div "[DATE] Good day! This is Best Wolf Appliance Repair [GEOGRAPHIC_DATA]. Unfortun…" at bounding box center [796, 317] width 729 height 452
click at [519, 56] on link "[PERSON_NAME]" at bounding box center [515, 59] width 75 height 15
click at [116, 126] on div "Status No active tasks Change activity state to start receiving tasks. [PERSON_…" at bounding box center [121, 316] width 184 height 574
drag, startPoint x: 101, startPoint y: 99, endPoint x: 126, endPoint y: 256, distance: 159.0
click at [102, 106] on div "Status No active tasks Change activity state to start receiving tasks. [PERSON_…" at bounding box center [121, 316] width 184 height 574
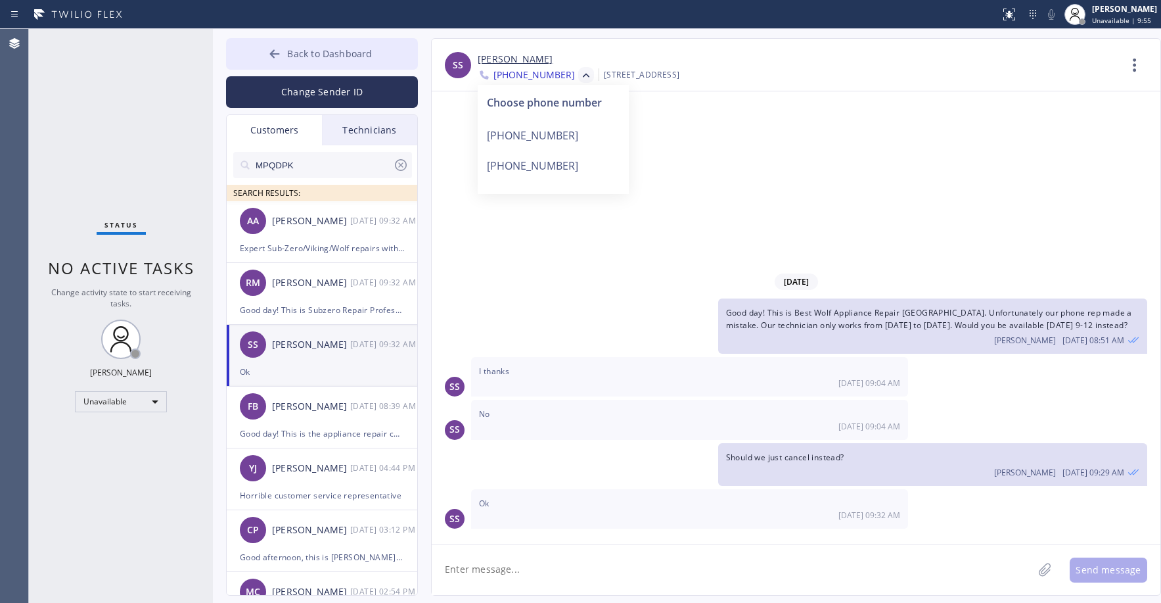
click at [306, 60] on button "Back to Dashboard" at bounding box center [322, 54] width 192 height 32
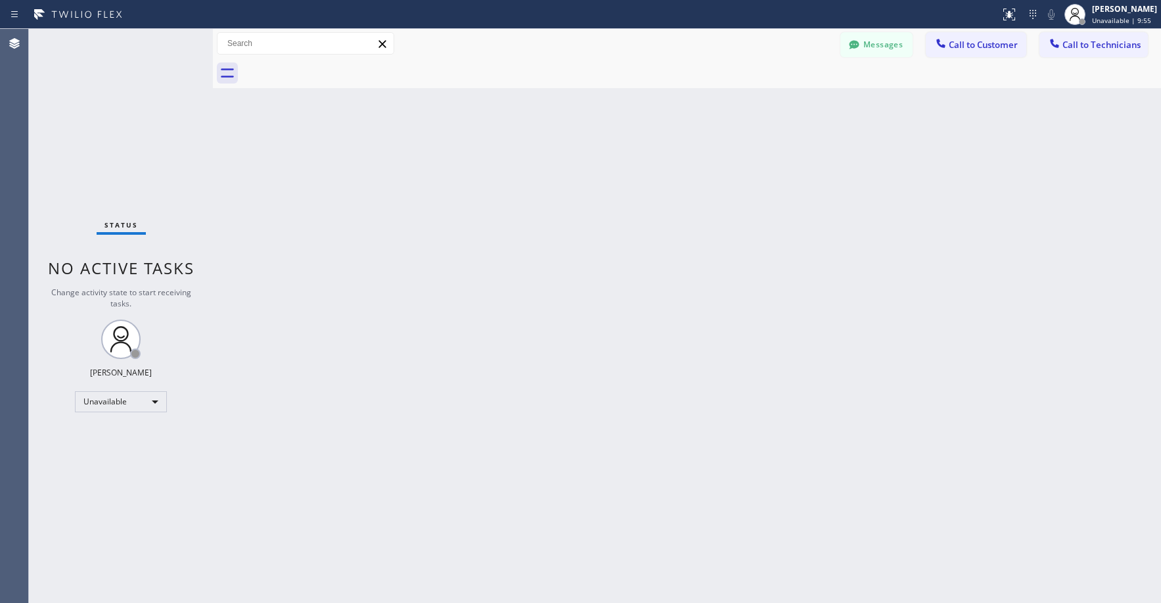
drag, startPoint x: 151, startPoint y: 108, endPoint x: 104, endPoint y: 428, distance: 322.9
click at [146, 113] on div "Status No active tasks Change activity state to start receiving tasks. [PERSON_…" at bounding box center [121, 316] width 184 height 574
drag, startPoint x: 121, startPoint y: 119, endPoint x: 129, endPoint y: 147, distance: 29.5
click at [122, 123] on div "Status No active tasks Change activity state to start receiving tasks. [PERSON_…" at bounding box center [121, 316] width 184 height 574
click at [127, 131] on div "Status No active tasks Change activity state to start receiving tasks. [PERSON_…" at bounding box center [121, 316] width 184 height 574
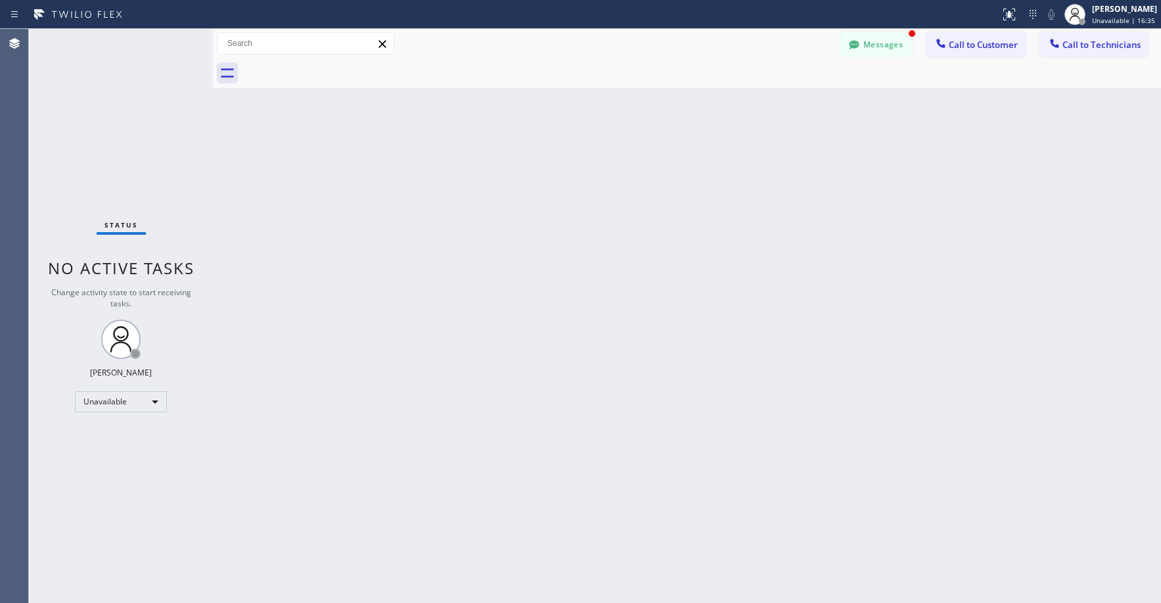
drag, startPoint x: 135, startPoint y: 138, endPoint x: 145, endPoint y: 206, distance: 69.1
click at [139, 152] on div "Status No active tasks Change activity state to start receiving tasks. [PERSON_…" at bounding box center [121, 316] width 184 height 574
click at [82, 76] on div "Status No active tasks Change activity state to start receiving tasks. [PERSON_…" at bounding box center [121, 316] width 184 height 574
drag, startPoint x: 112, startPoint y: 105, endPoint x: 330, endPoint y: 1, distance: 241.9
click at [112, 105] on div "Status No active tasks Change activity state to start receiving tasks. [PERSON_…" at bounding box center [121, 316] width 184 height 574
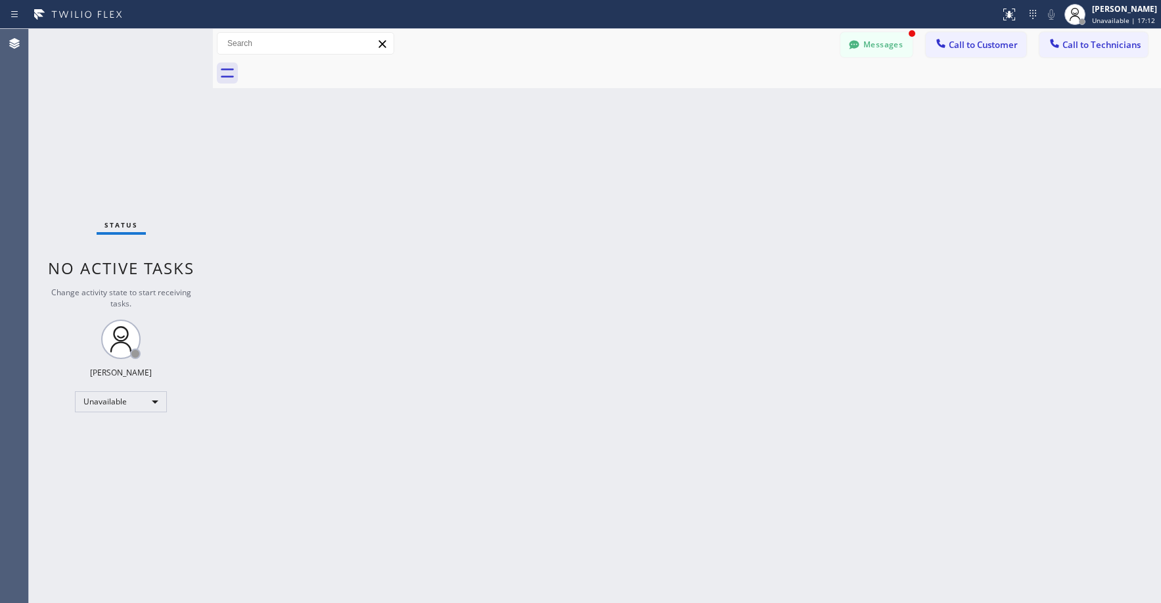
drag, startPoint x: 118, startPoint y: 122, endPoint x: 87, endPoint y: 409, distance: 288.3
click at [116, 137] on div "Status No active tasks Change activity state to start receiving tasks. [PERSON_…" at bounding box center [121, 316] width 184 height 574
click at [873, 39] on button "Messages" at bounding box center [877, 44] width 72 height 25
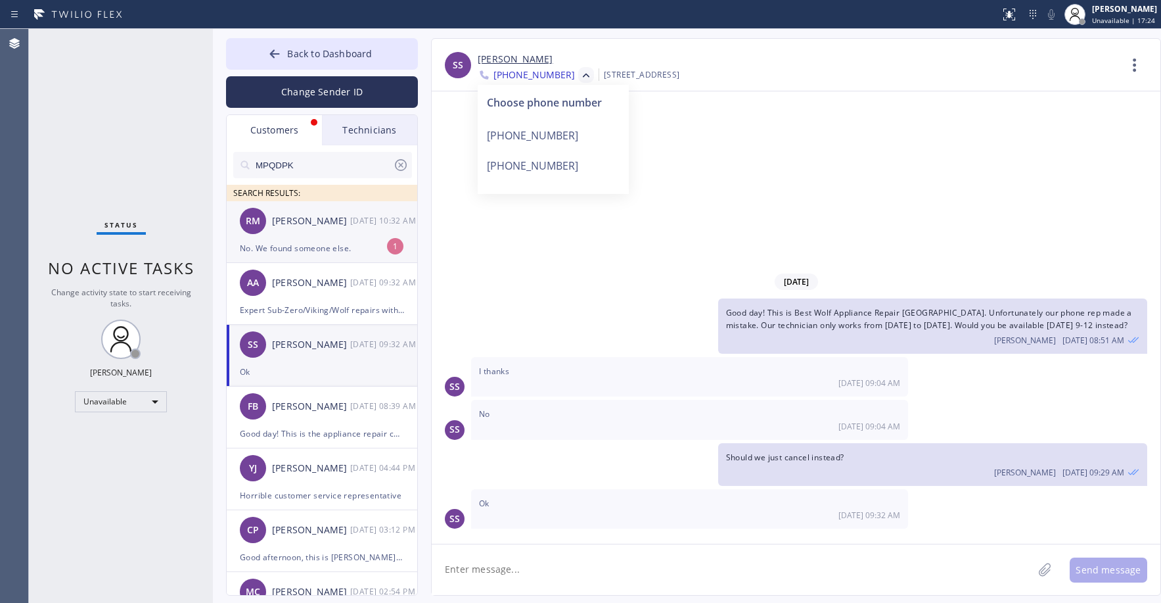
click at [311, 230] on div "RM [PERSON_NAME] [DATE] 10:32 AM" at bounding box center [323, 220] width 192 height 39
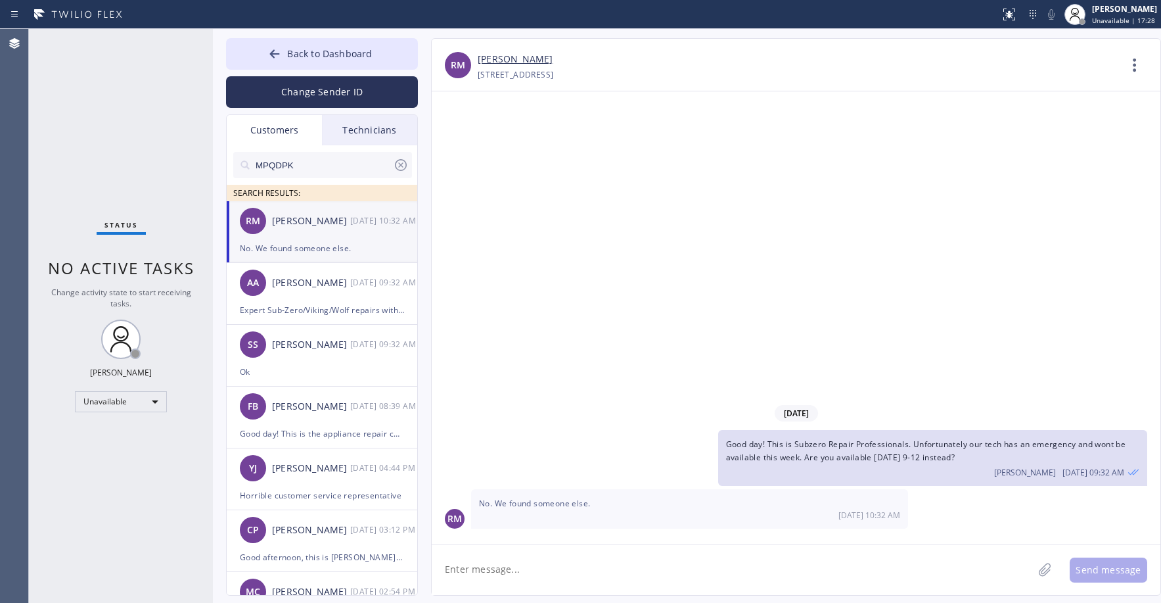
click at [511, 60] on link "[PERSON_NAME]" at bounding box center [515, 59] width 75 height 15
drag, startPoint x: 135, startPoint y: 110, endPoint x: 152, endPoint y: 113, distance: 17.3
click at [135, 111] on div "Status No active tasks Change activity state to start receiving tasks. [PERSON_…" at bounding box center [121, 316] width 184 height 574
click at [306, 46] on button "Back to Dashboard" at bounding box center [322, 54] width 192 height 32
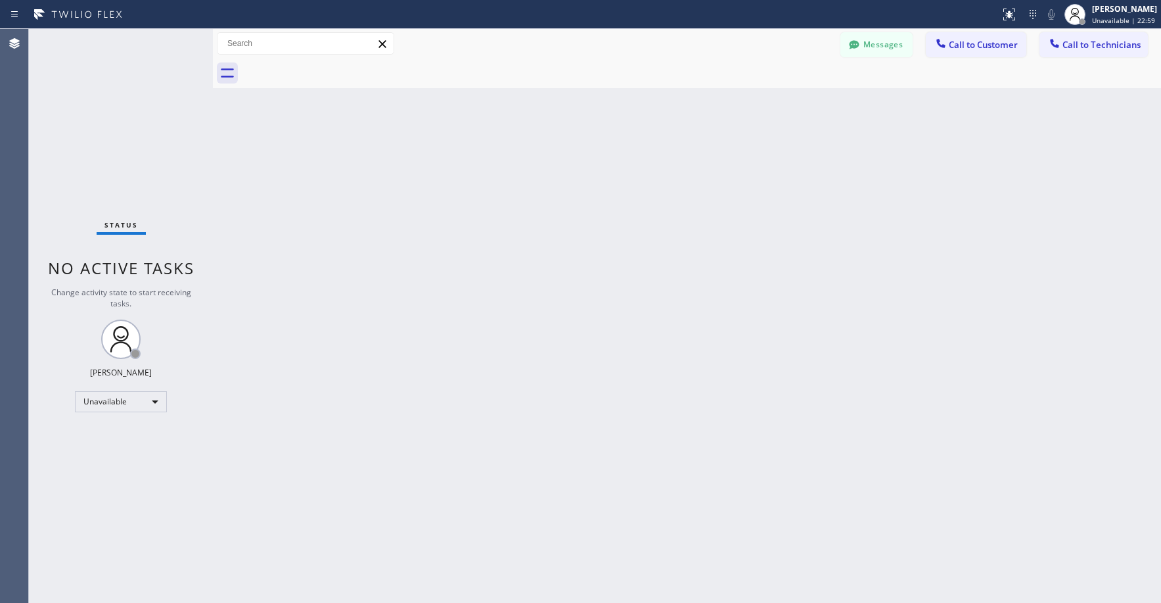
click at [135, 97] on div "Status No active tasks Change activity state to start receiving tasks. [PERSON_…" at bounding box center [121, 316] width 184 height 574
click at [102, 156] on div "Status No active tasks Change activity state to start receiving tasks. [PERSON_…" at bounding box center [121, 316] width 184 height 574
click at [119, 72] on div "Status No active tasks Change activity state to start receiving tasks. [PERSON_…" at bounding box center [121, 316] width 184 height 574
drag, startPoint x: 126, startPoint y: 143, endPoint x: 110, endPoint y: 233, distance: 91.9
click at [126, 149] on div "Status No active tasks Change activity state to start receiving tasks. [PERSON_…" at bounding box center [121, 316] width 184 height 574
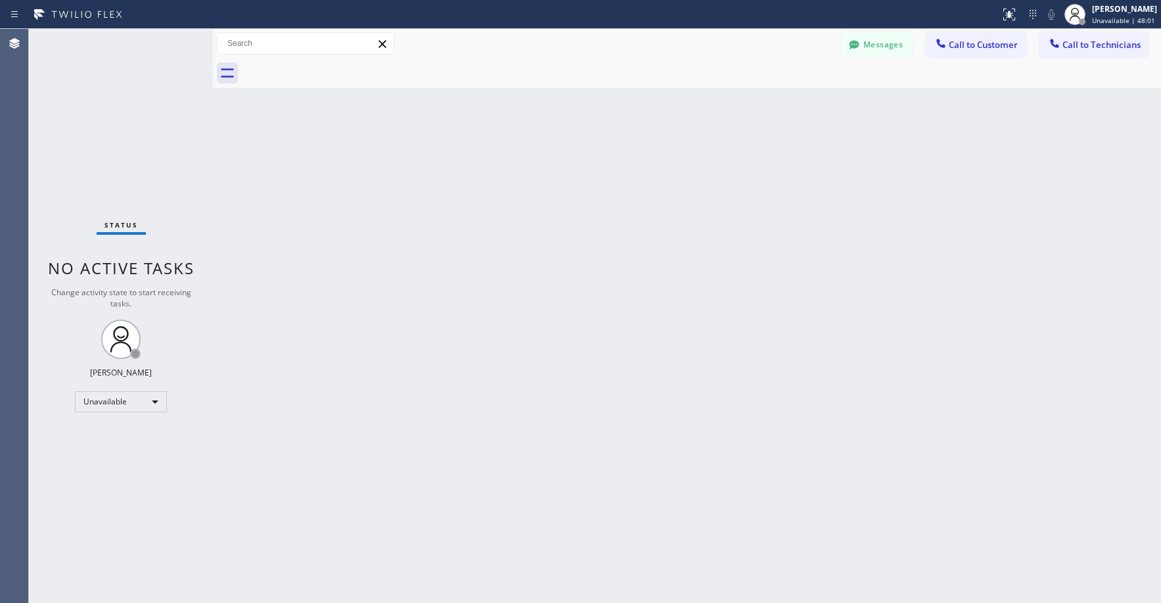
click at [87, 101] on div "Status No active tasks Change activity state to start receiving tasks. [PERSON_…" at bounding box center [121, 316] width 184 height 574
click at [110, 91] on div "Status No active tasks Change activity state to start receiving tasks. [PERSON_…" at bounding box center [121, 316] width 184 height 574
drag, startPoint x: 114, startPoint y: 109, endPoint x: 425, endPoint y: 142, distance: 312.6
click at [116, 112] on div "Status No active tasks Change activity state to start receiving tasks. [PERSON_…" at bounding box center [121, 316] width 184 height 574
click at [865, 51] on button "Messages" at bounding box center [877, 44] width 72 height 25
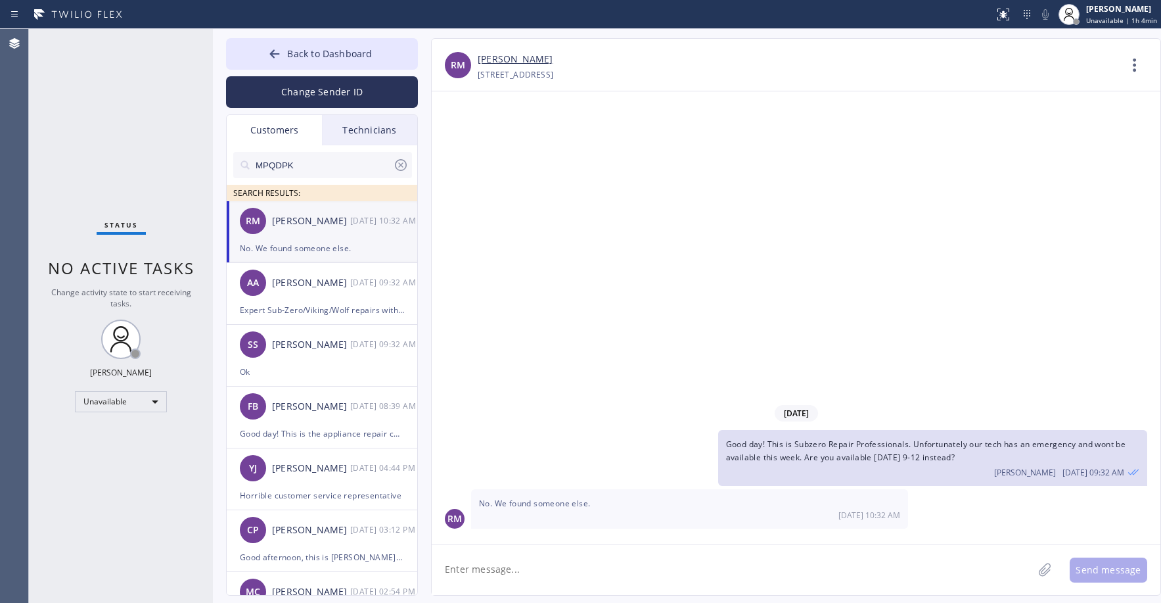
click at [264, 123] on div "Customers" at bounding box center [274, 130] width 95 height 30
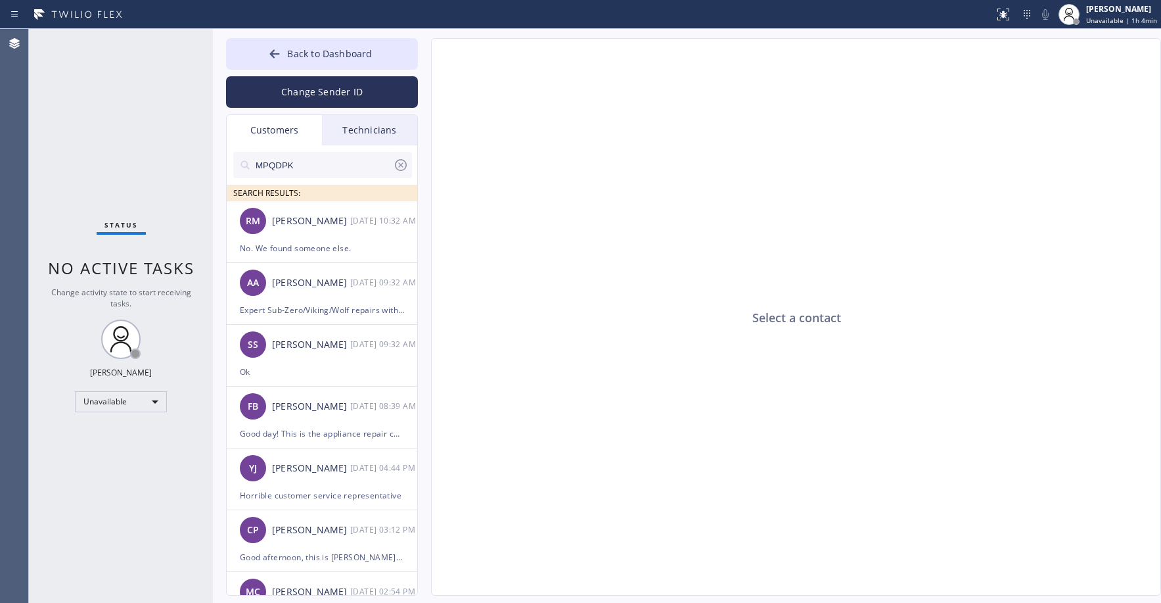
click at [300, 167] on input "MPQDPK" at bounding box center [323, 165] width 139 height 26
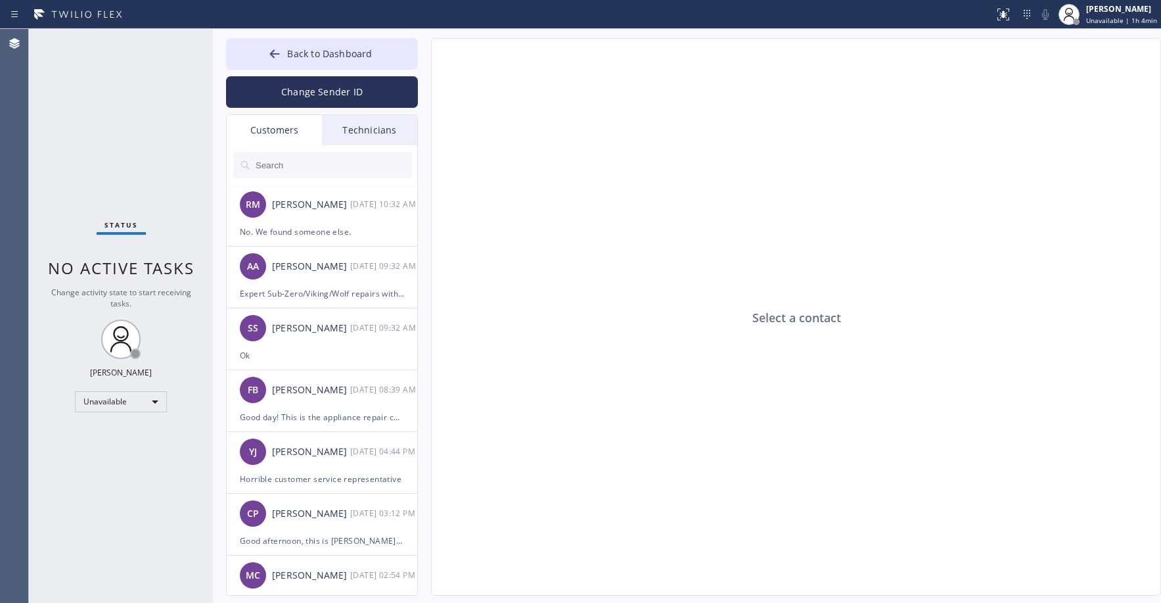
paste input "HZRPIT"
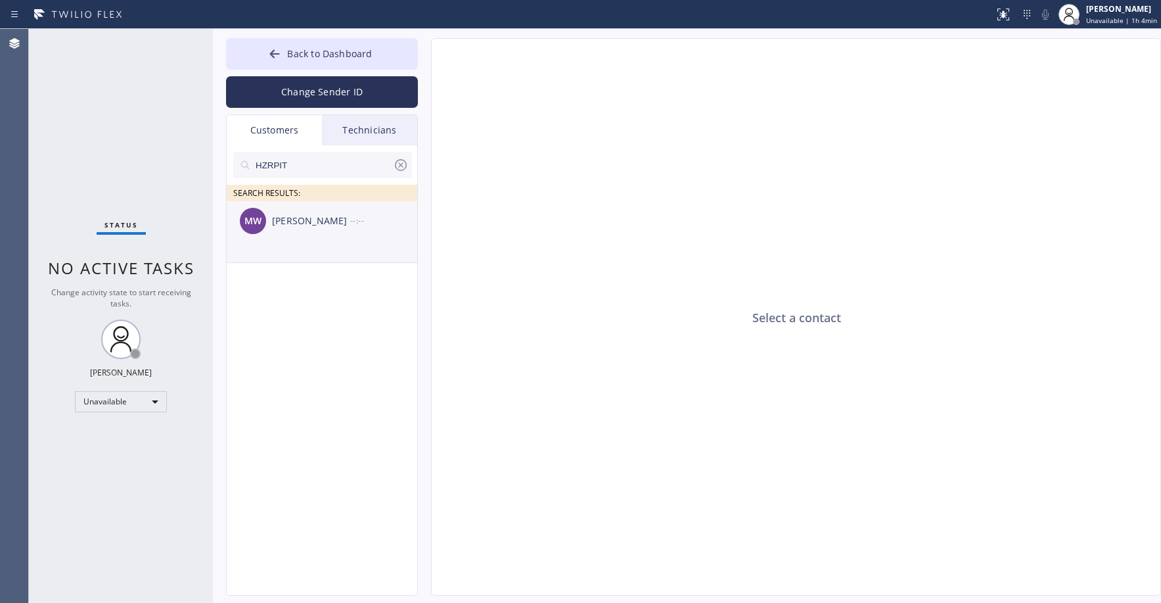
type input "HZRPIT"
click at [324, 229] on div "MW [PERSON_NAME] --:--" at bounding box center [323, 220] width 192 height 39
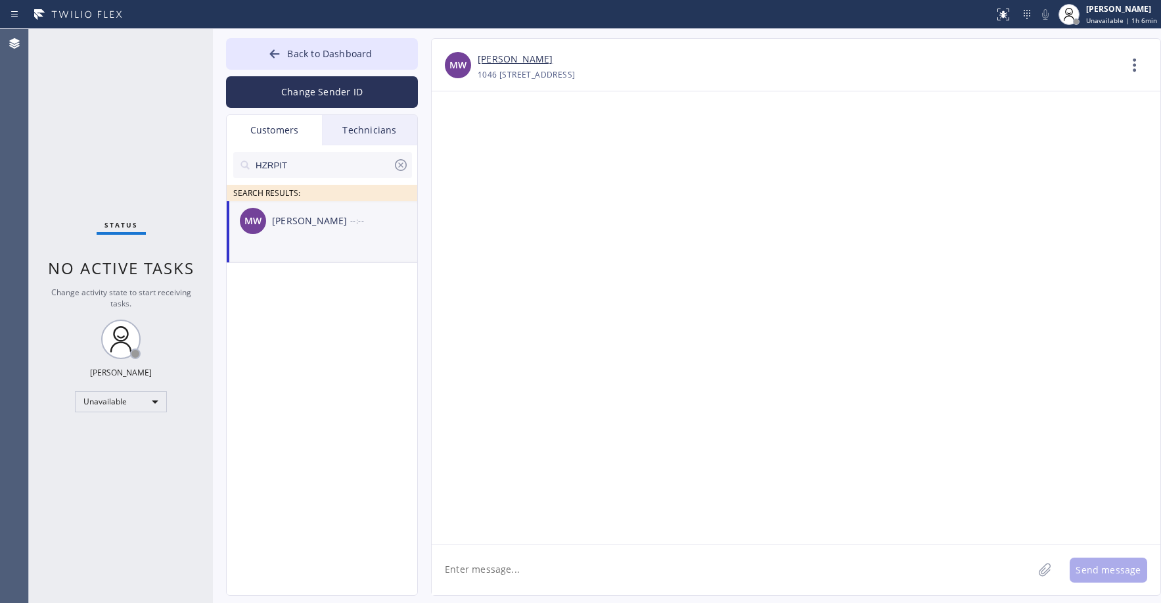
click at [509, 569] on textarea at bounding box center [732, 569] width 601 height 51
paste textarea "Red Apple Appliance Repair [GEOGRAPHIC_DATA]"
click at [781, 572] on textarea "Good day! This is Red Apple Appliance Repair Phoenix. Unfortunately our" at bounding box center [744, 569] width 625 height 51
click at [87, 129] on div "Status No active tasks Change activity state to start receiving tasks. [PERSON_…" at bounding box center [121, 316] width 184 height 574
click at [511, 581] on textarea "Good day! This is Red Apple Appliance Repair Phoenix. Unfortunately our tech ha…" at bounding box center [744, 569] width 625 height 51
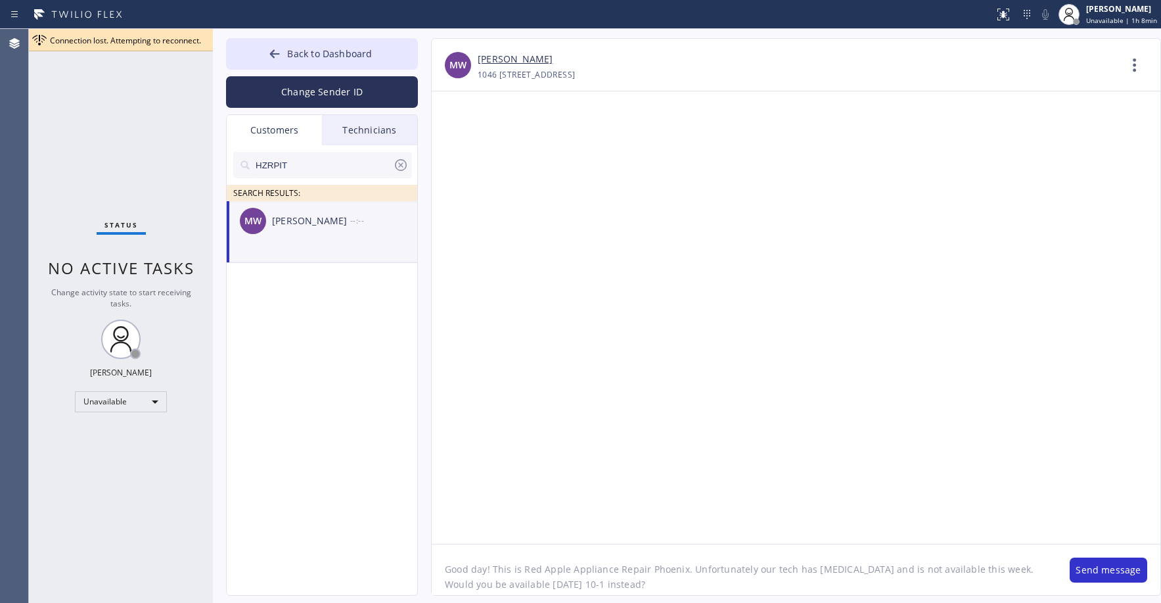
type textarea "Good day! This is Red Apple Appliance Repair Phoenix. Unfortunately our tech ha…"
click at [1106, 572] on button "Send message" at bounding box center [1109, 569] width 78 height 25
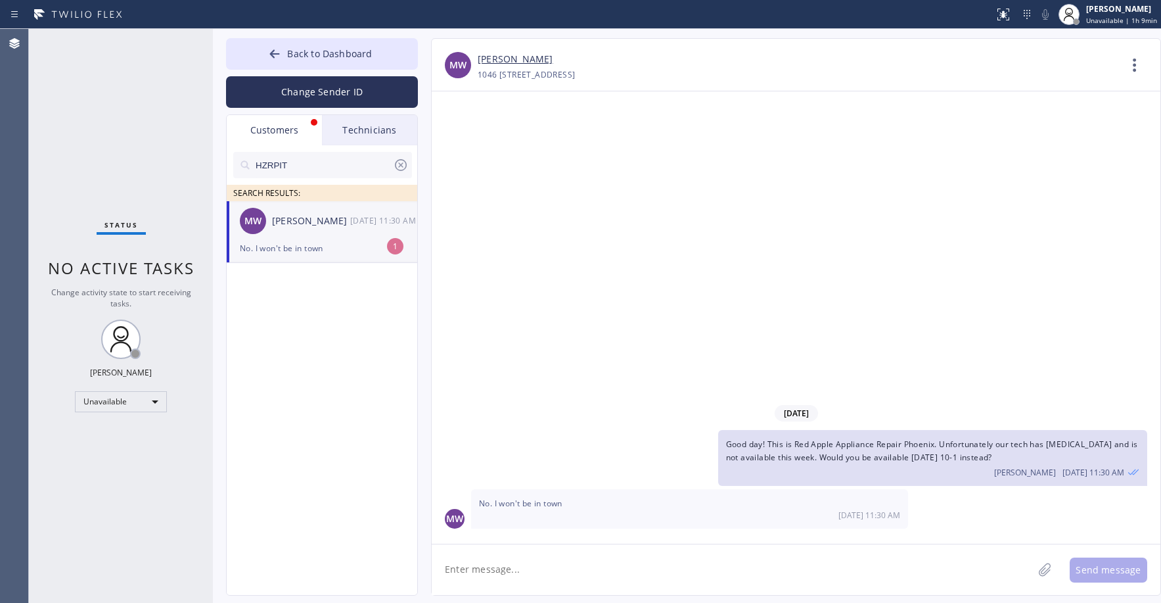
click at [129, 126] on div "Status No active tasks Change activity state to start receiving tasks. [PERSON_…" at bounding box center [121, 316] width 184 height 574
click at [331, 248] on div "No. I won't be in town" at bounding box center [322, 248] width 164 height 15
click at [516, 568] on textarea at bounding box center [732, 569] width 601 height 51
type textarea "When would you be back?"
click at [1106, 568] on button "Send message" at bounding box center [1109, 569] width 78 height 25
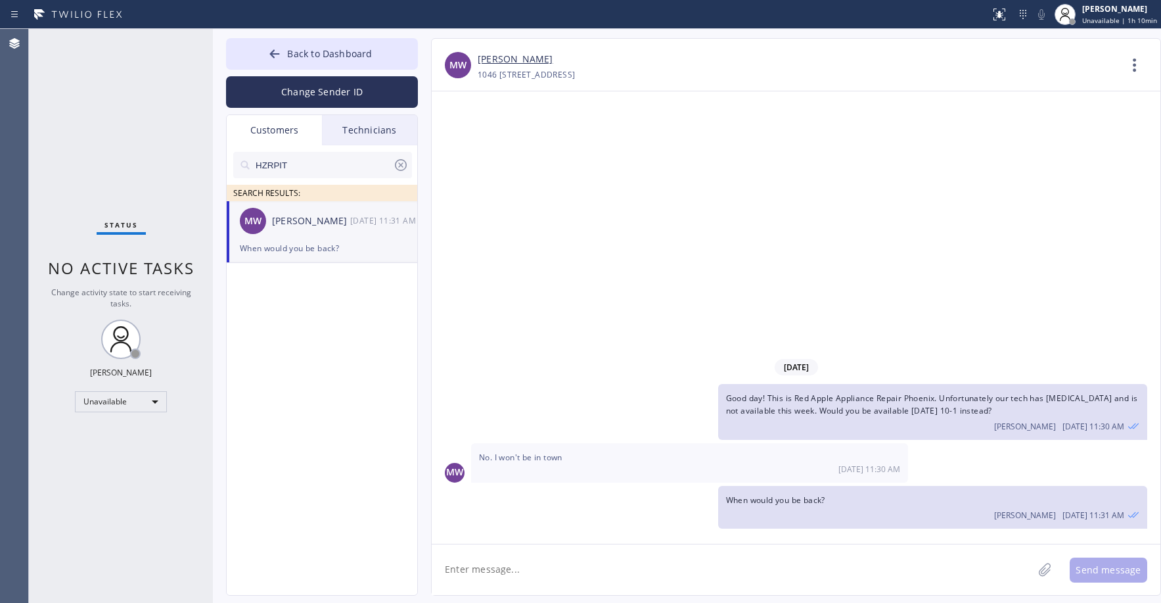
drag, startPoint x: 66, startPoint y: 140, endPoint x: 79, endPoint y: 267, distance: 127.5
click at [65, 147] on div "Status No active tasks Change activity state to start receiving tasks. [PERSON_…" at bounding box center [121, 316] width 184 height 574
click at [334, 55] on span "Back to Dashboard" at bounding box center [329, 53] width 85 height 12
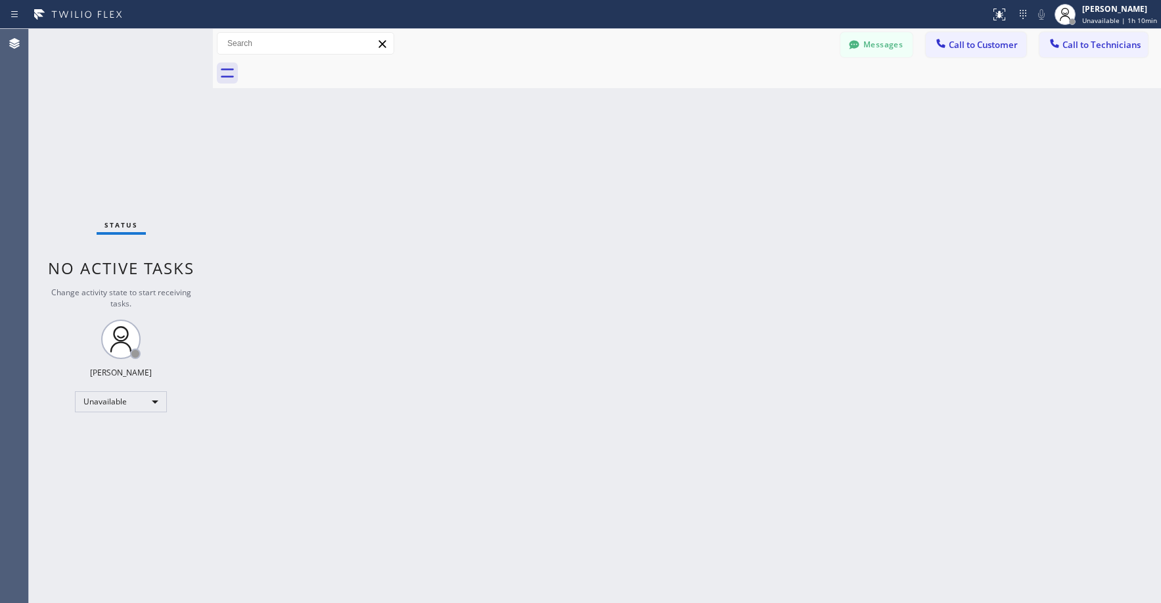
click at [129, 111] on div "Status No active tasks Change activity state to start receiving tasks. [PERSON_…" at bounding box center [121, 316] width 184 height 574
click at [141, 91] on div "Status No active tasks Change activity state to start receiving tasks. [PERSON_…" at bounding box center [121, 316] width 184 height 574
click at [864, 47] on button "Messages" at bounding box center [877, 44] width 72 height 25
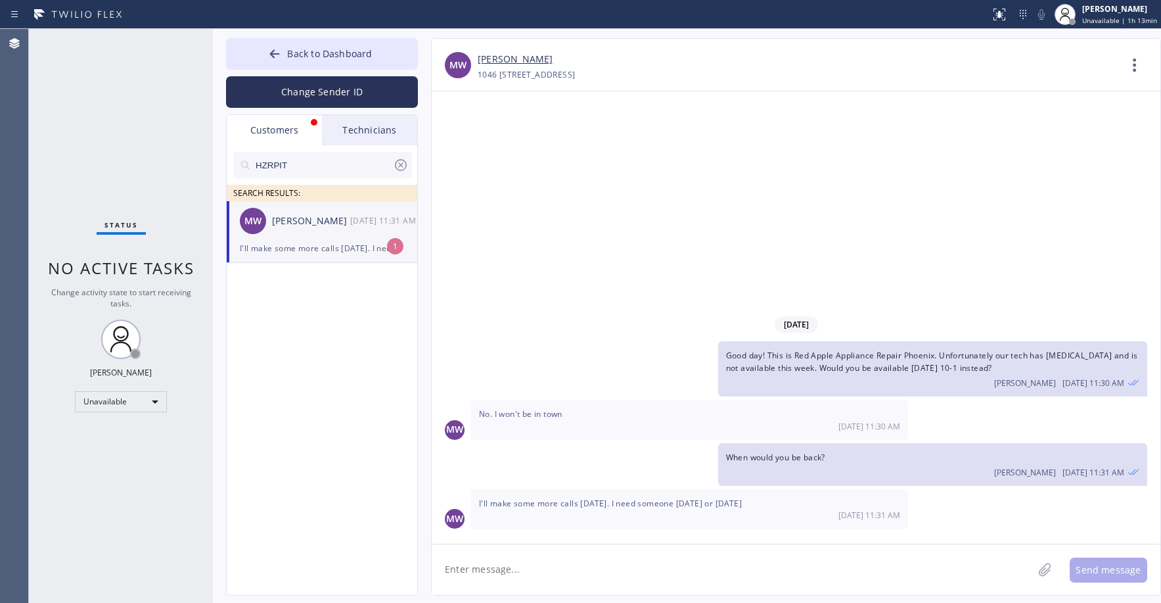
click at [298, 226] on div "[PERSON_NAME]" at bounding box center [311, 221] width 78 height 15
click at [516, 567] on textarea at bounding box center [732, 569] width 601 height 51
type textarea "Should we cancel the appointment for now?"
click at [1106, 567] on button "Send message" at bounding box center [1109, 569] width 78 height 25
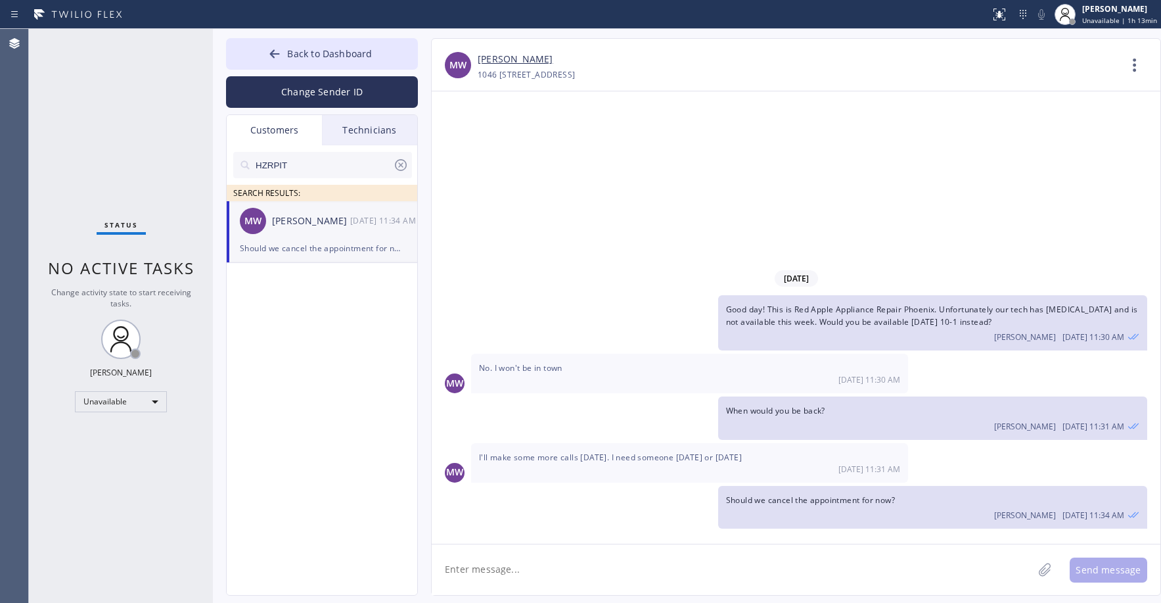
click at [703, 191] on div "[DATE] Good day! This is Red Apple Appliance Repair Phoenix. Unfortunately our …" at bounding box center [796, 317] width 729 height 452
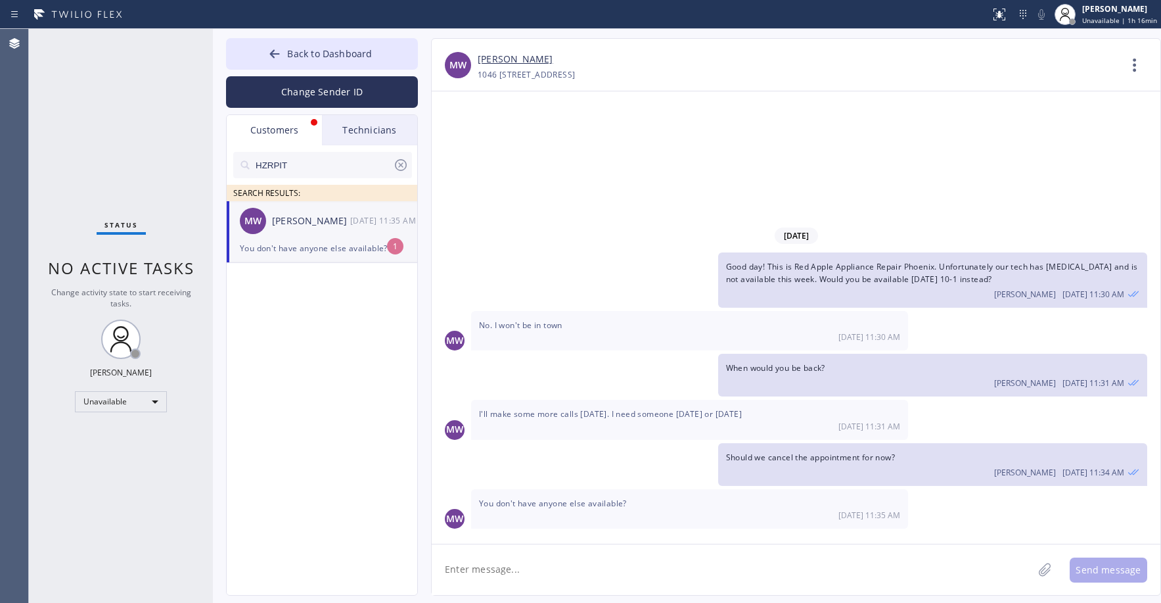
drag, startPoint x: 96, startPoint y: 72, endPoint x: 128, endPoint y: 276, distance: 206.9
click at [96, 82] on div "Status No active tasks Change activity state to start receiving tasks. [PERSON_…" at bounding box center [121, 316] width 184 height 574
click at [346, 244] on div "You don't have anyone else available?" at bounding box center [322, 248] width 164 height 15
click at [545, 574] on textarea at bounding box center [732, 569] width 601 height 51
type textarea "U"
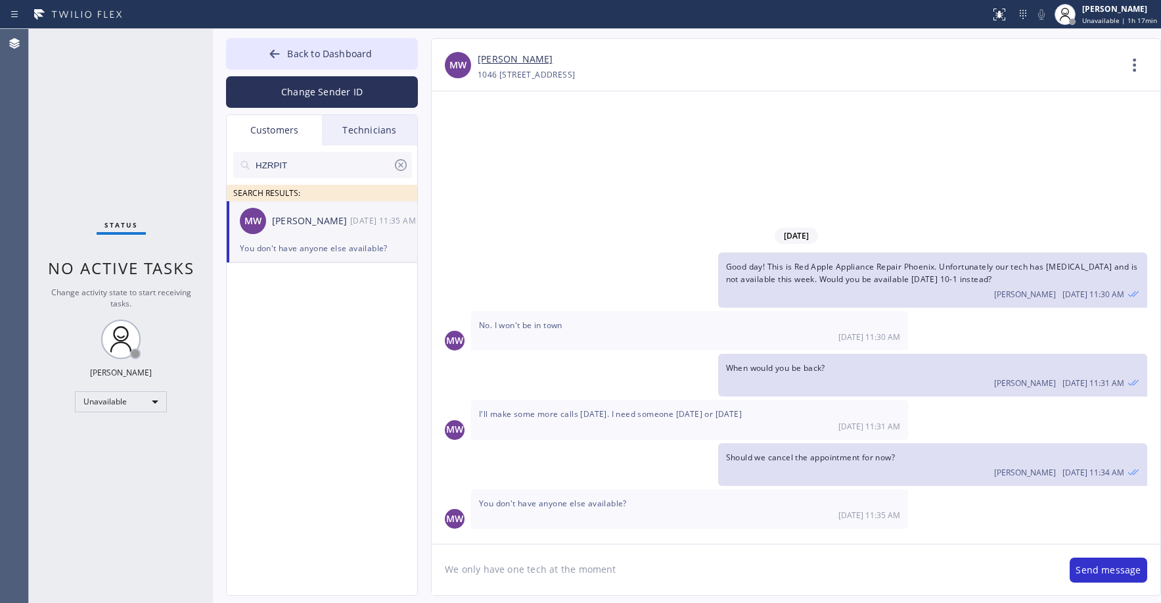
click at [524, 62] on link "[PERSON_NAME]" at bounding box center [515, 59] width 75 height 15
drag, startPoint x: 627, startPoint y: 568, endPoint x: 547, endPoint y: 575, distance: 79.8
click at [547, 575] on textarea "We only have one tech at the moment" at bounding box center [744, 569] width 625 height 51
type textarea "We only have one tech for washers at the moment"
click at [1101, 568] on button "Send message" at bounding box center [1109, 569] width 78 height 25
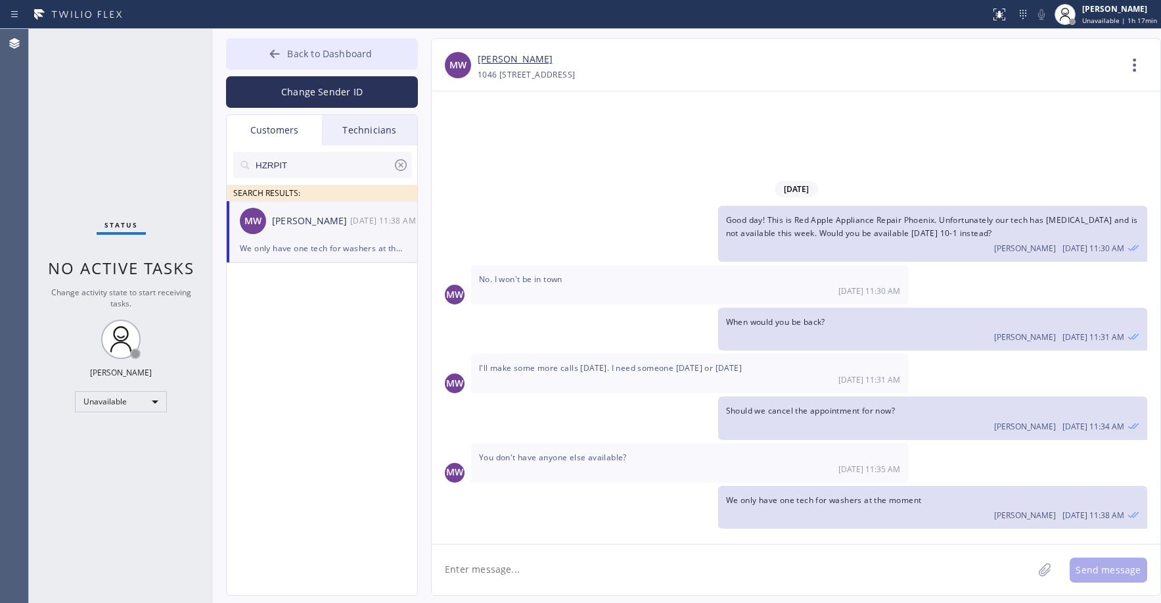
click at [322, 49] on span "Back to Dashboard" at bounding box center [329, 53] width 85 height 12
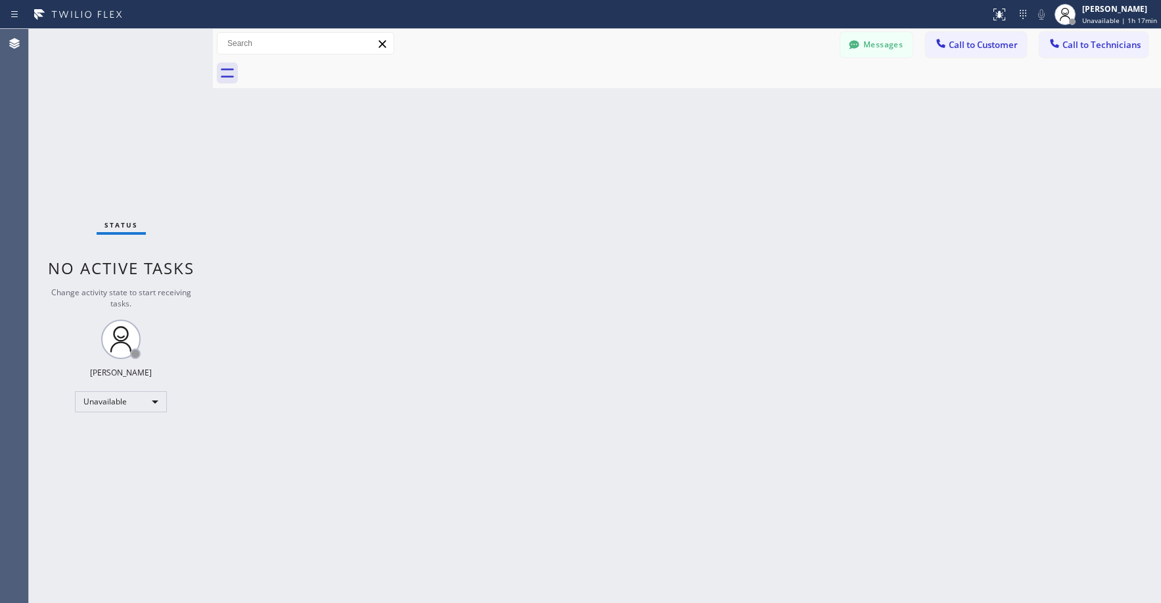
click at [136, 116] on div "Status No active tasks Change activity state to start receiving tasks. [PERSON_…" at bounding box center [121, 316] width 184 height 574
drag, startPoint x: 98, startPoint y: 121, endPoint x: 101, endPoint y: 282, distance: 161.0
click at [98, 126] on div "Status No active tasks Change activity state to start receiving tasks. [PERSON_…" at bounding box center [121, 316] width 184 height 574
drag, startPoint x: 100, startPoint y: 106, endPoint x: 643, endPoint y: 130, distance: 543.4
click at [101, 106] on div "Status No active tasks Change activity state to start receiving tasks. [PERSON_…" at bounding box center [121, 316] width 184 height 574
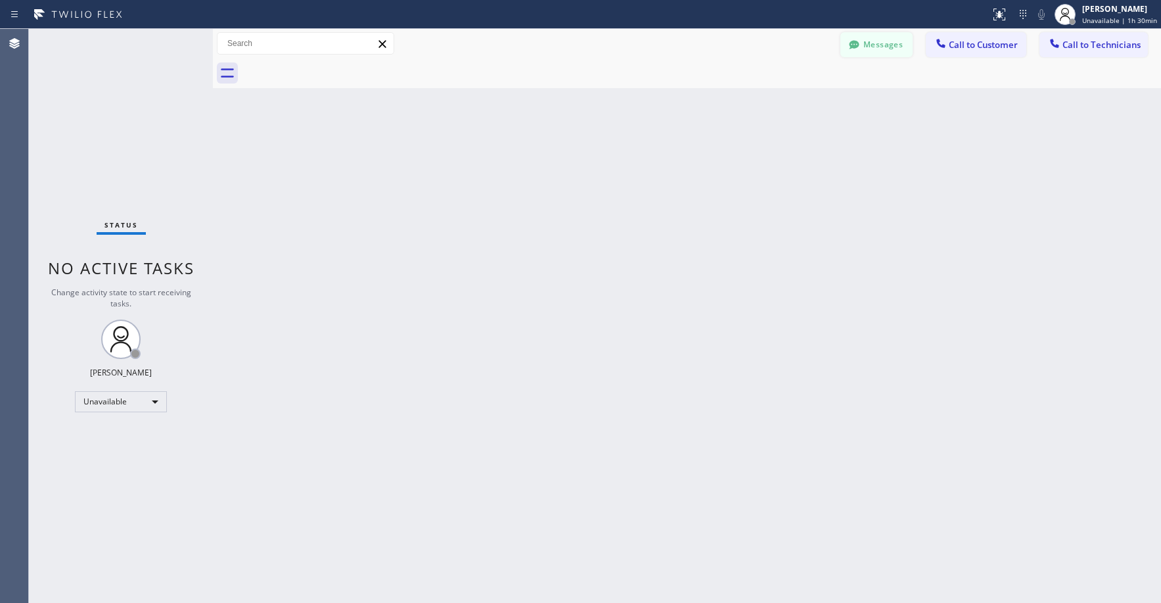
click at [883, 52] on button "Messages" at bounding box center [877, 44] width 72 height 25
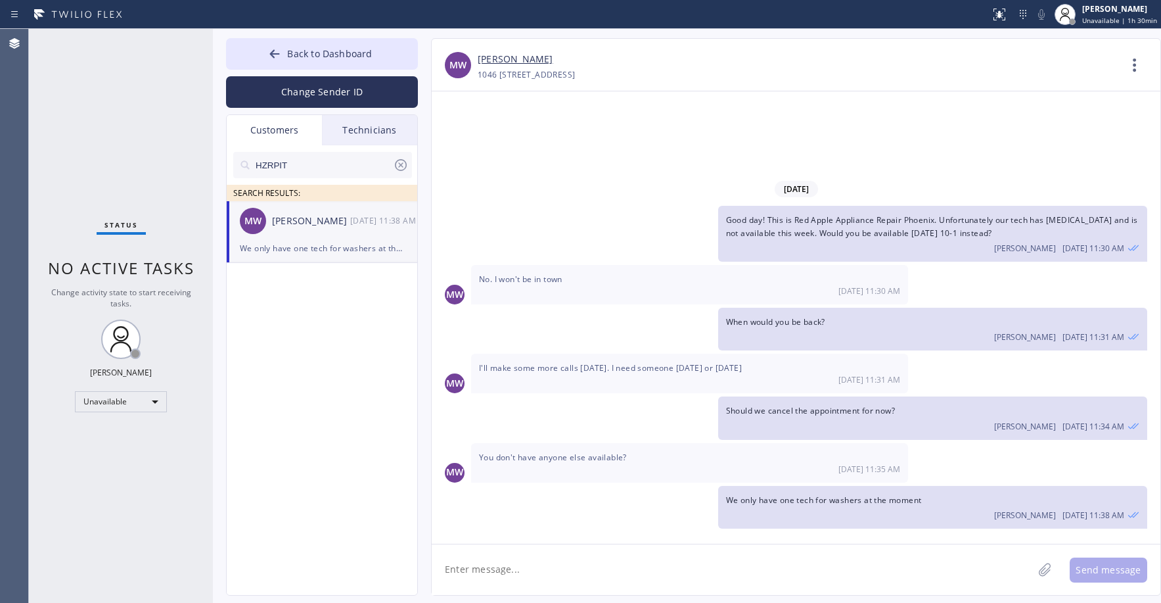
click at [400, 166] on icon at bounding box center [401, 165] width 12 height 12
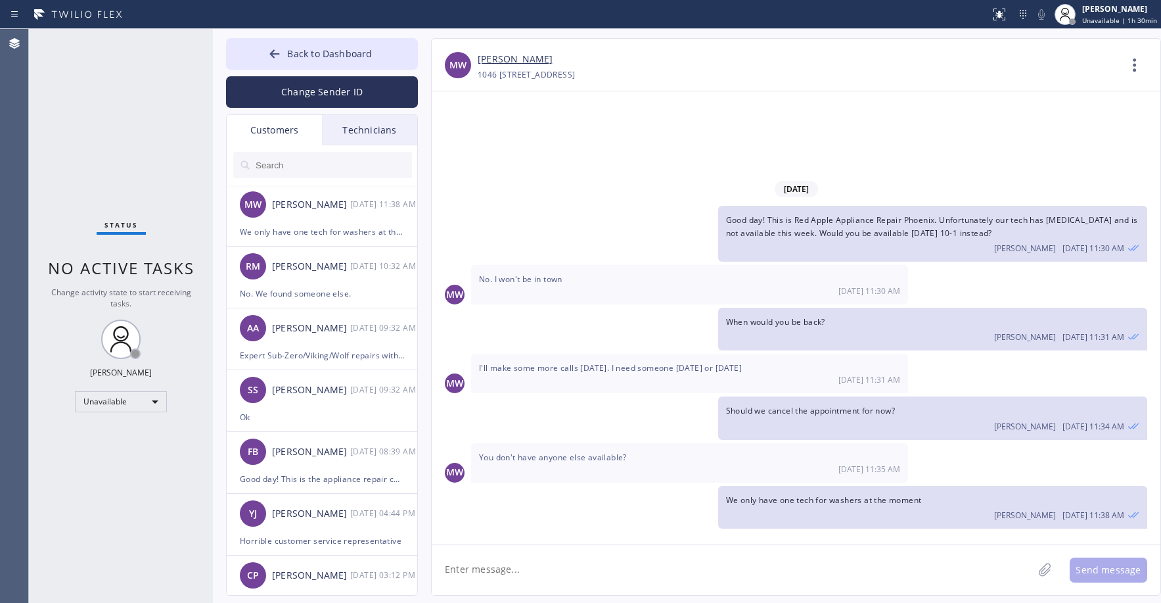
click at [112, 98] on div "Status No active tasks Change activity state to start receiving tasks. [PERSON_…" at bounding box center [121, 316] width 184 height 574
click at [315, 162] on input "text" at bounding box center [333, 165] width 158 height 26
paste input "8PM1E5"
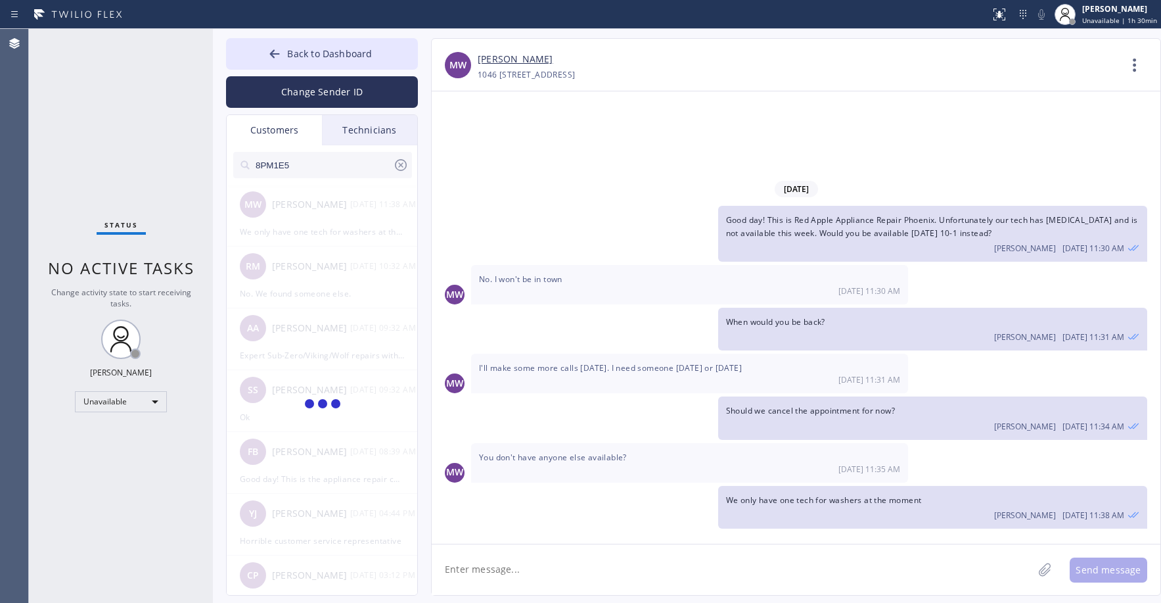
type input "8PM1E5"
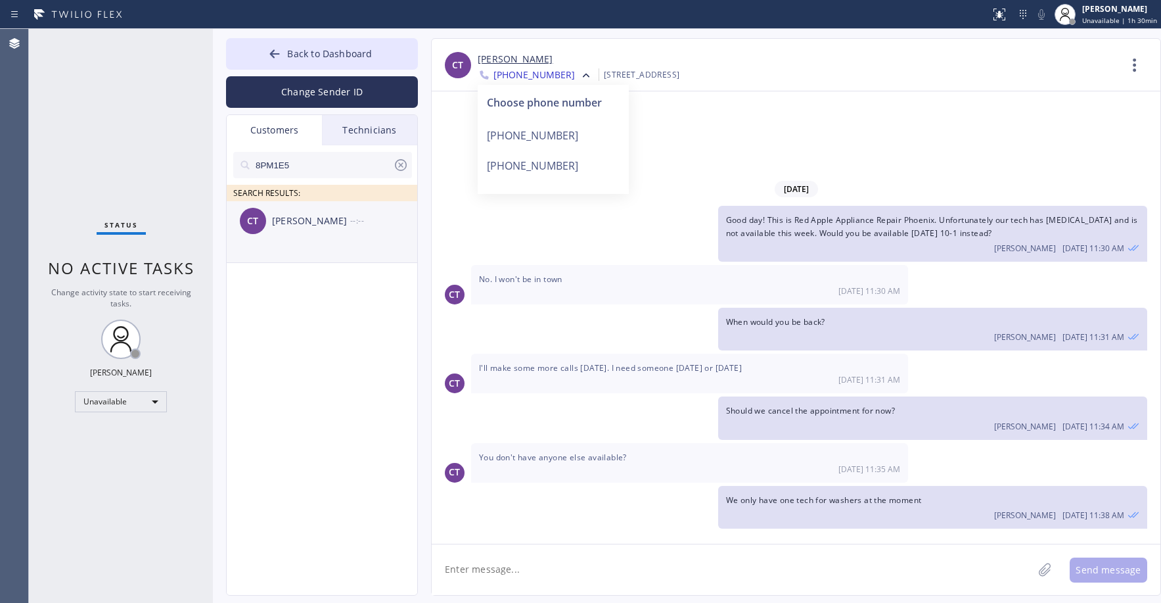
click at [315, 230] on div "CT [PERSON_NAME] --:--" at bounding box center [323, 220] width 192 height 39
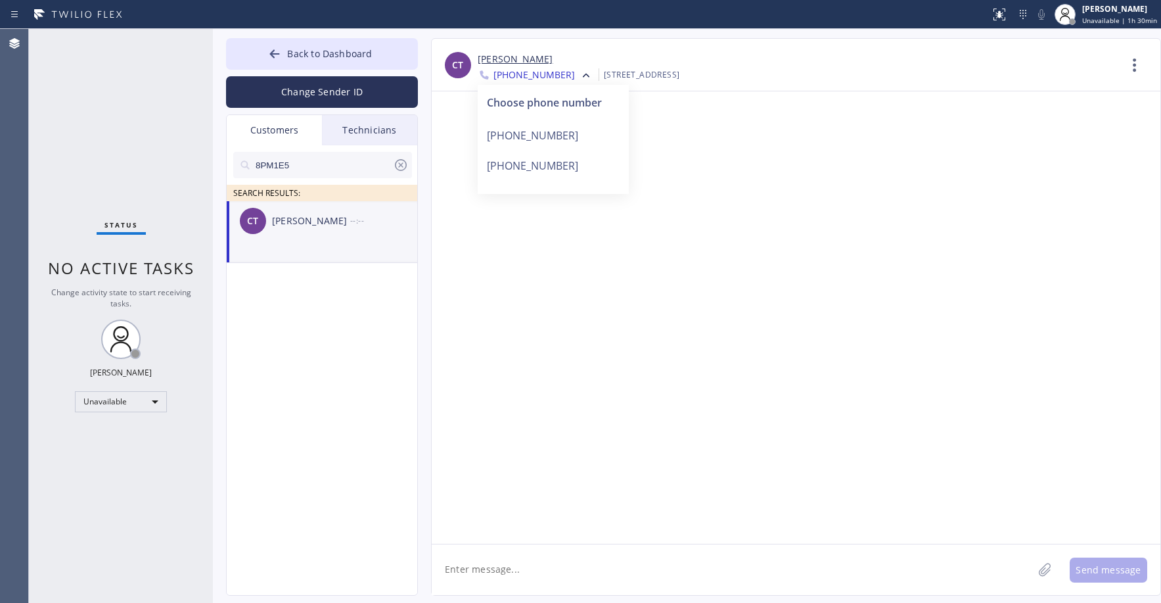
click at [715, 275] on div at bounding box center [796, 317] width 729 height 452
click at [580, 73] on icon at bounding box center [586, 75] width 13 height 13
click at [551, 140] on div "[PHONE_NUMBER]" at bounding box center [553, 135] width 151 height 30
click at [699, 203] on div at bounding box center [796, 317] width 729 height 452
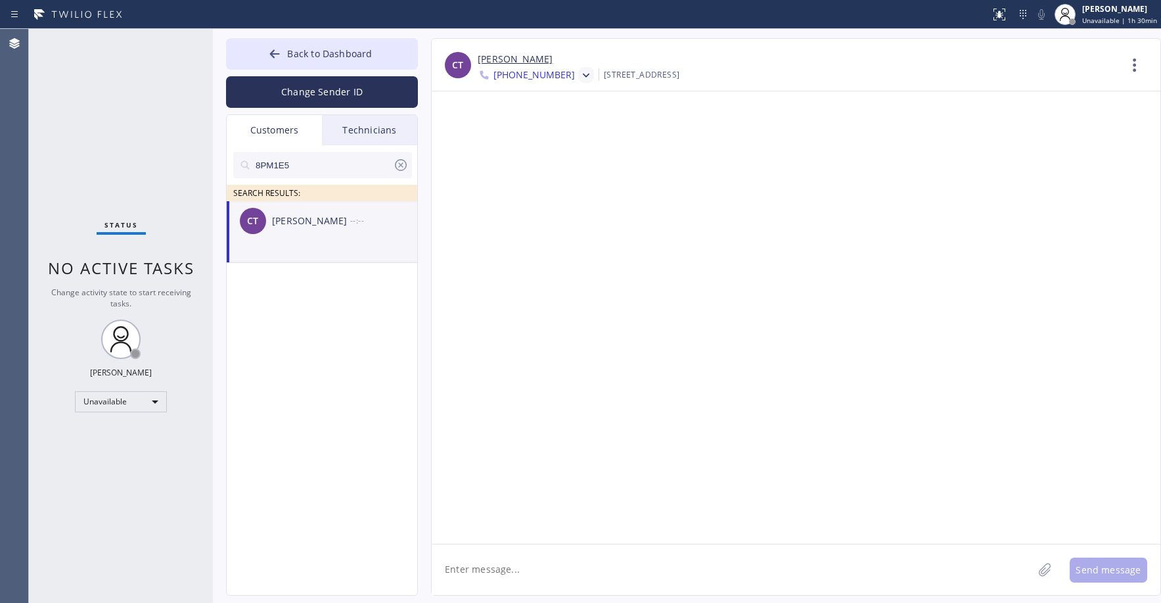
click at [513, 567] on textarea at bounding box center [732, 569] width 601 height 51
paste textarea "Good day! This is the appliance repair company you recently contacted. Unfortun…"
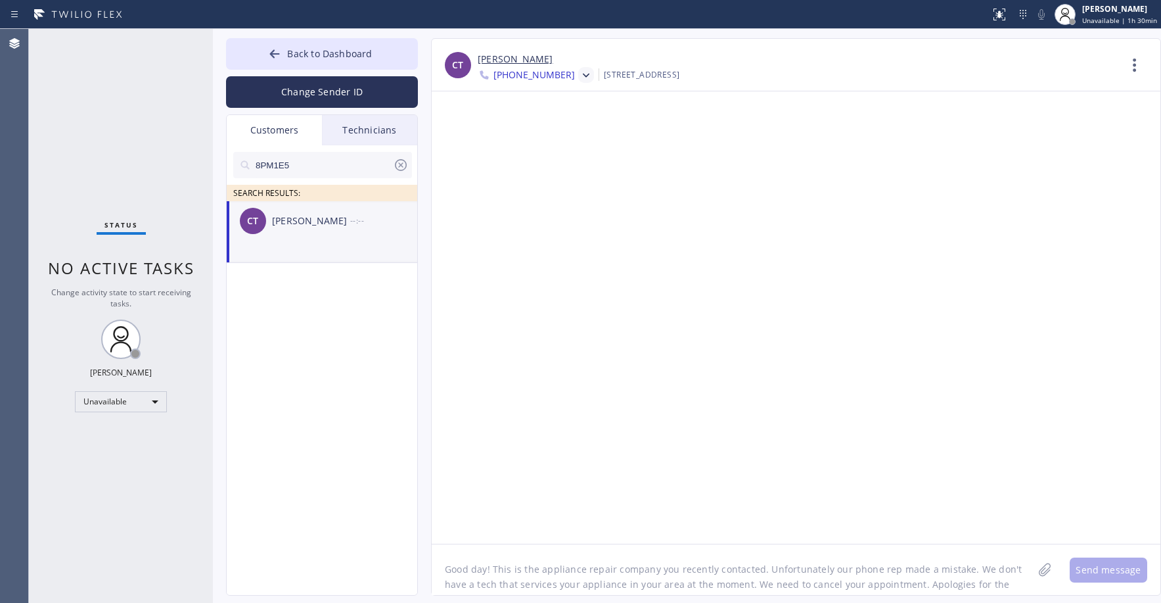
scroll to position [11, 0]
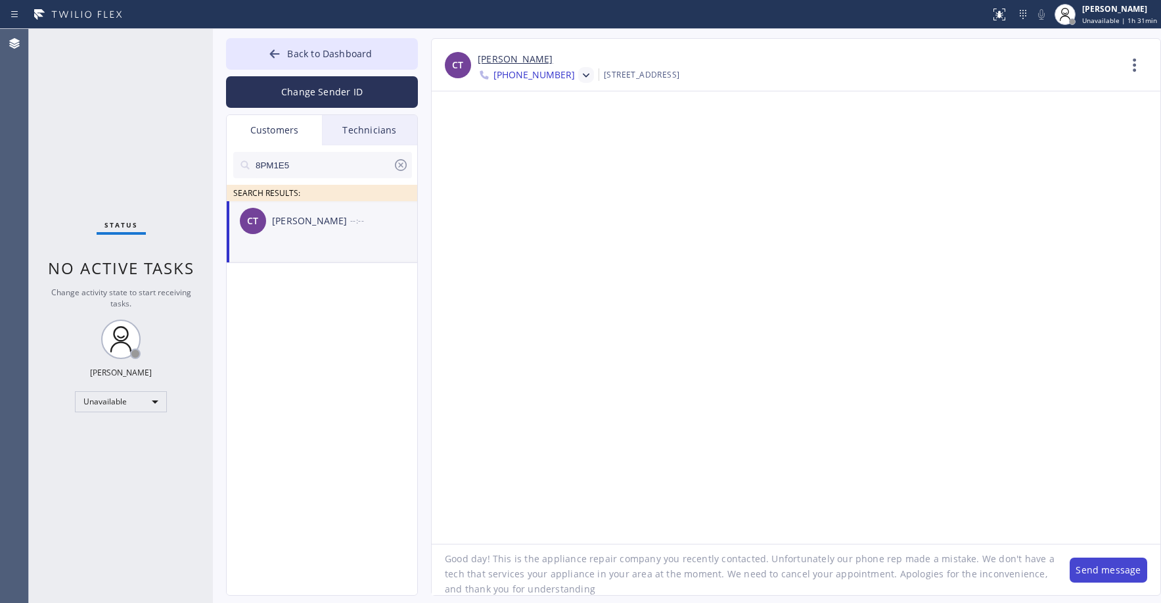
type textarea "Good day! This is the appliance repair company you recently contacted. Unfortun…"
click at [1103, 577] on button "Send message" at bounding box center [1109, 569] width 78 height 25
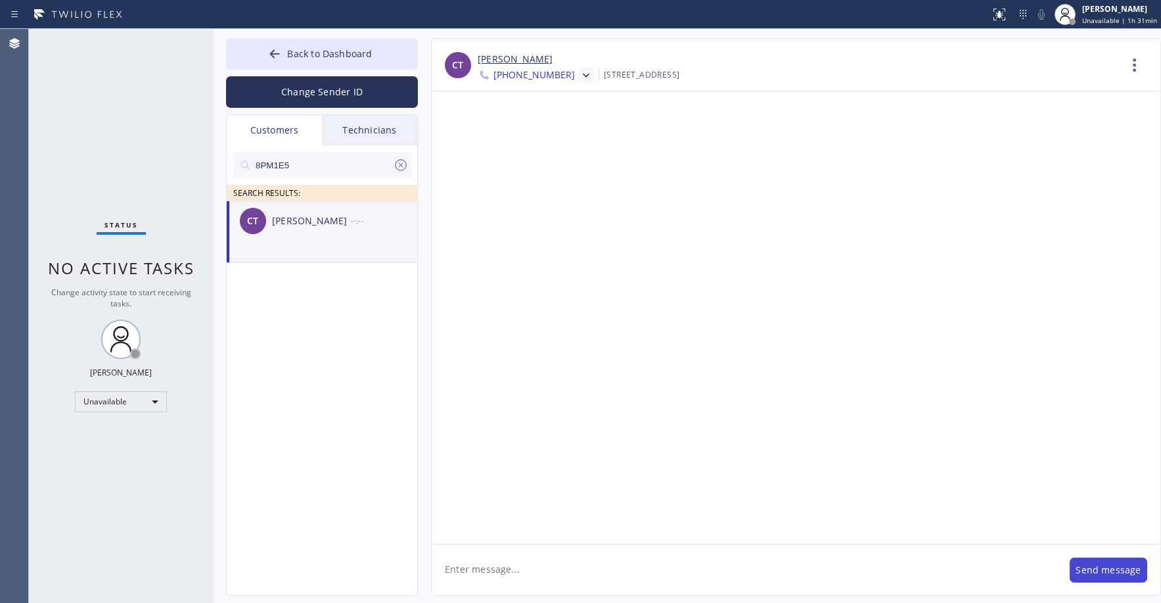
scroll to position [0, 0]
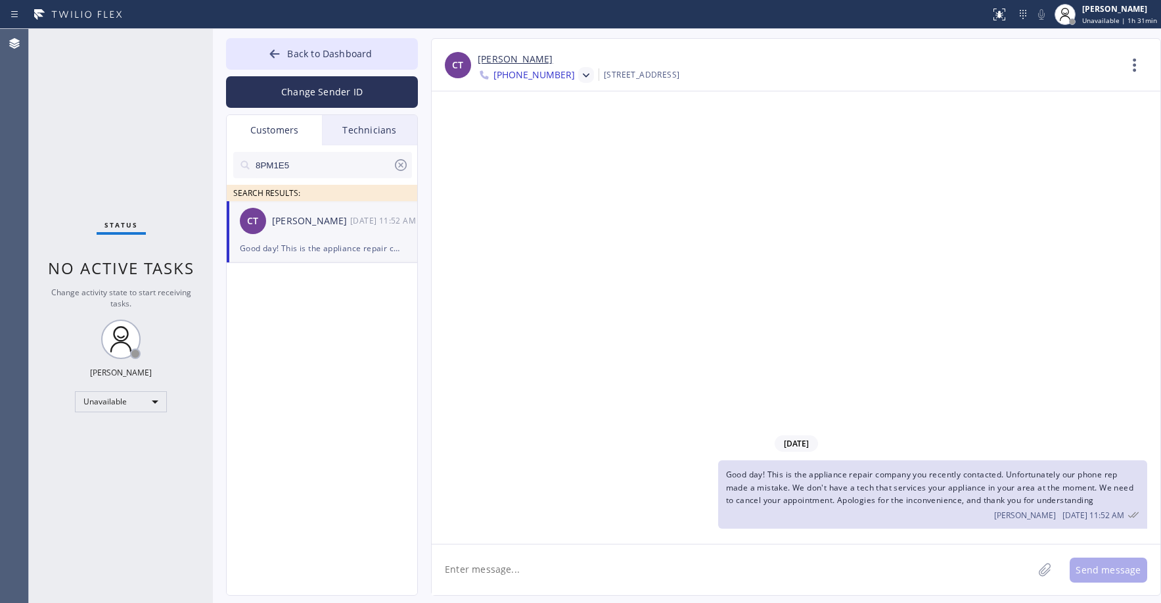
click at [822, 500] on span "Good day! This is the appliance repair company you recently contacted. Unfortun…" at bounding box center [929, 487] width 407 height 36
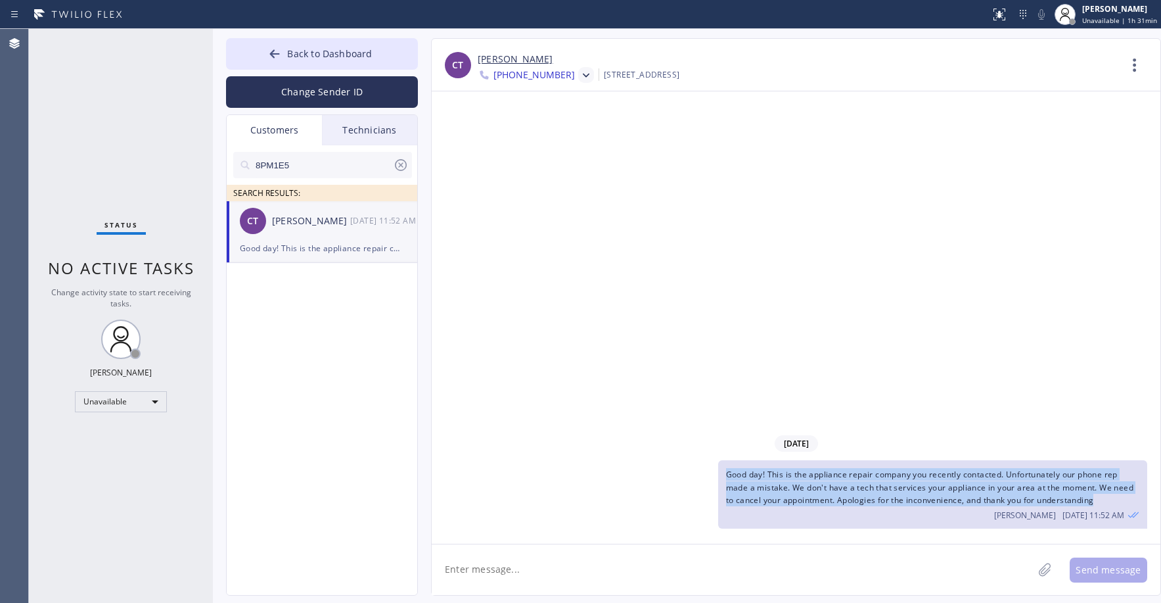
click at [822, 500] on span "Good day! This is the appliance repair company you recently contacted. Unfortun…" at bounding box center [929, 487] width 407 height 36
copy span "Good day! This is the appliance repair company you recently contacted. Unfortun…"
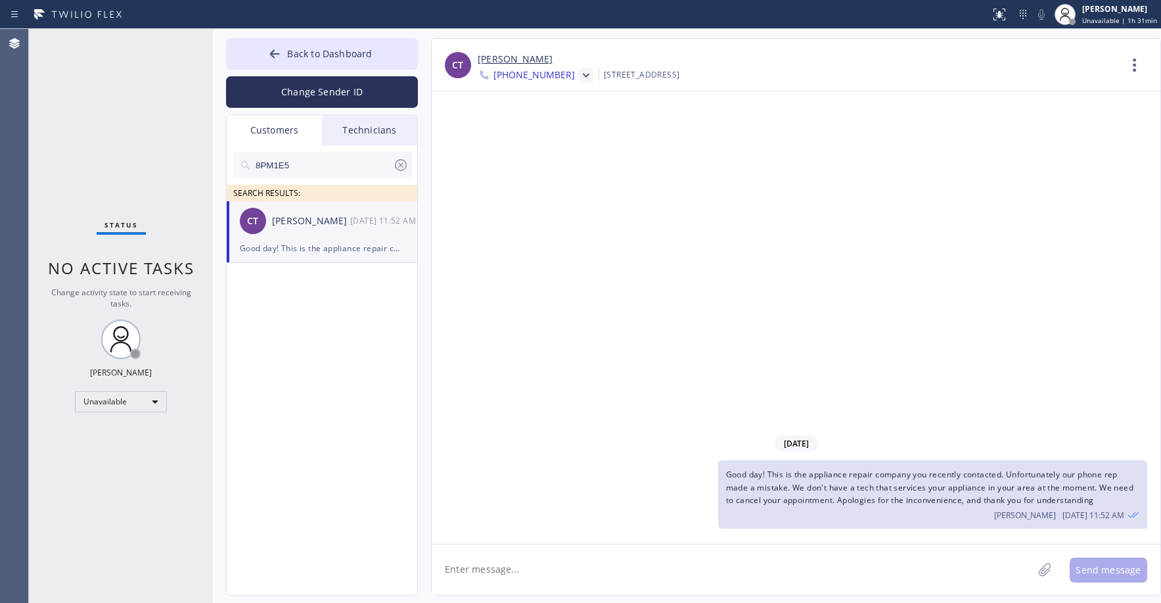
click at [538, 81] on span "[PHONE_NUMBER]" at bounding box center [534, 76] width 81 height 16
click at [540, 166] on div "[PHONE_NUMBER]" at bounding box center [553, 166] width 151 height 30
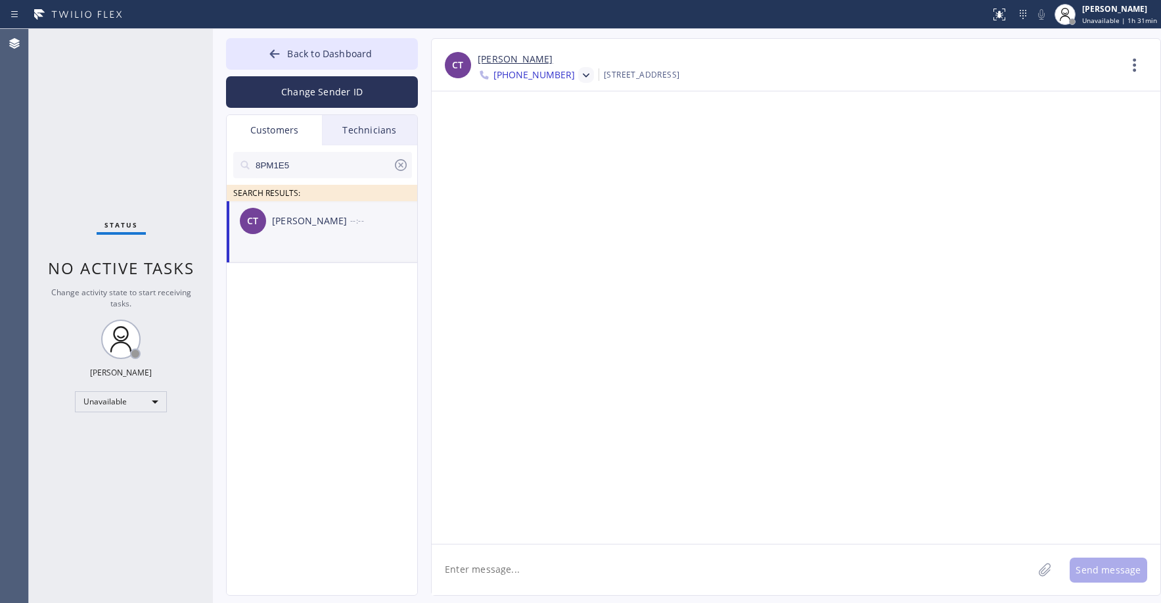
click at [554, 562] on textarea at bounding box center [732, 569] width 601 height 51
paste textarea "Good day! This is the appliance repair company you recently contacted. Unfortun…"
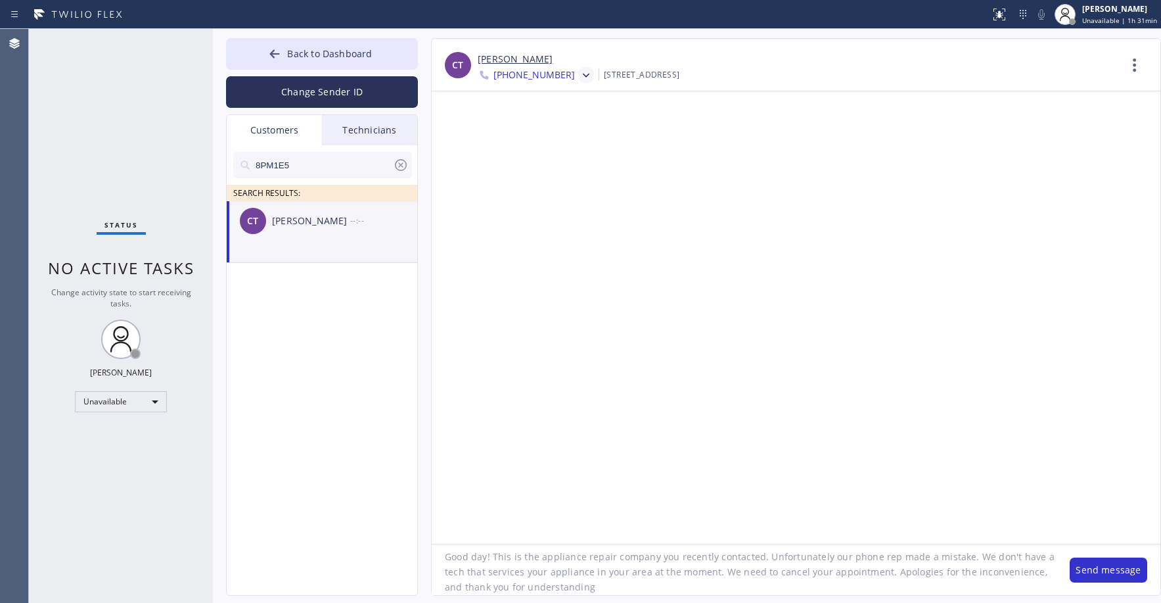
type textarea "Good day! This is the appliance repair company you recently contacted. Unfortun…"
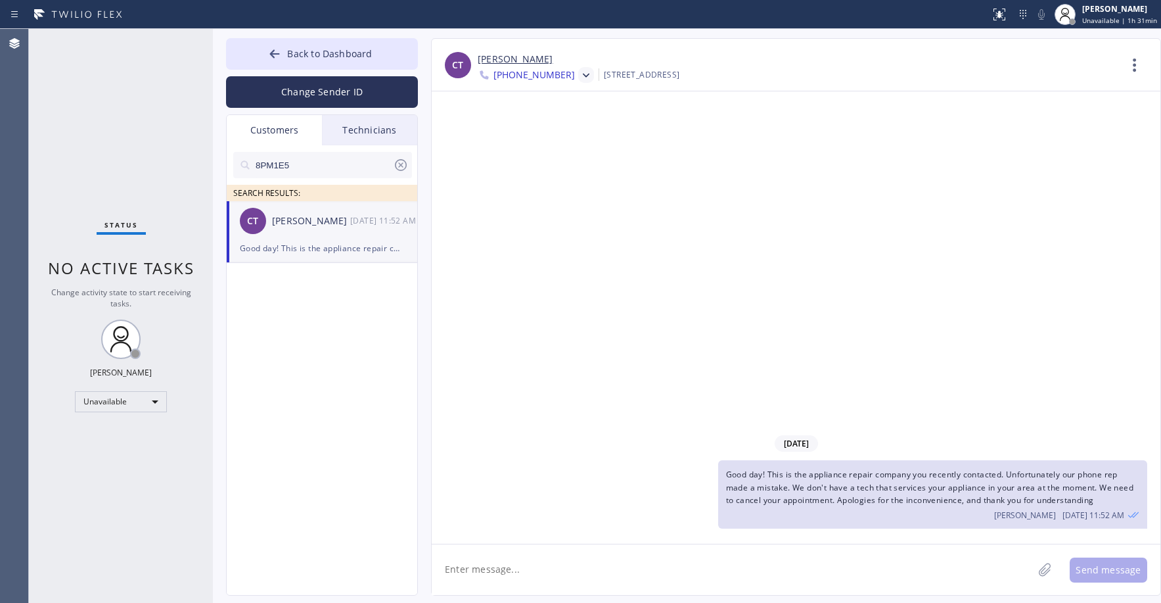
click at [116, 92] on div "Status No active tasks Change activity state to start receiving tasks. [PERSON_…" at bounding box center [121, 316] width 184 height 574
click at [397, 165] on icon at bounding box center [401, 165] width 16 height 16
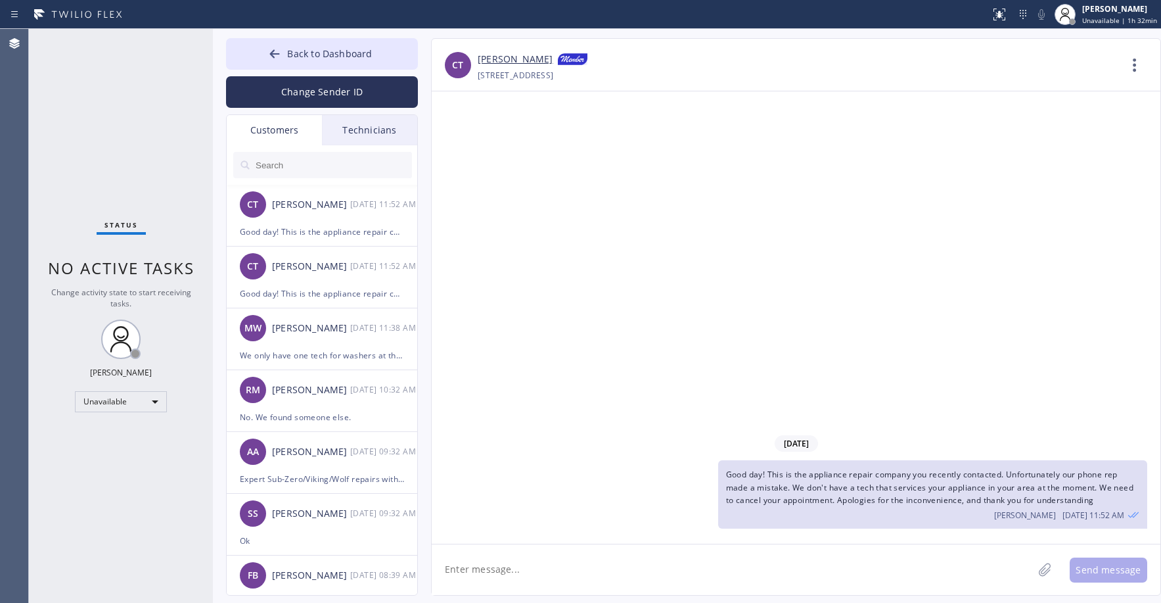
click at [162, 129] on div "Status No active tasks Change activity state to start receiving tasks. [PERSON_…" at bounding box center [121, 316] width 184 height 574
click at [302, 55] on span "Back to Dashboard" at bounding box center [329, 53] width 85 height 12
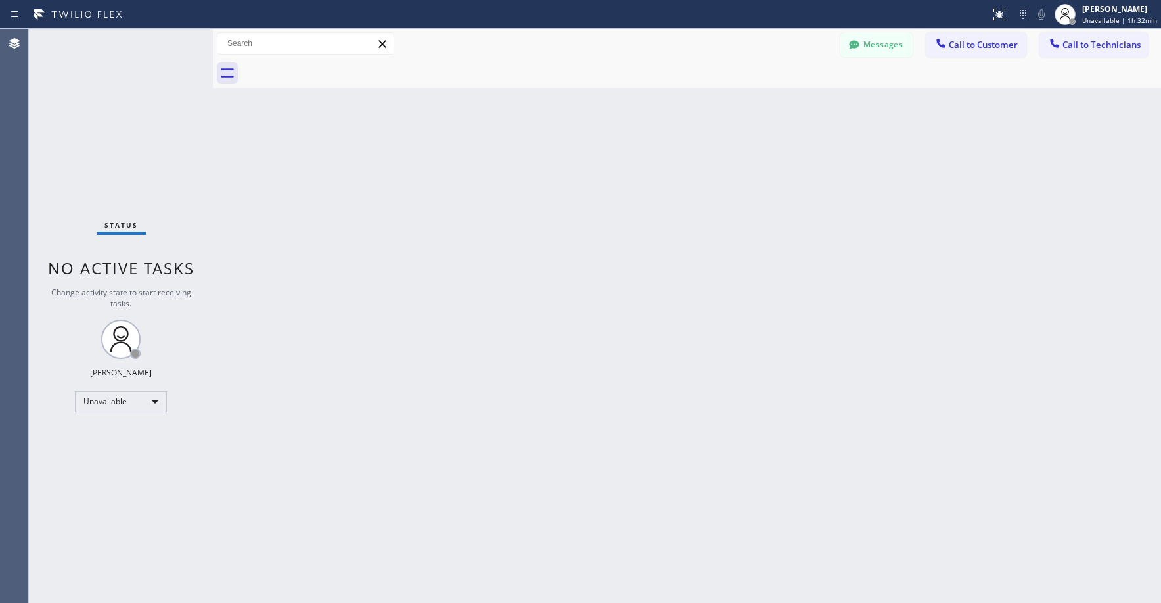
click at [133, 122] on div "Status No active tasks Change activity state to start receiving tasks. [PERSON_…" at bounding box center [121, 316] width 184 height 574
click at [106, 400] on div "Unavailable" at bounding box center [121, 401] width 92 height 21
click at [101, 434] on li "Available" at bounding box center [120, 436] width 89 height 16
drag, startPoint x: 129, startPoint y: 142, endPoint x: 162, endPoint y: 190, distance: 57.8
click at [129, 143] on div "Status No active tasks You are ready to start receiving tasks. [PERSON_NAME] Av…" at bounding box center [121, 316] width 184 height 574
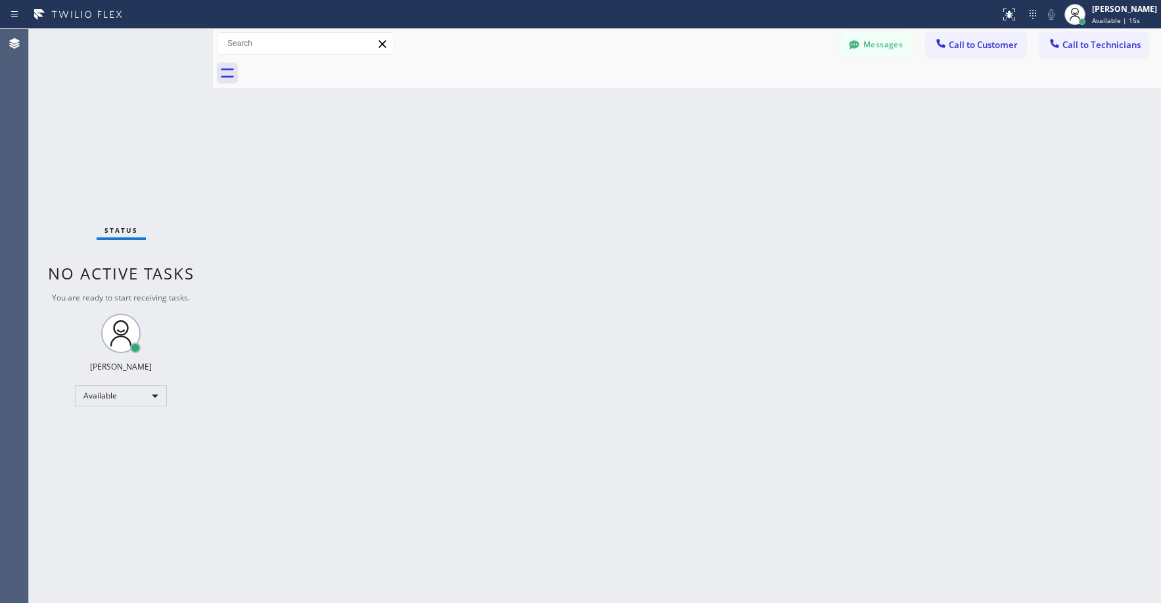
click at [97, 105] on div "Status No active tasks You are ready to start receiving tasks. [PERSON_NAME] Av…" at bounding box center [121, 316] width 184 height 574
click at [148, 170] on div "Status No active tasks You are ready to start receiving tasks. [PERSON_NAME] Av…" at bounding box center [121, 316] width 184 height 574
click at [122, 149] on div "Status No active tasks You are ready to start receiving tasks. [PERSON_NAME] Av…" at bounding box center [121, 316] width 184 height 574
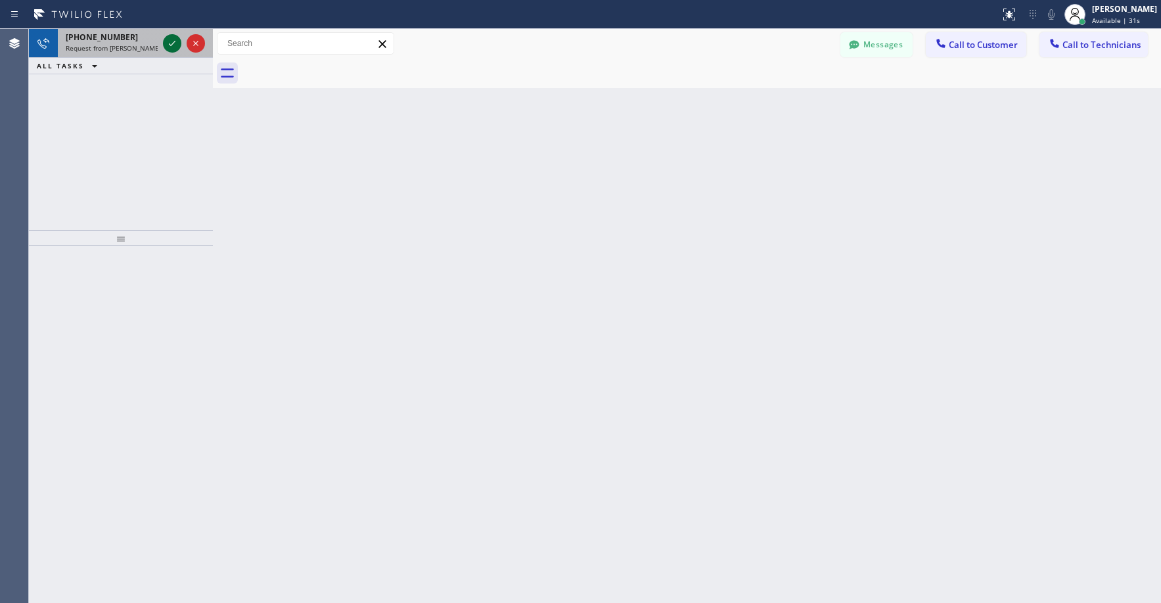
click at [169, 44] on icon at bounding box center [172, 43] width 16 height 16
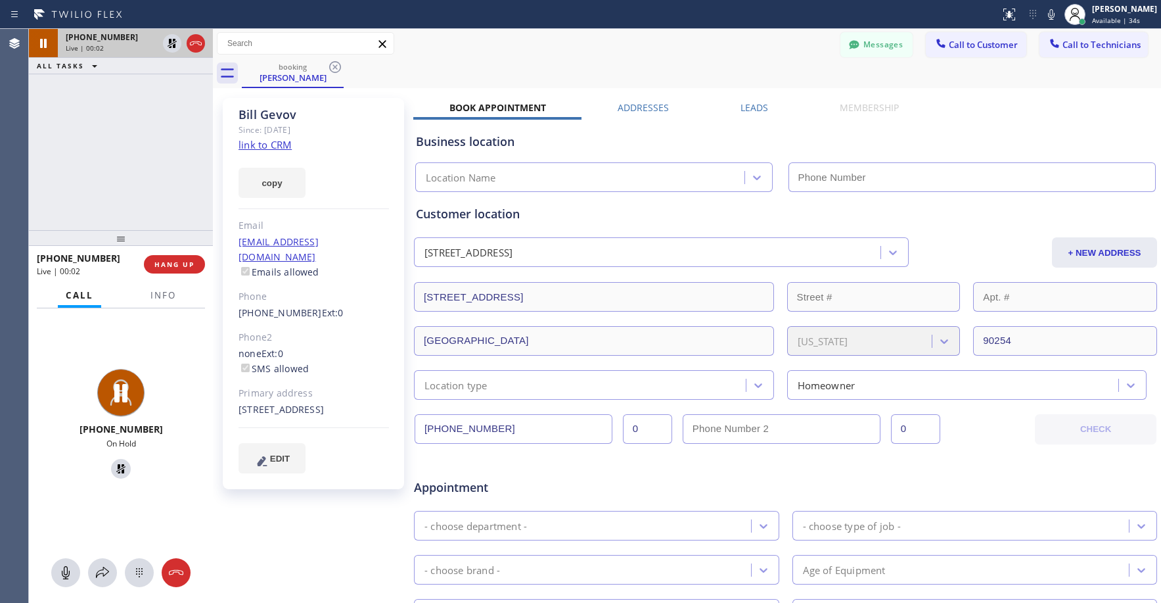
type input "[PHONE_NUMBER]"
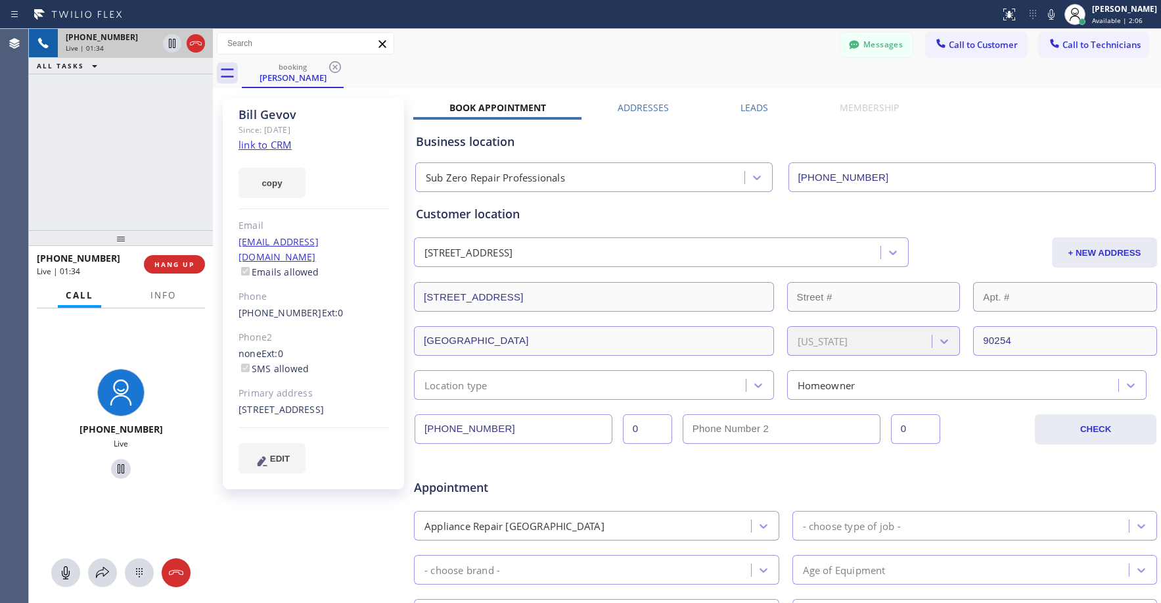
click at [102, 175] on div "[PHONE_NUMBER] Live | 01:34 ALL TASKS ALL TASKS ACTIVE TASKS TASKS IN WRAP UP" at bounding box center [121, 129] width 184 height 201
click at [112, 175] on div "[PHONE_NUMBER] Live | 01:36 ALL TASKS ALL TASKS ACTIVE TASKS TASKS IN WRAP UP" at bounding box center [121, 129] width 184 height 201
click at [124, 174] on div "[PHONE_NUMBER] Live | 01:38 ALL TASKS ALL TASKS ACTIVE TASKS TASKS IN WRAP UP" at bounding box center [121, 129] width 184 height 201
click at [149, 152] on div "[PHONE_NUMBER] Live | 01:40 ALL TASKS ALL TASKS ACTIVE TASKS TASKS IN WRAP UP" at bounding box center [121, 129] width 184 height 201
click at [116, 112] on div "[PHONE_NUMBER] Live | 01:48 ALL TASKS ALL TASKS ACTIVE TASKS TASKS IN WRAP UP" at bounding box center [121, 129] width 184 height 201
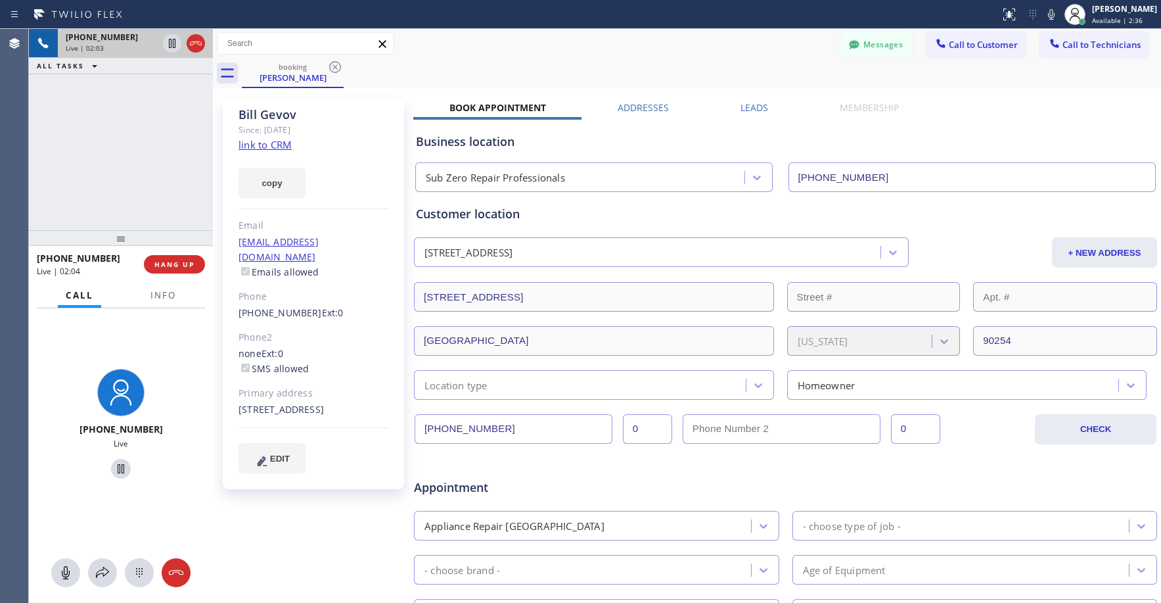
click at [109, 118] on div "[PHONE_NUMBER] Live | 02:03 ALL TASKS ALL TASKS ACTIVE TASKS TASKS IN WRAP UP" at bounding box center [121, 129] width 184 height 201
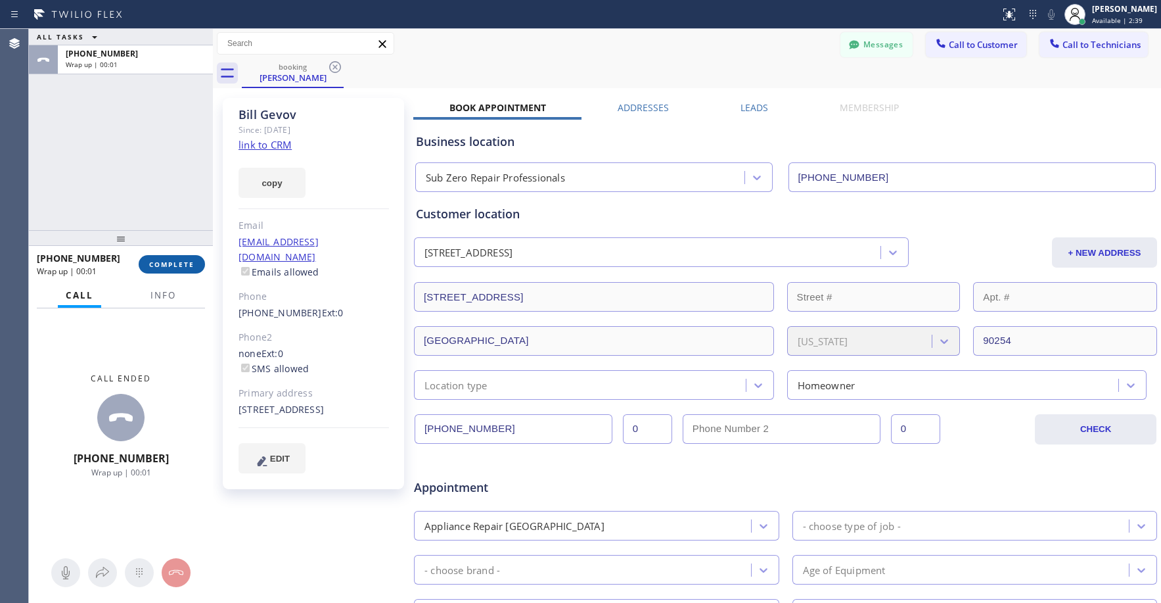
click at [175, 266] on span "COMPLETE" at bounding box center [171, 264] width 45 height 9
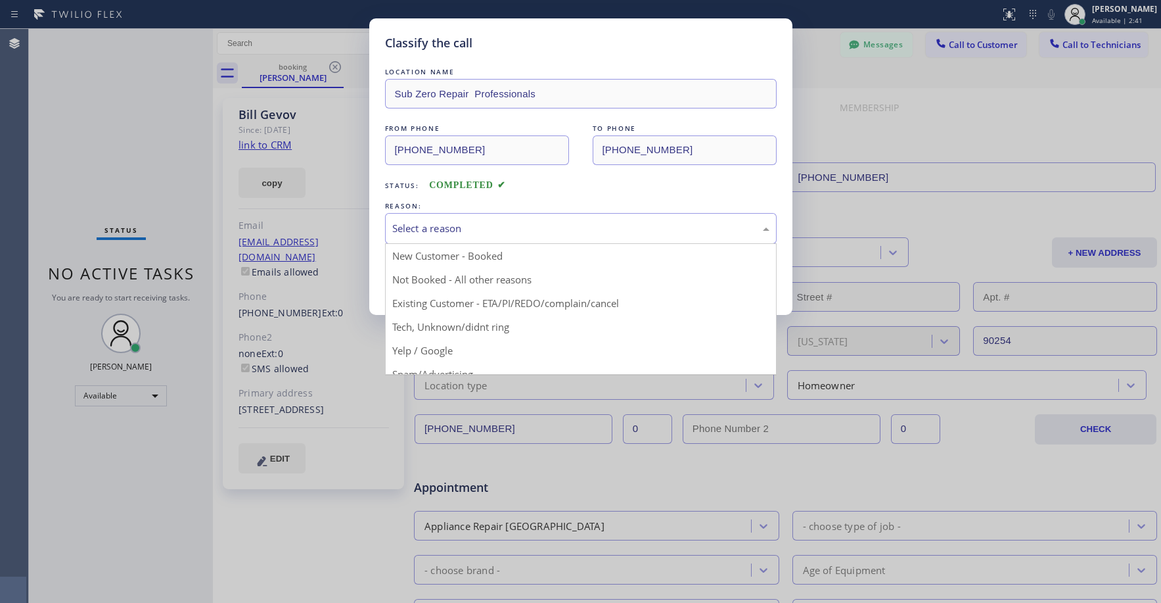
click at [473, 227] on div "Select a reason" at bounding box center [580, 228] width 377 height 15
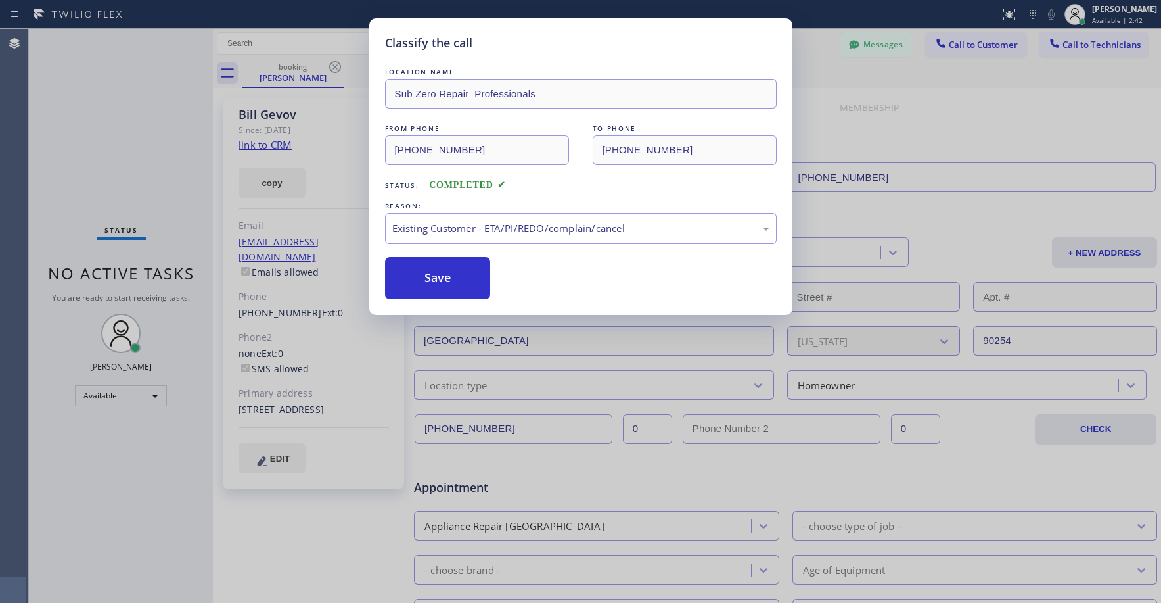
click at [432, 277] on button "Save" at bounding box center [438, 278] width 106 height 42
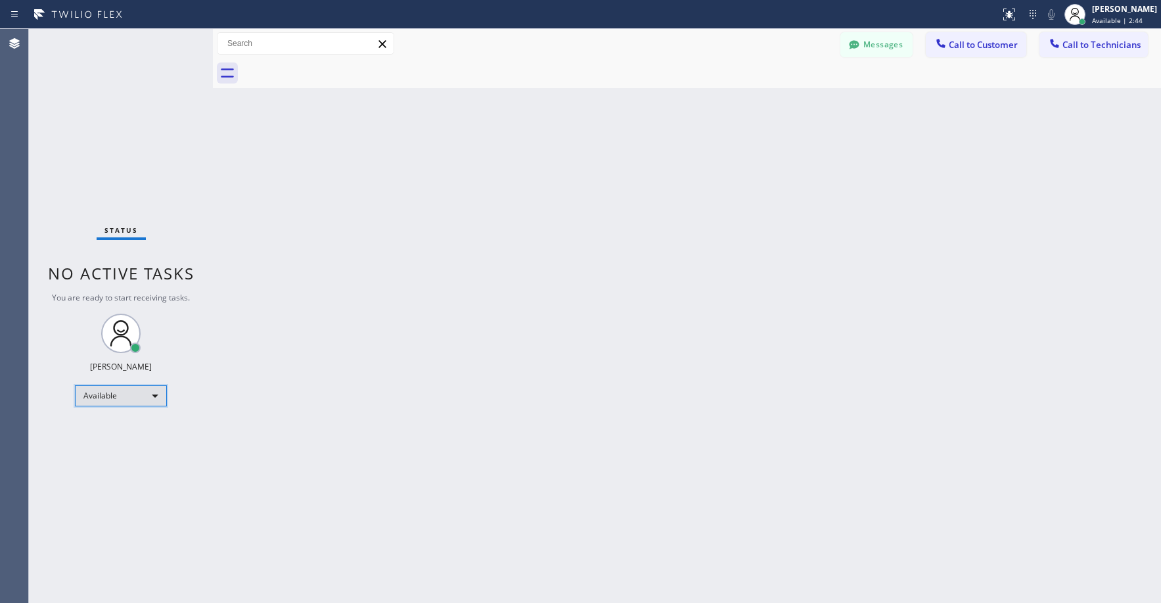
click at [104, 401] on div "Available" at bounding box center [121, 395] width 92 height 21
click at [112, 442] on li "Unavailable" at bounding box center [120, 447] width 89 height 16
click at [134, 170] on div "Status No active tasks You are ready to start receiving tasks. [PERSON_NAME] Av…" at bounding box center [121, 316] width 184 height 574
click at [118, 104] on div "Status No active tasks Change activity state to start receiving tasks. [PERSON_…" at bounding box center [121, 316] width 184 height 574
click at [112, 405] on div "Unavailable" at bounding box center [121, 401] width 92 height 21
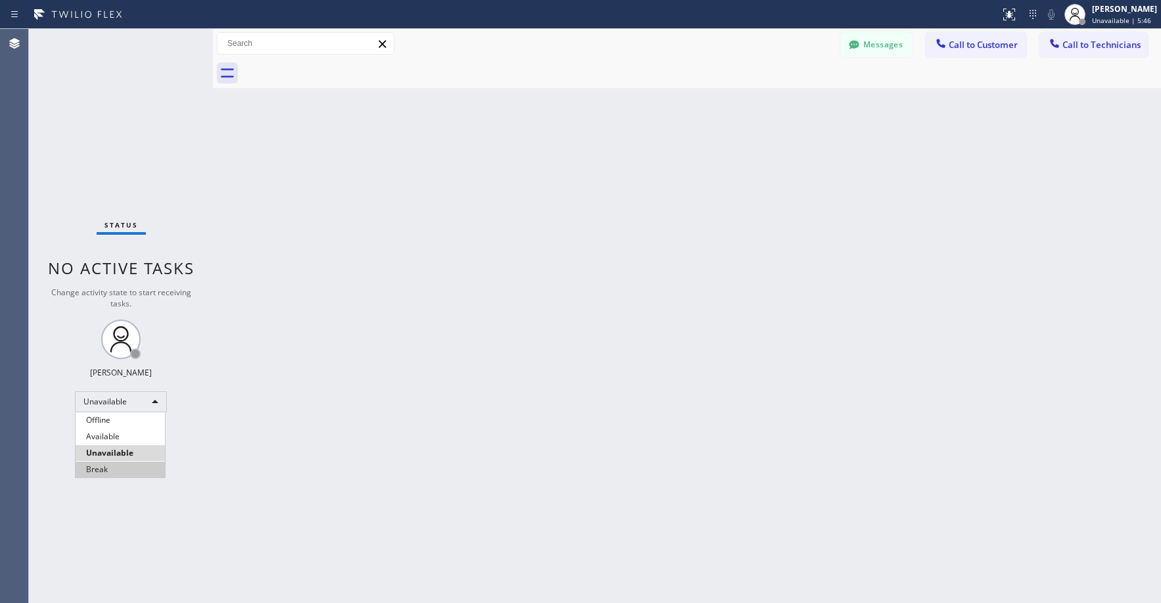
click at [114, 471] on li "Break" at bounding box center [120, 469] width 89 height 16
click at [122, 181] on div "Status No active tasks Change activity state to start receiving tasks. [PERSON_…" at bounding box center [121, 316] width 184 height 574
click at [141, 108] on div "Status No active tasks Change activity state to start receiving tasks. [PERSON_…" at bounding box center [121, 316] width 184 height 574
click at [141, 114] on div "Status No active tasks Change activity state to start receiving tasks. [PERSON_…" at bounding box center [121, 316] width 184 height 574
click at [135, 124] on div "Status No active tasks Change activity state to start receiving tasks. [PERSON_…" at bounding box center [121, 316] width 184 height 574
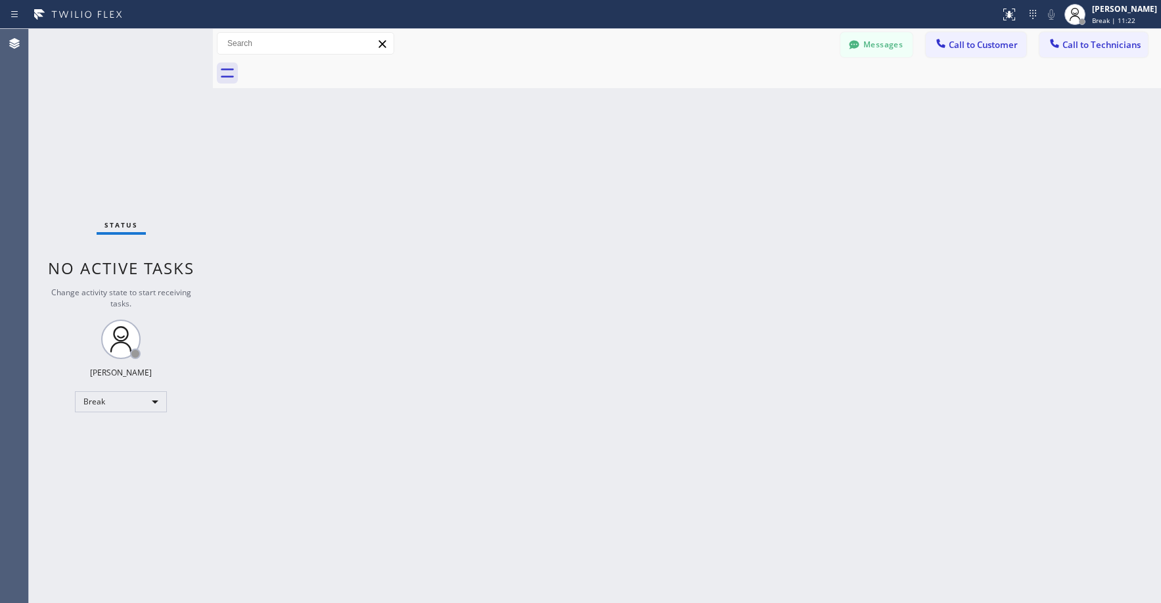
click at [98, 55] on div "Status No active tasks Change activity state to start receiving tasks. [PERSON_…" at bounding box center [121, 316] width 184 height 574
click at [103, 80] on div "Status No active tasks Change activity state to start receiving tasks. [PERSON_…" at bounding box center [121, 316] width 184 height 574
click at [151, 146] on div "Status No active tasks Change activity state to start receiving tasks. [PERSON_…" at bounding box center [121, 316] width 184 height 574
click at [135, 154] on div "Status No active tasks Change activity state to start receiving tasks. [PERSON_…" at bounding box center [121, 316] width 184 height 574
